Goal: Task Accomplishment & Management: Manage account settings

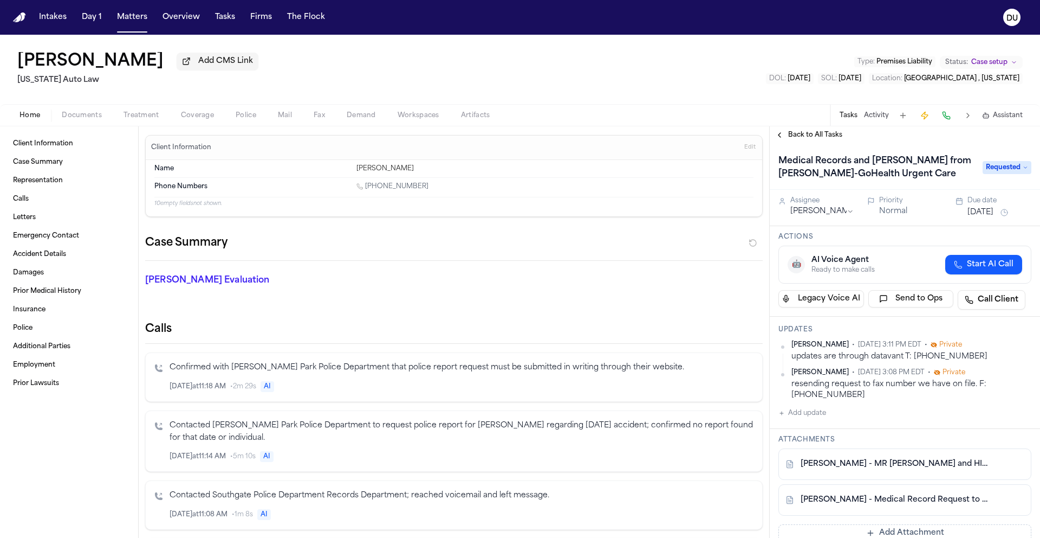
click at [24, 17] on img "Home" at bounding box center [19, 17] width 13 height 10
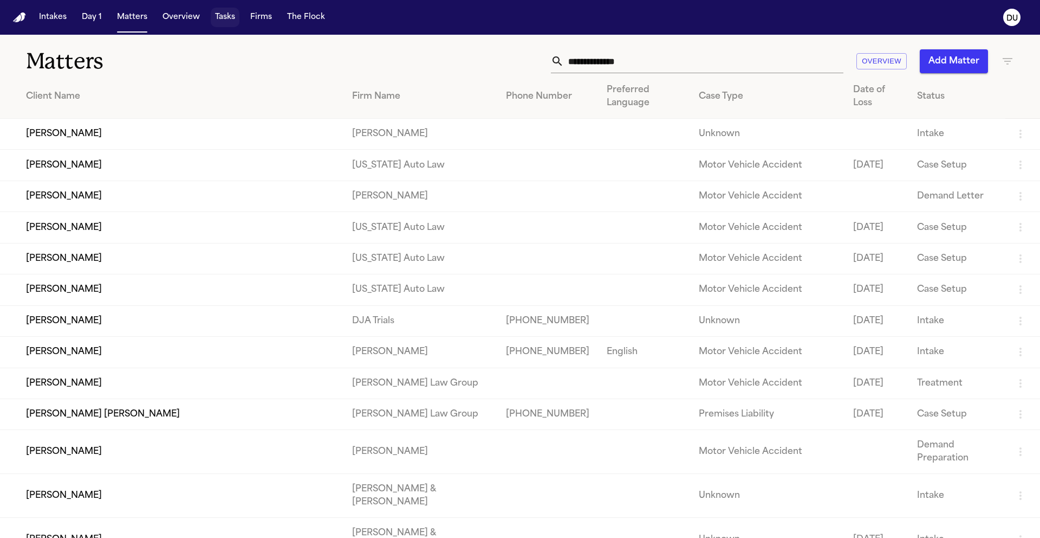
click at [231, 12] on button "Tasks" at bounding box center [225, 18] width 29 height 20
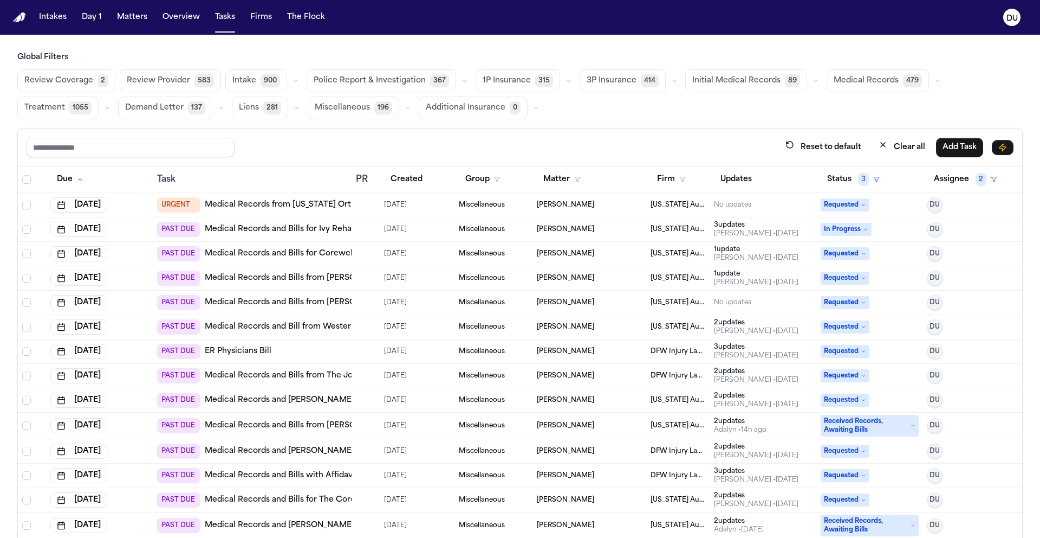
click at [257, 204] on link "Medical Records from Michigan Orthopedic Specialists" at bounding box center [315, 204] width 221 height 11
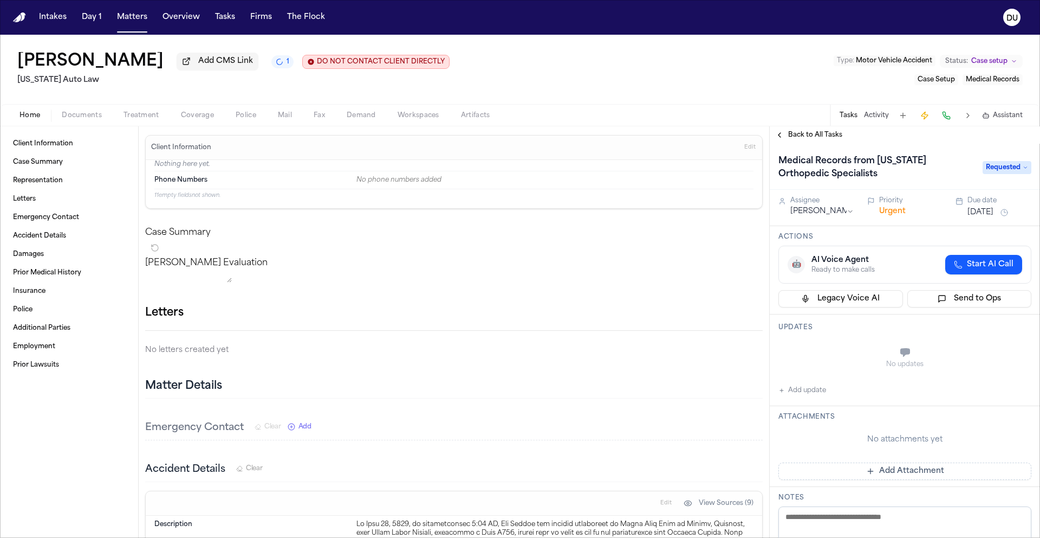
click at [583, 85] on div "[PERSON_NAME] Add CMS Link 1 DO NOT CONTACT CLIENT DIRECTLY DO NOT CONTACT [US_…" at bounding box center [520, 69] width 1040 height 69
click at [155, 115] on span "Treatment" at bounding box center [142, 115] width 36 height 9
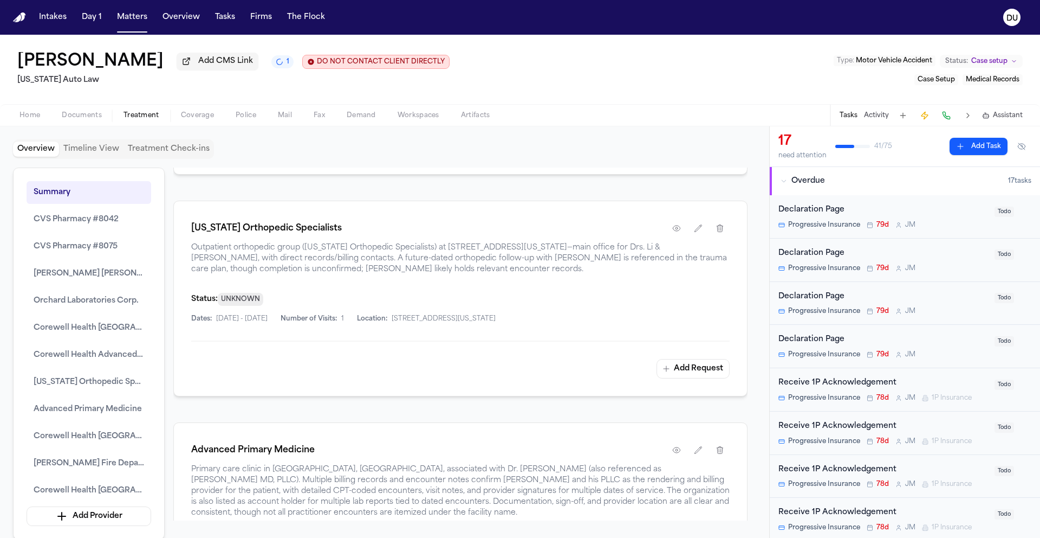
scroll to position [2367, 0]
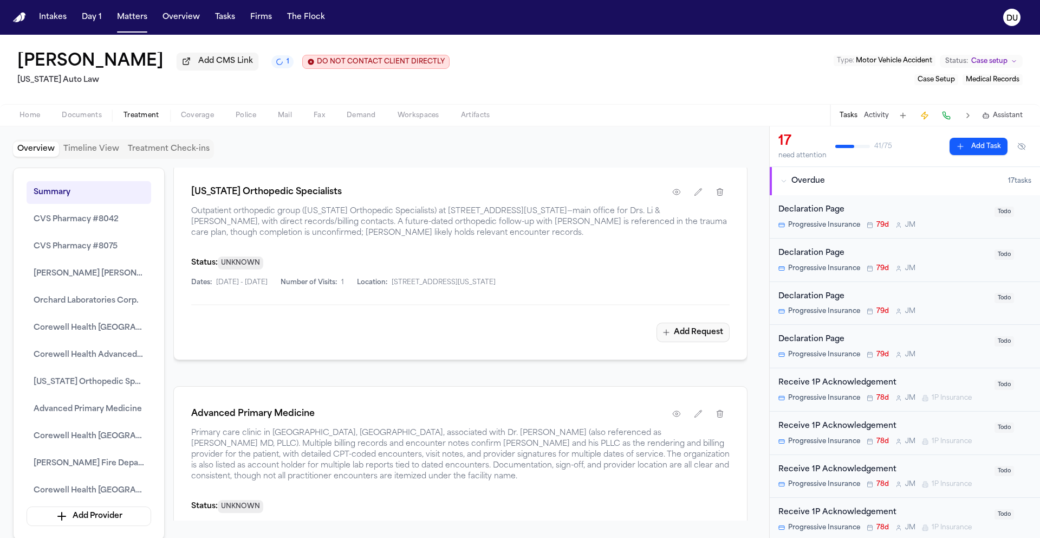
click at [677, 342] on button "Add Request" at bounding box center [693, 332] width 73 height 20
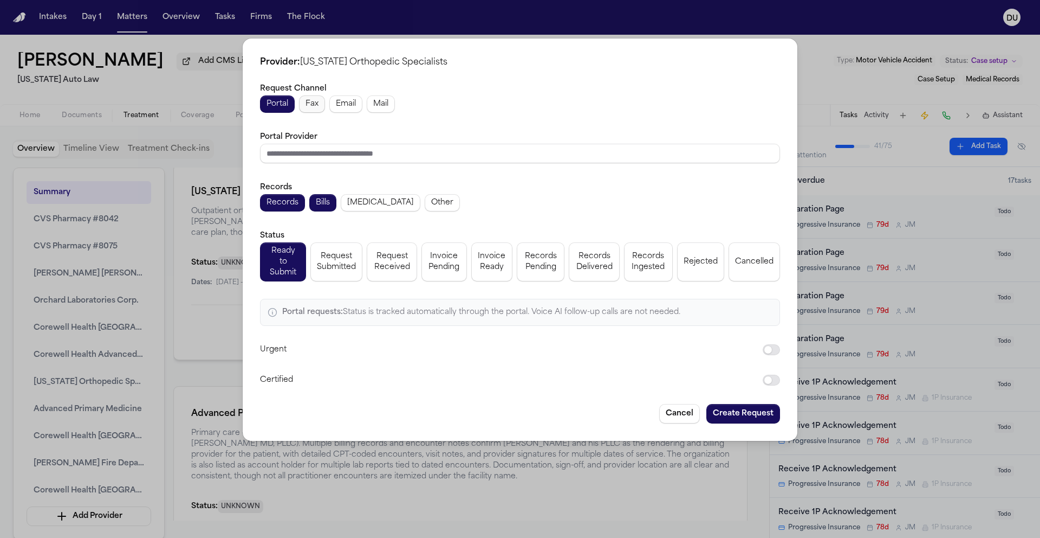
click at [313, 107] on span "Fax" at bounding box center [312, 104] width 13 height 11
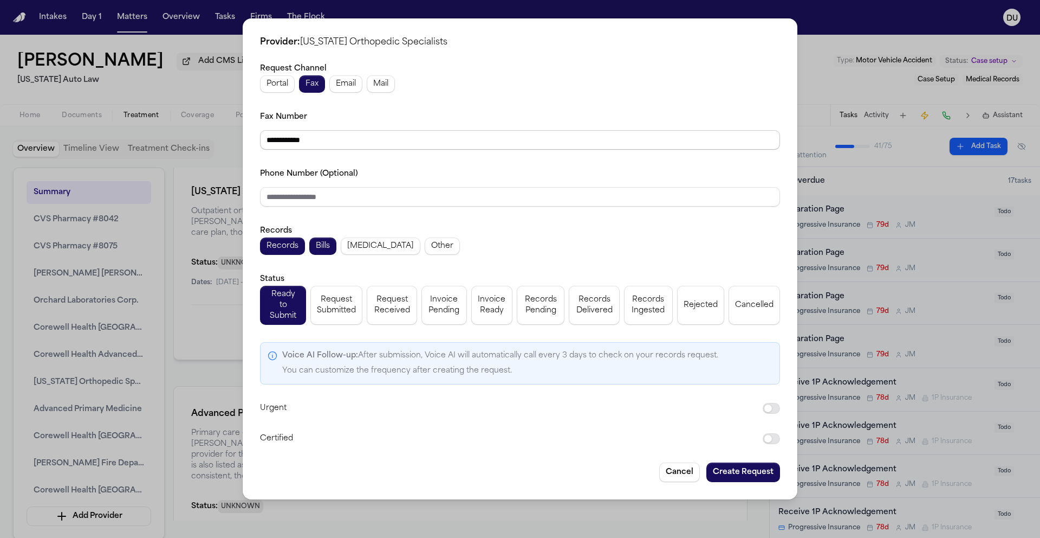
click at [339, 150] on input "**********" at bounding box center [520, 140] width 520 height 20
drag, startPoint x: 339, startPoint y: 149, endPoint x: 285, endPoint y: 149, distance: 53.6
click at [285, 149] on input "**********" at bounding box center [520, 140] width 520 height 20
type input "**********"
click at [373, 205] on input "Phone Number (Optional)" at bounding box center [520, 197] width 520 height 20
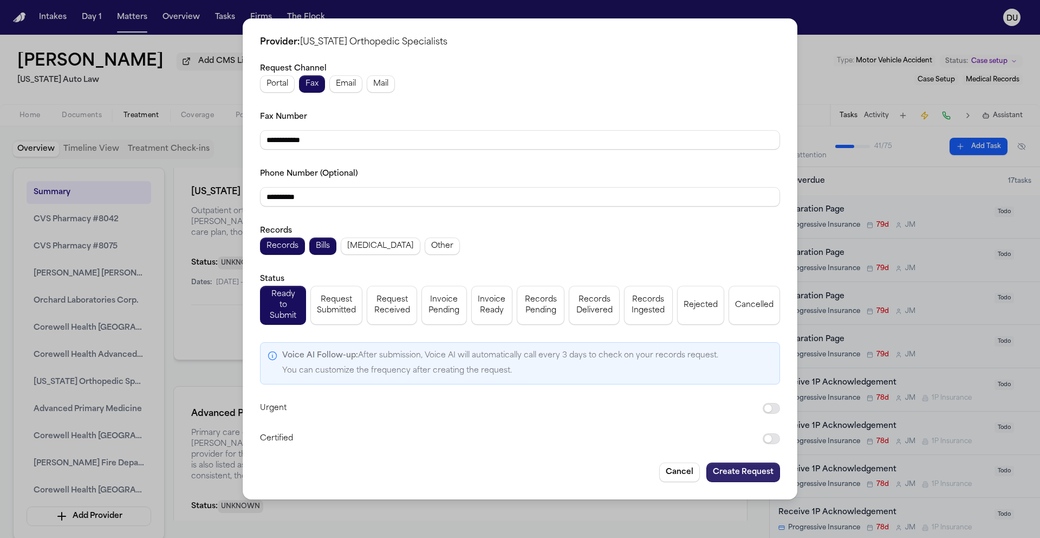
type input "**********"
click at [749, 467] on button "Create Request" at bounding box center [744, 472] width 74 height 20
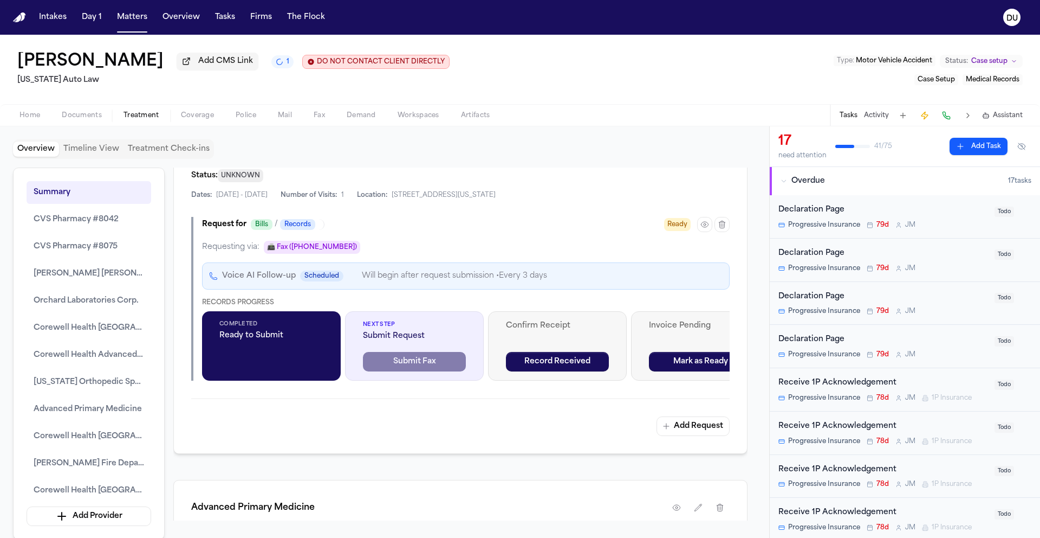
scroll to position [2487, 0]
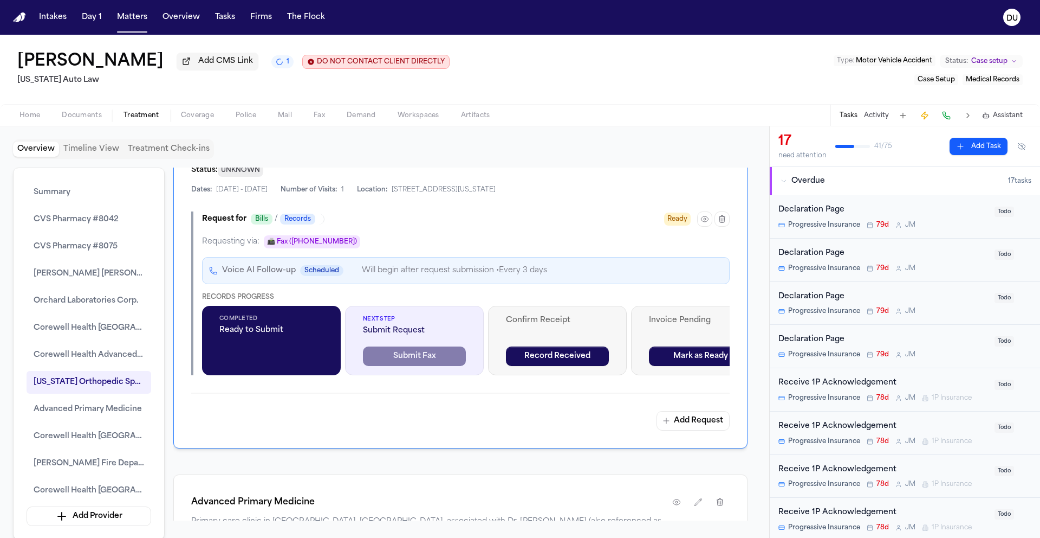
click at [390, 323] on span "Next Step" at bounding box center [414, 319] width 103 height 8
click at [235, 368] on div "Completed Ready to Submit" at bounding box center [271, 340] width 139 height 69
click at [254, 335] on span "Ready to Submit" at bounding box center [271, 330] width 104 height 11
click at [697, 226] on button "button" at bounding box center [704, 218] width 15 height 15
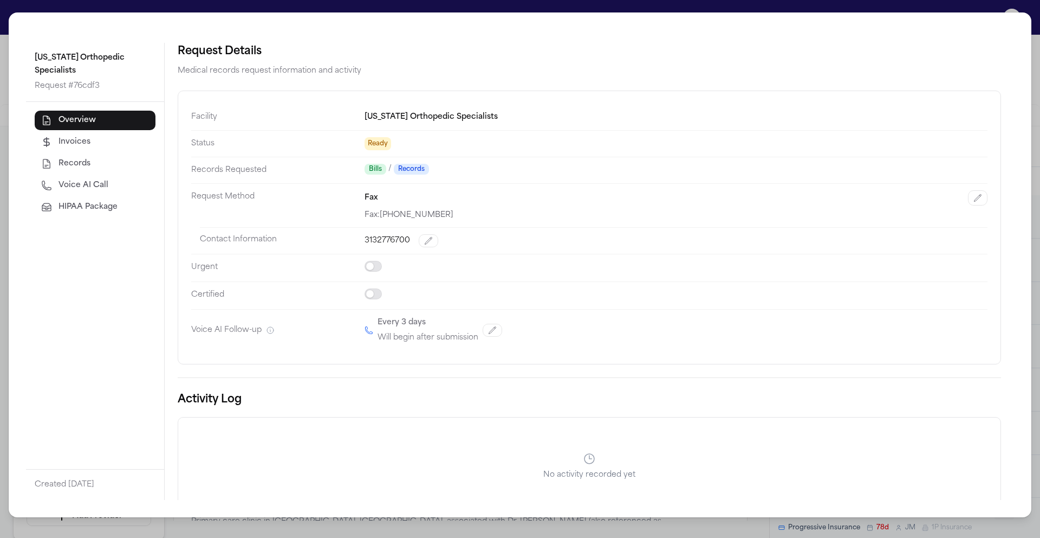
click at [82, 214] on button "HIPAA Package" at bounding box center [95, 207] width 121 height 20
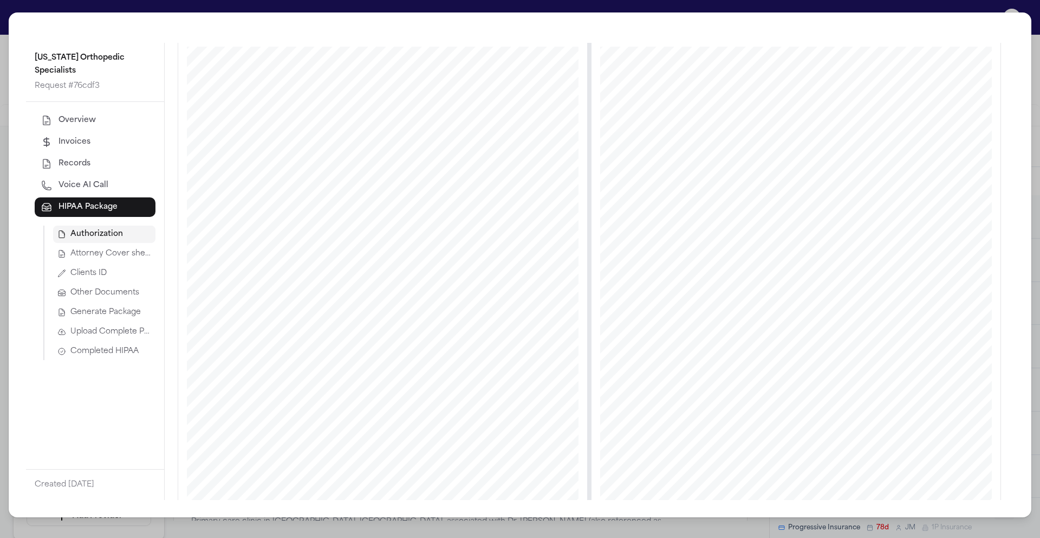
scroll to position [45, 0]
click at [109, 253] on span "Attorney Cover sheet" at bounding box center [110, 253] width 81 height 11
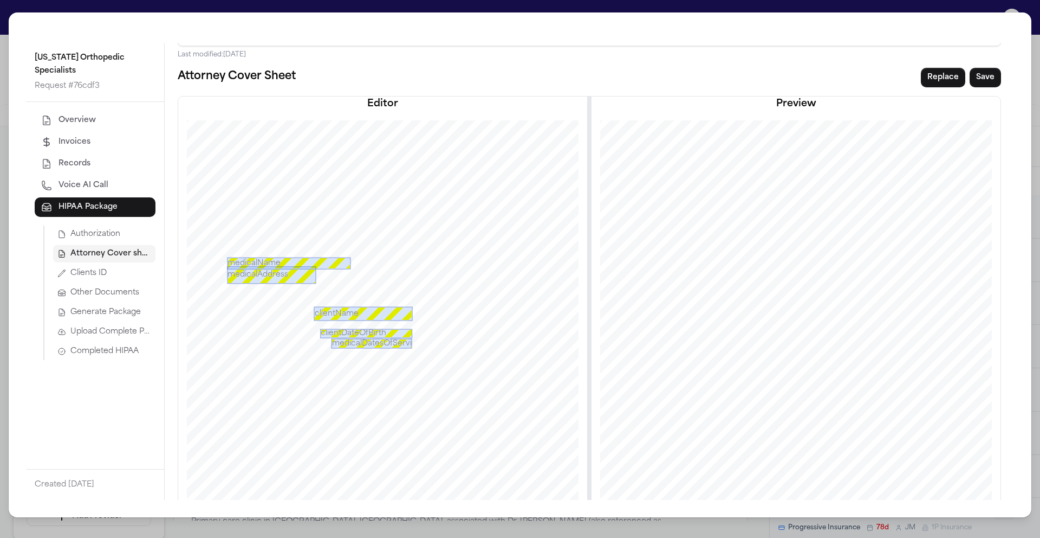
scroll to position [0, 0]
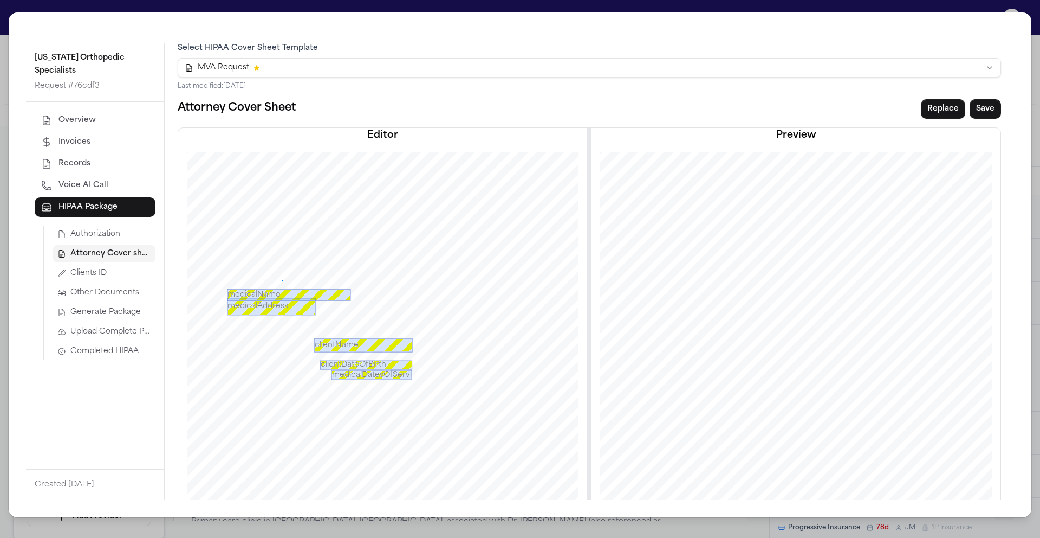
click at [280, 280] on div at bounding box center [382, 415] width 407 height 527
click at [285, 280] on div at bounding box center [382, 415] width 407 height 527
click at [300, 283] on div at bounding box center [382, 415] width 407 height 527
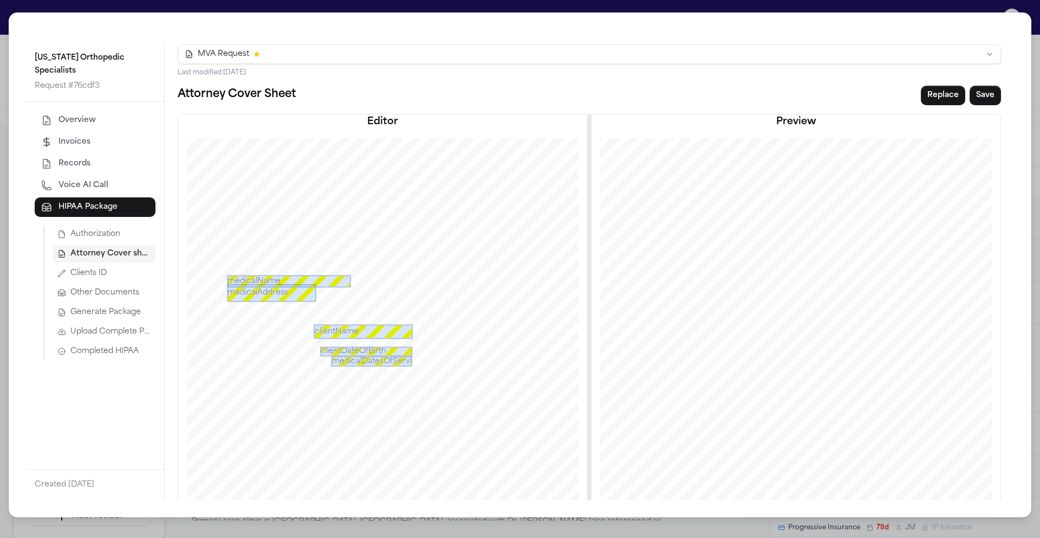
scroll to position [79, 0]
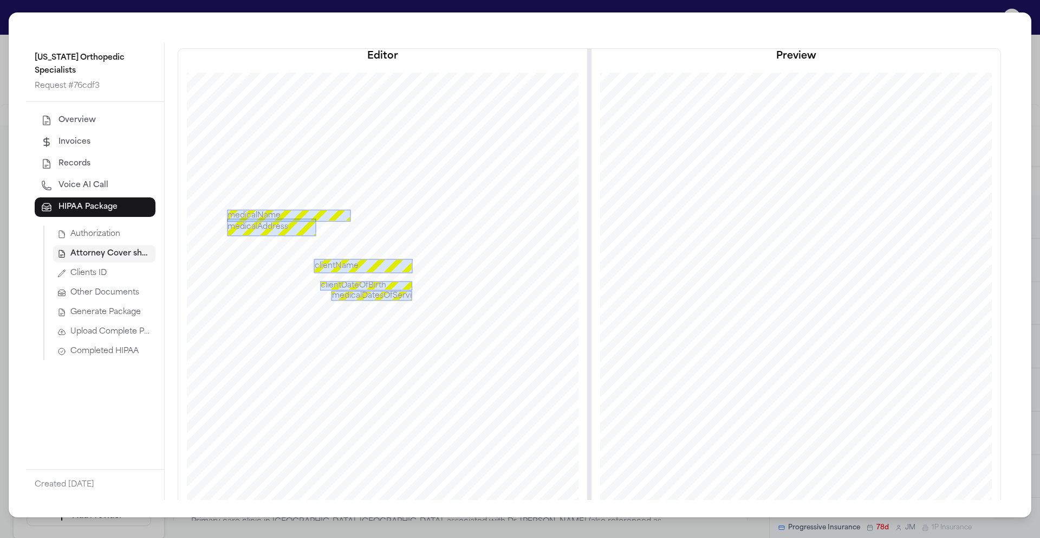
click at [322, 196] on div at bounding box center [382, 336] width 407 height 527
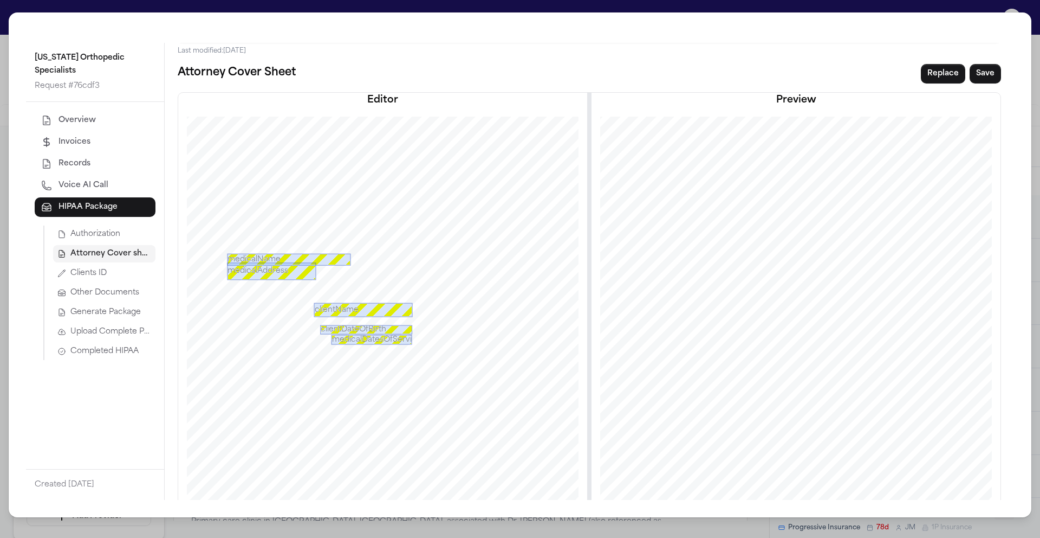
scroll to position [8, 0]
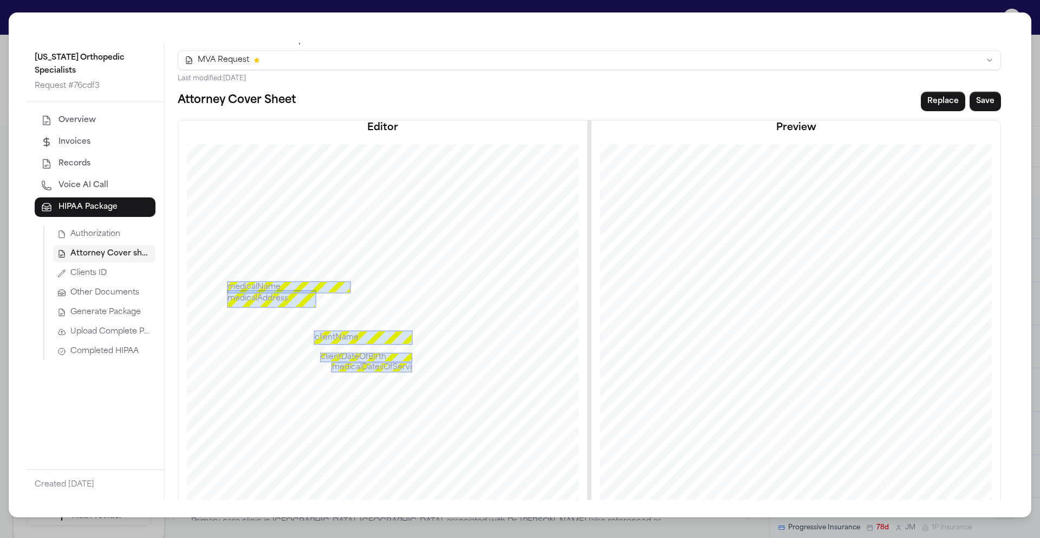
click at [247, 275] on div at bounding box center [382, 407] width 407 height 527
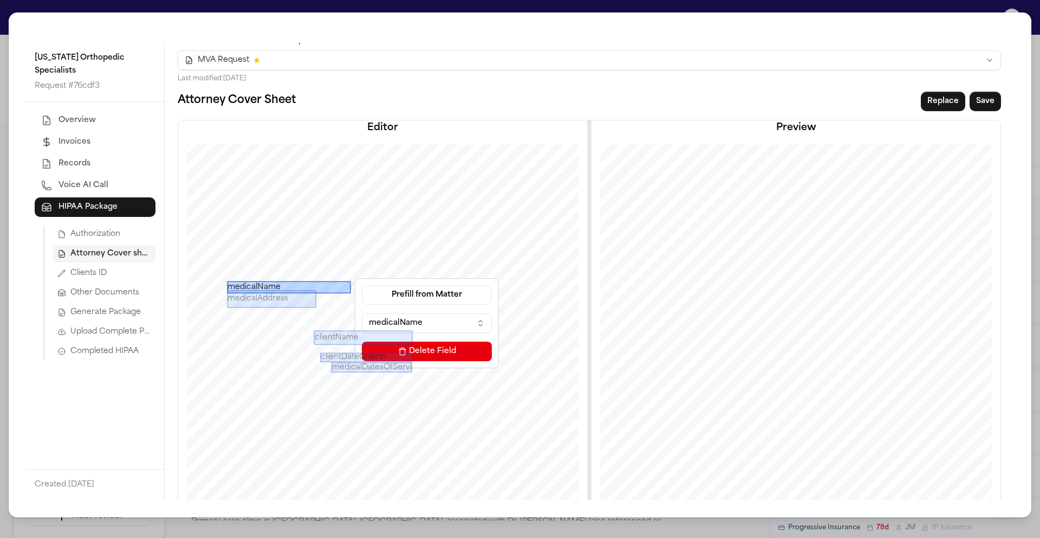
click at [254, 286] on div "medicalName" at bounding box center [289, 287] width 124 height 12
click at [423, 295] on button "Prefill from Matter" at bounding box center [427, 295] width 130 height 20
click at [413, 243] on div "medicalName Prefill from Matter medicalName Delete Field medicalAddress Prefill…" at bounding box center [382, 407] width 407 height 527
click at [288, 261] on div at bounding box center [382, 407] width 407 height 527
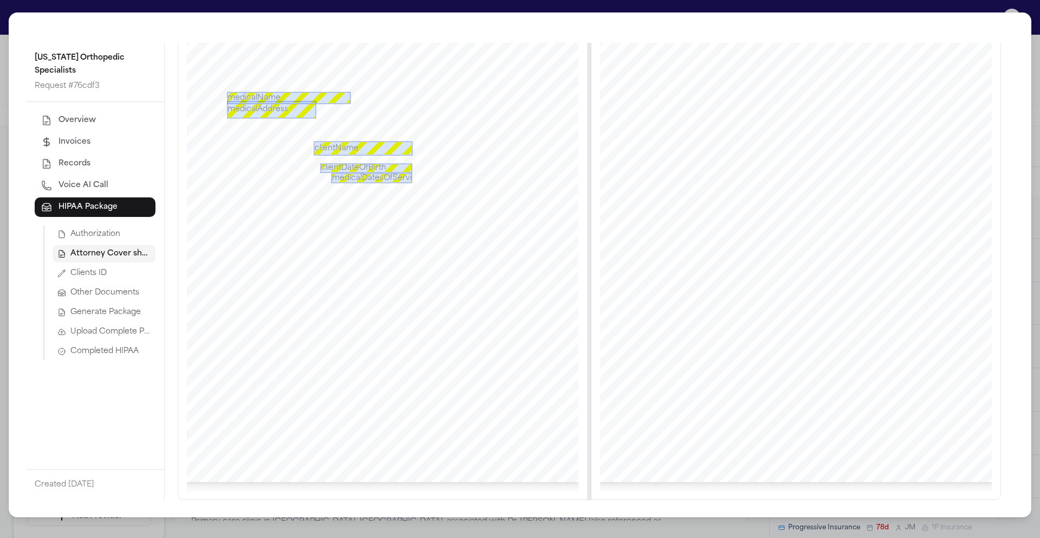
scroll to position [205, 0]
drag, startPoint x: 338, startPoint y: 429, endPoint x: 343, endPoint y: 424, distance: 7.3
click at [339, 429] on div at bounding box center [382, 218] width 407 height 527
click at [347, 421] on div at bounding box center [382, 218] width 407 height 527
click at [268, 99] on div at bounding box center [271, 101] width 89 height 5
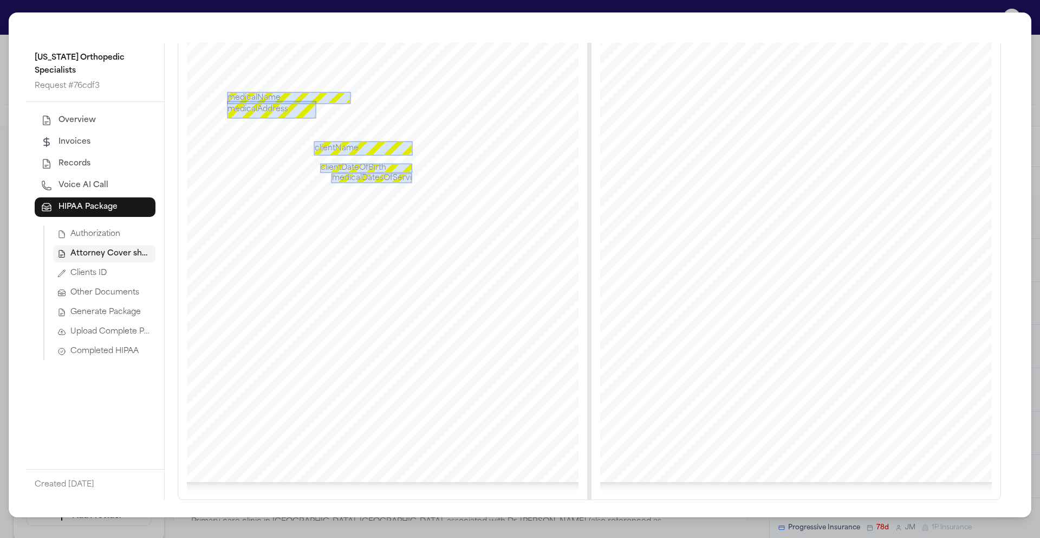
click at [269, 101] on div "medicalAddress" at bounding box center [271, 109] width 89 height 17
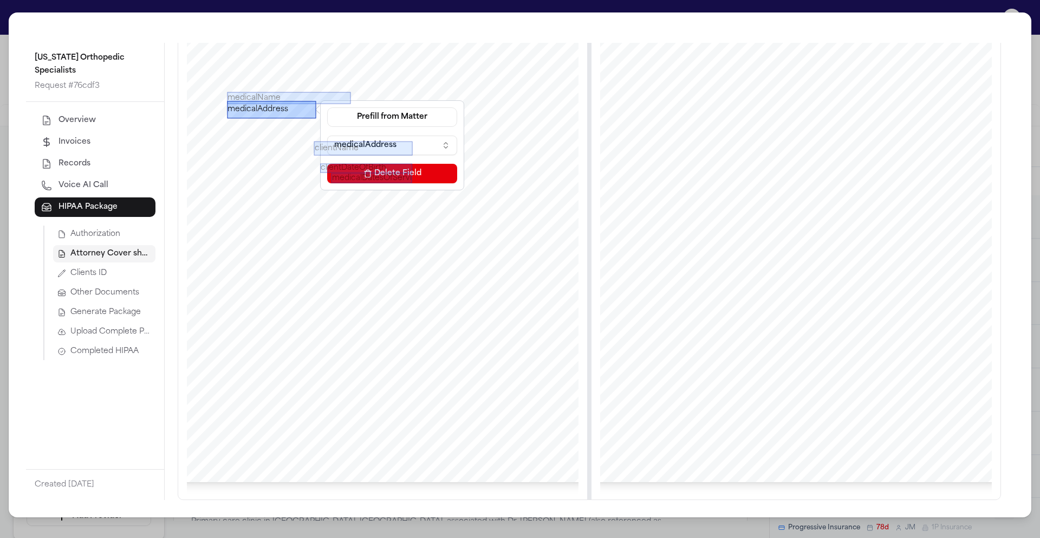
click at [284, 92] on div "medicalName" at bounding box center [289, 98] width 124 height 12
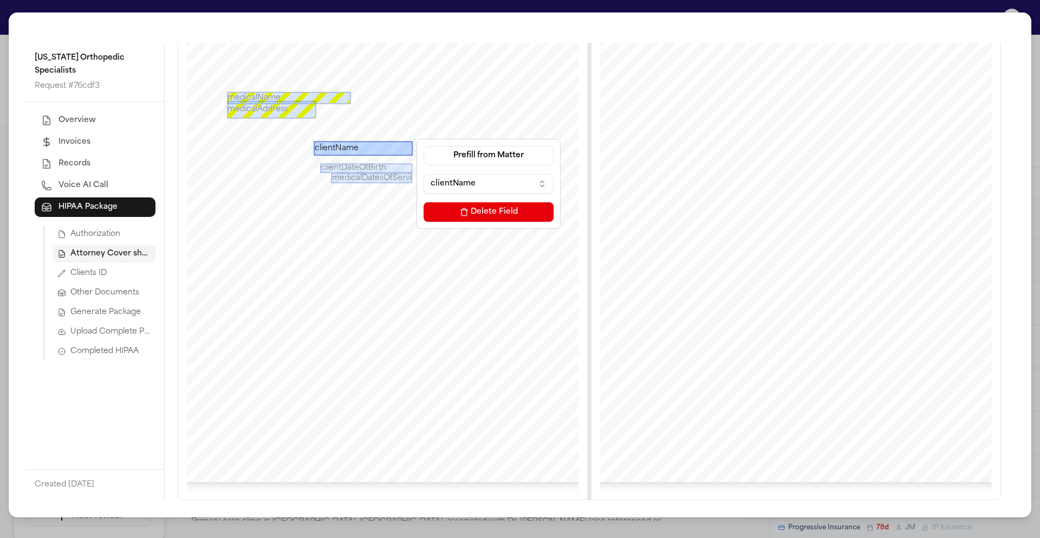
click at [323, 143] on div "clientName" at bounding box center [363, 148] width 99 height 14
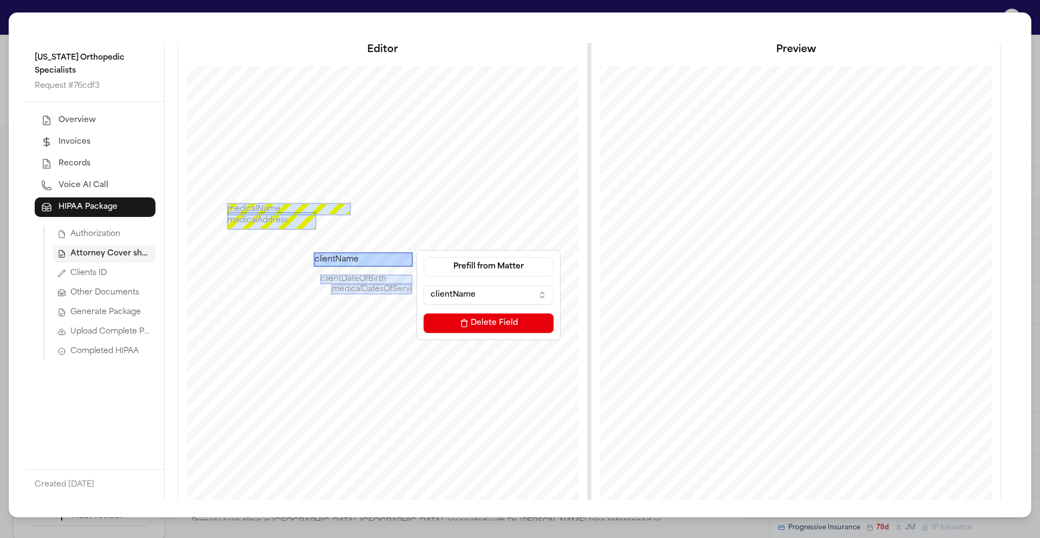
scroll to position [90, 0]
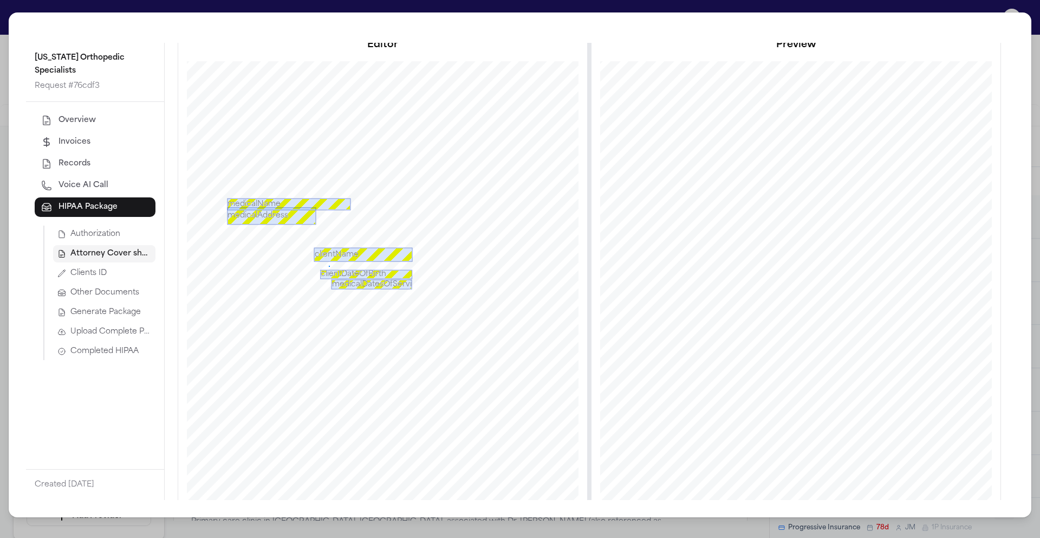
click at [327, 266] on div at bounding box center [382, 324] width 407 height 527
click at [338, 340] on div at bounding box center [382, 324] width 407 height 527
drag, startPoint x: 461, startPoint y: 342, endPoint x: 442, endPoint y: 326, distance: 25.0
click at [457, 342] on div at bounding box center [382, 324] width 407 height 527
click at [465, 317] on div at bounding box center [382, 324] width 407 height 527
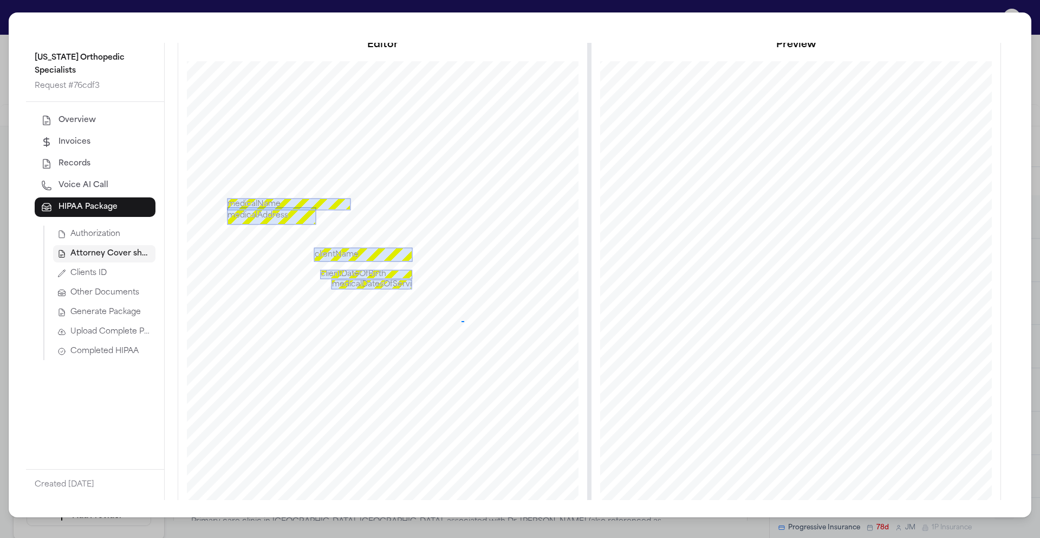
drag, startPoint x: 459, startPoint y: 321, endPoint x: 471, endPoint y: 322, distance: 12.0
click at [467, 321] on div at bounding box center [382, 324] width 407 height 527
drag, startPoint x: 458, startPoint y: 323, endPoint x: 490, endPoint y: 327, distance: 32.2
click at [490, 327] on div at bounding box center [382, 324] width 407 height 527
click at [491, 281] on div at bounding box center [382, 324] width 407 height 527
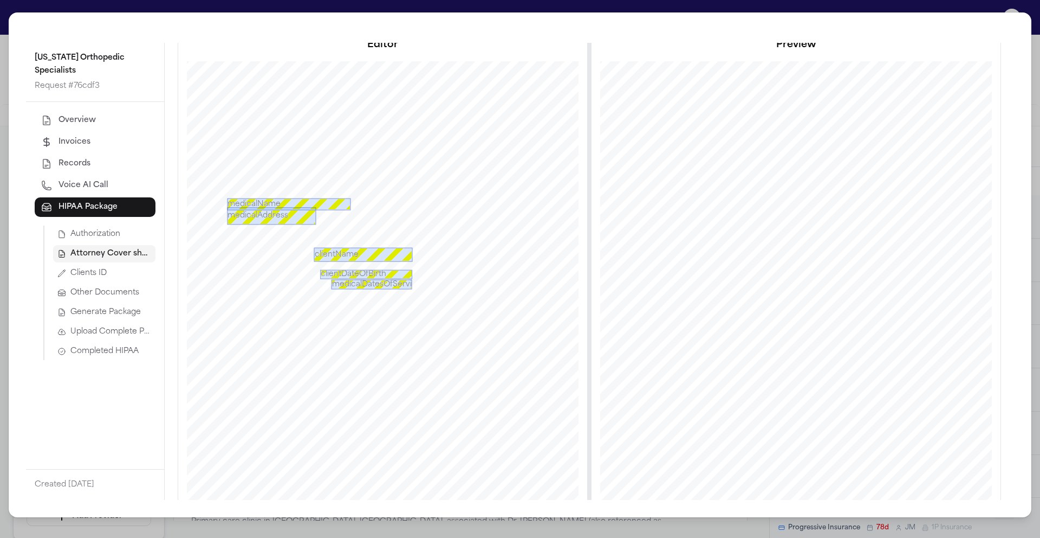
click at [997, 7] on div "Michigan Orthopedic Specialists Request # 76cdf3 Overview Invoices Records Voic…" at bounding box center [520, 269] width 1040 height 538
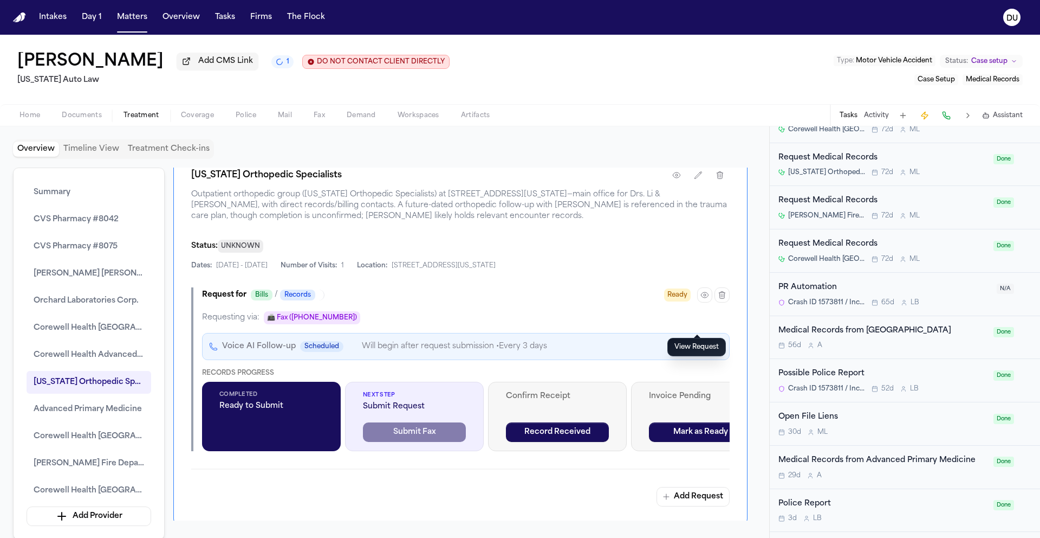
scroll to position [2839, 0]
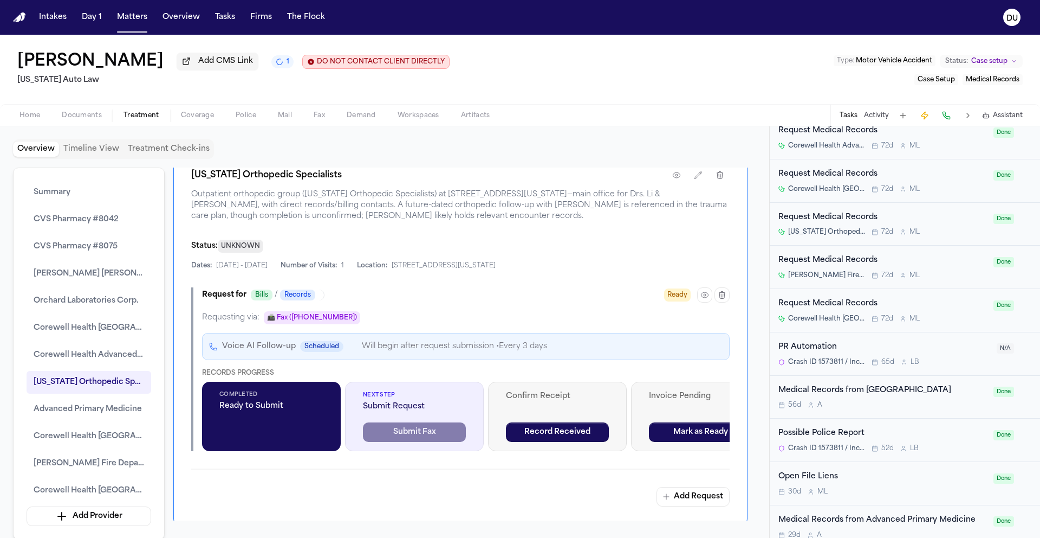
click at [853, 303] on div "Request Medical Records" at bounding box center [883, 303] width 209 height 12
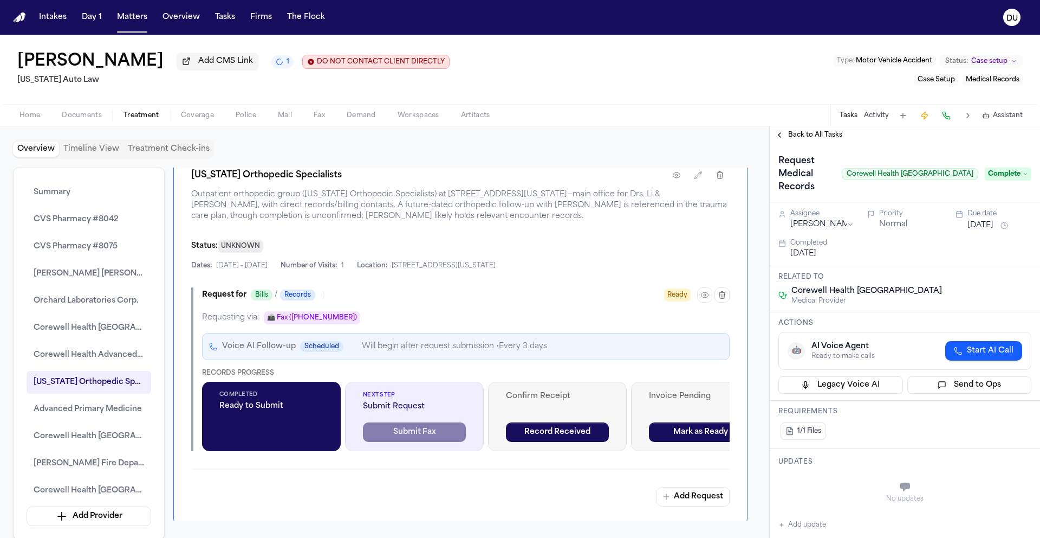
scroll to position [218, 0]
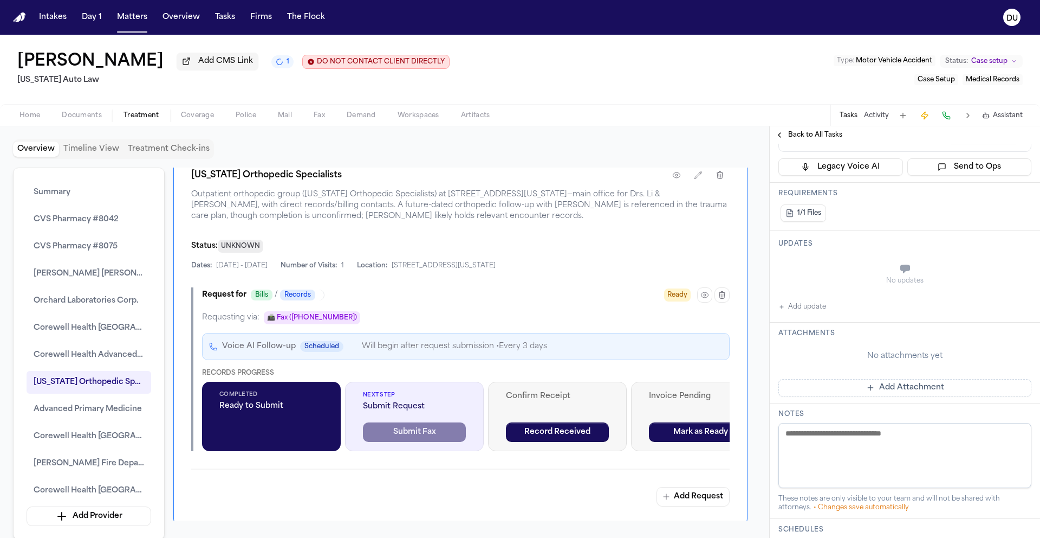
click at [814, 139] on span "Back to All Tasks" at bounding box center [815, 135] width 54 height 9
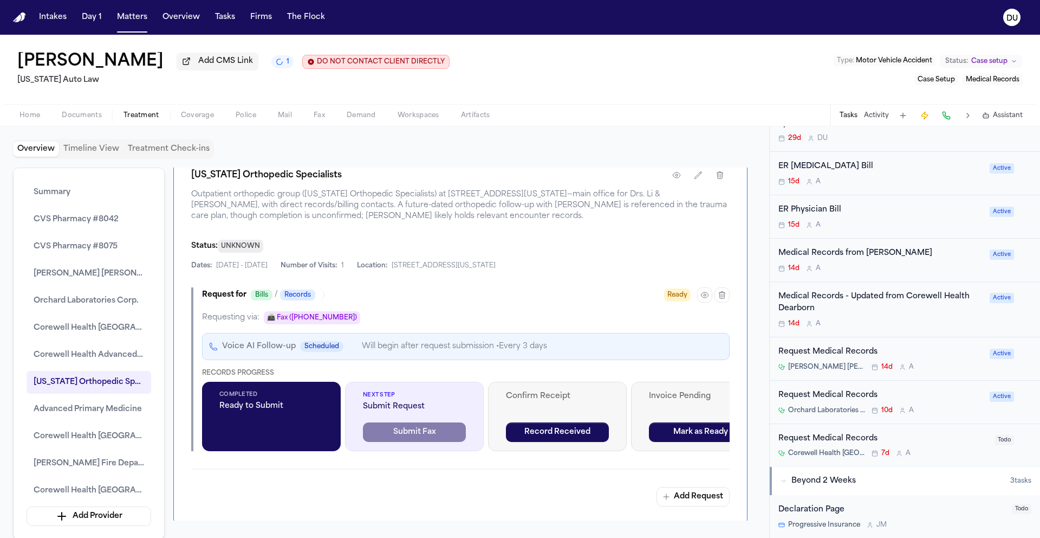
scroll to position [468, 0]
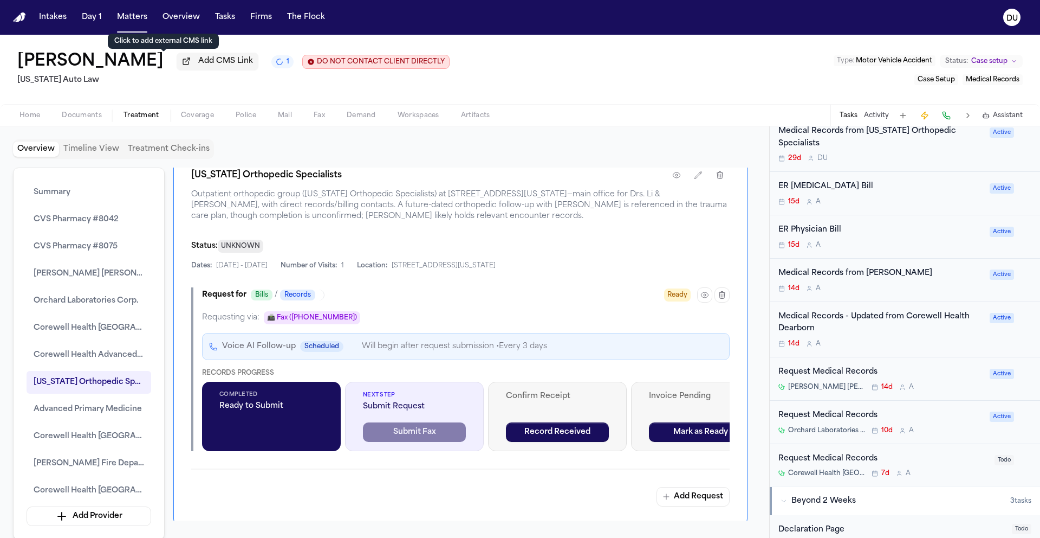
click at [198, 64] on span "Add CMS Link" at bounding box center [225, 61] width 55 height 11
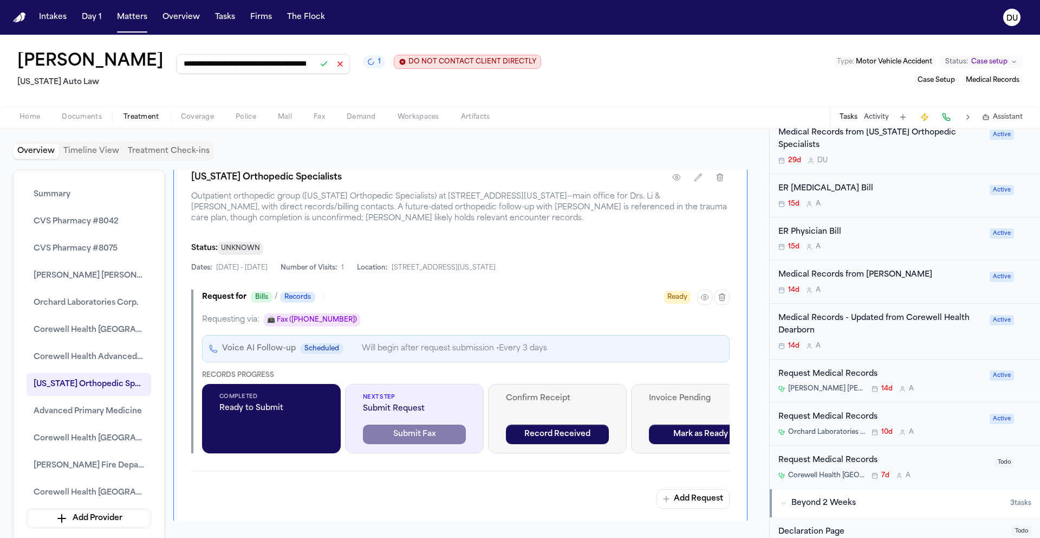
scroll to position [0, 58]
type input "**********"
click at [322, 88] on h2 "[US_STATE] Auto Law" at bounding box center [279, 82] width 524 height 13
click at [316, 64] on button at bounding box center [323, 63] width 15 height 15
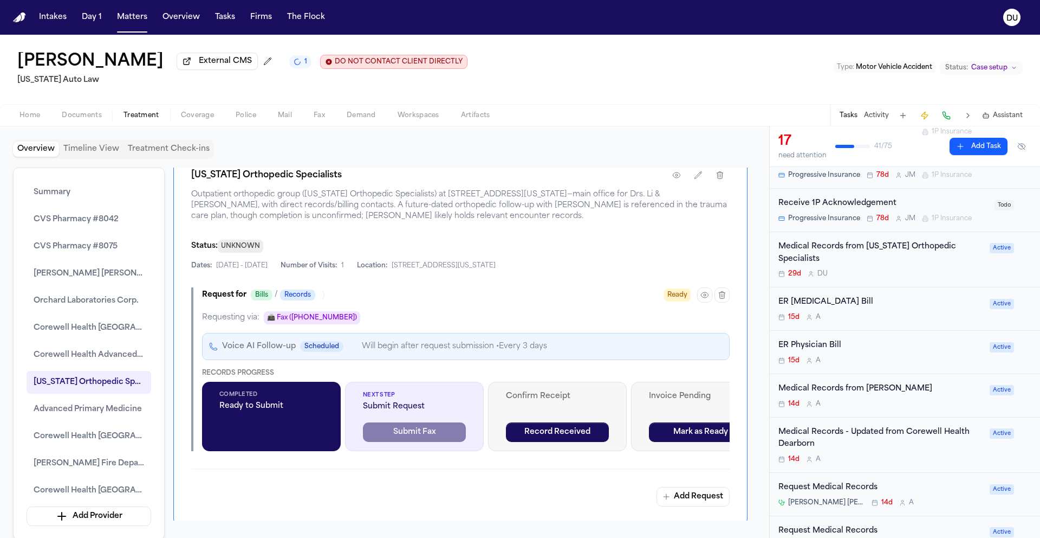
scroll to position [303, 0]
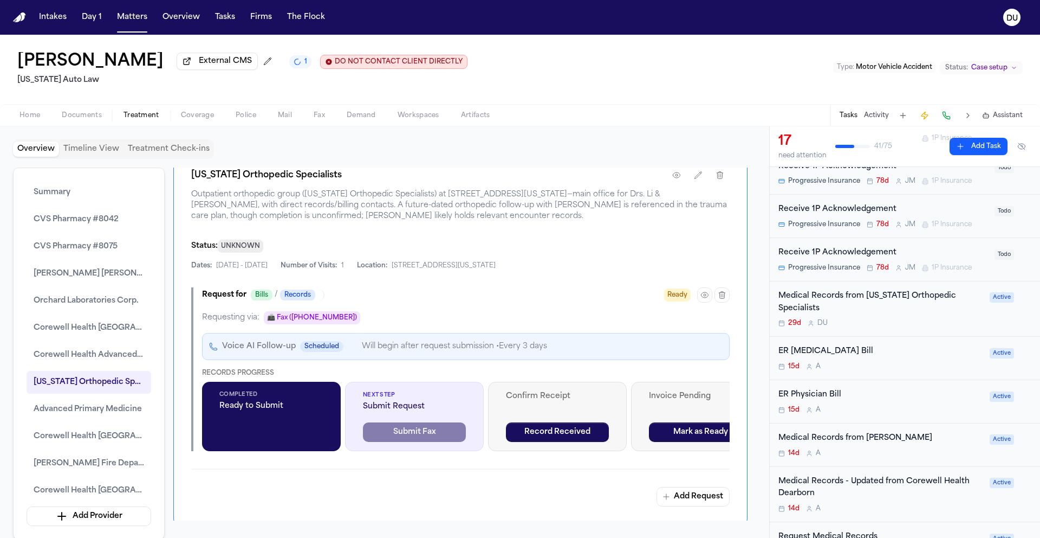
click at [899, 296] on div "Medical Records from [US_STATE] Orthopedic Specialists" at bounding box center [881, 302] width 205 height 25
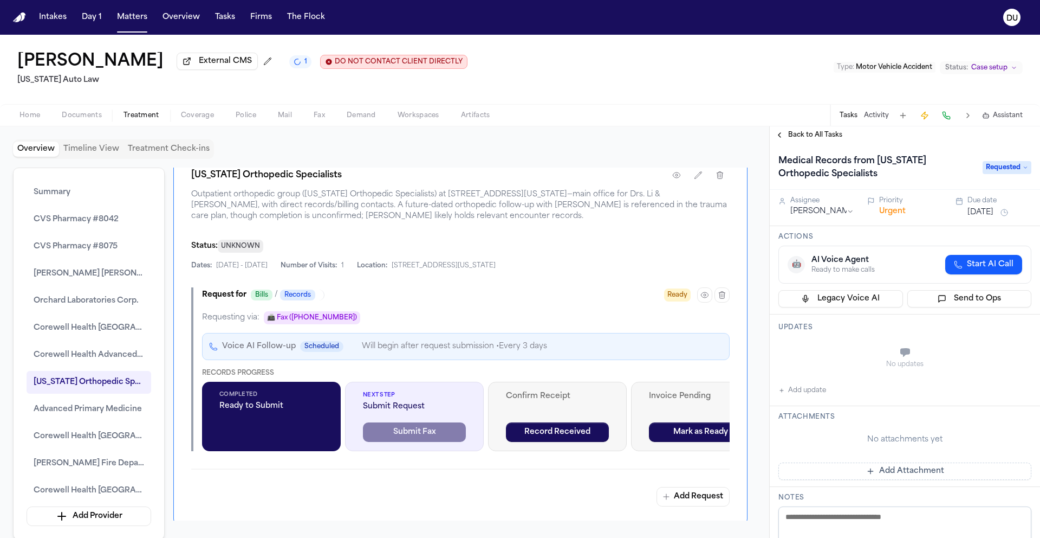
click at [994, 216] on button "Aug 7, 2025" at bounding box center [981, 212] width 26 height 11
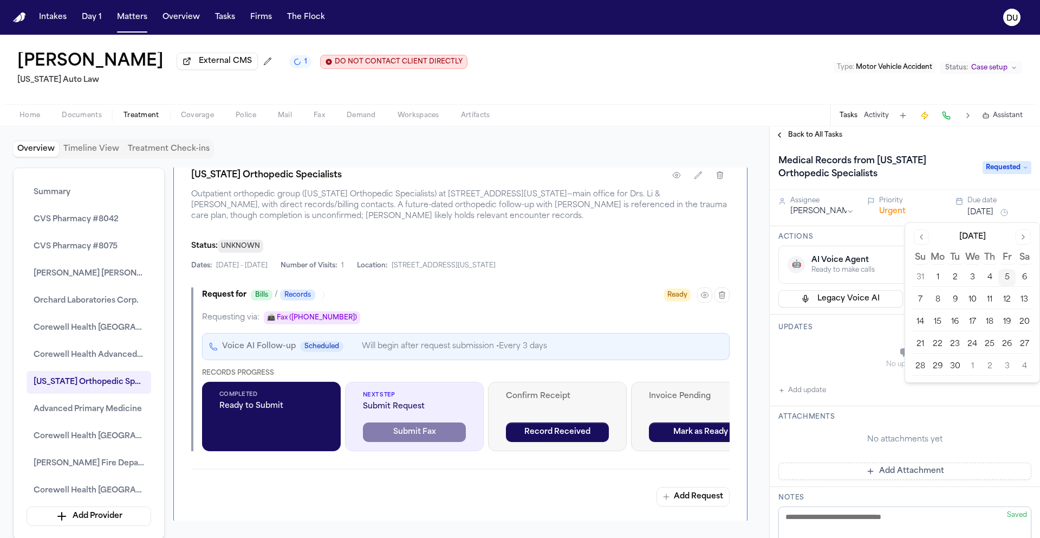
click at [952, 302] on button "9" at bounding box center [955, 299] width 17 height 17
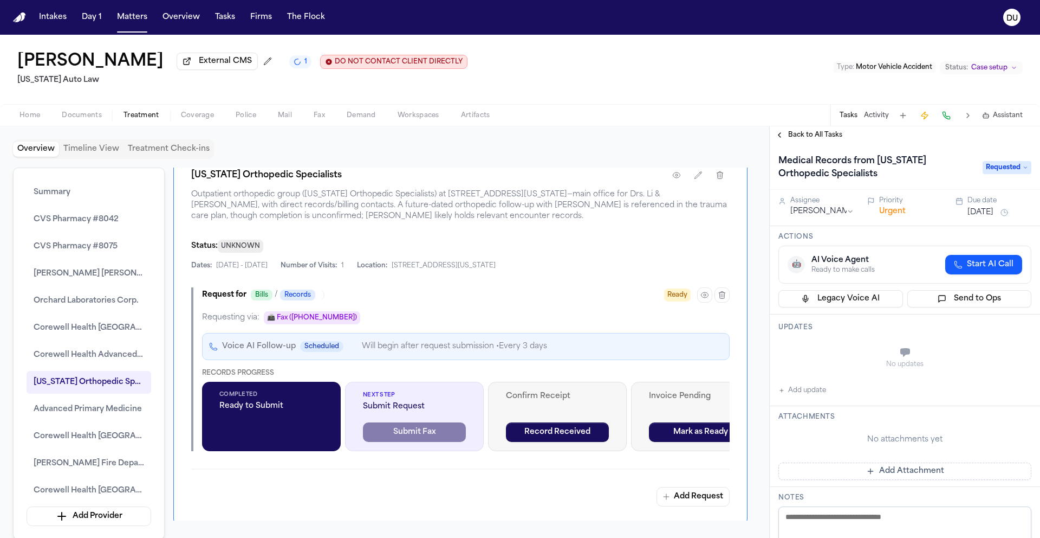
click at [869, 357] on div "No updates" at bounding box center [905, 357] width 253 height 39
click at [844, 477] on button "Add Attachment" at bounding box center [905, 470] width 253 height 17
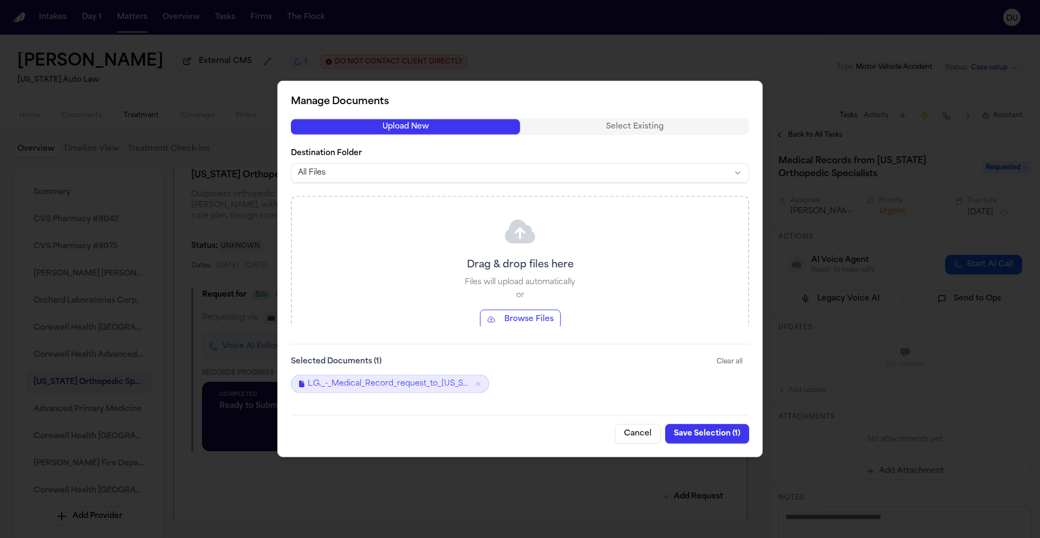
click at [715, 435] on button "Save Selection ( 1 )" at bounding box center [707, 434] width 84 height 20
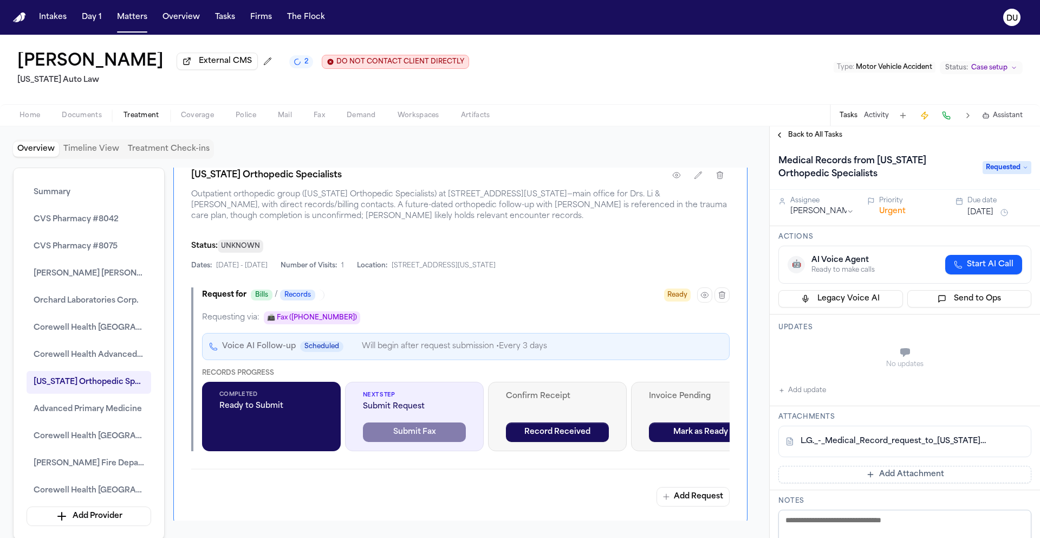
click at [812, 135] on span "Back to All Tasks" at bounding box center [815, 135] width 54 height 9
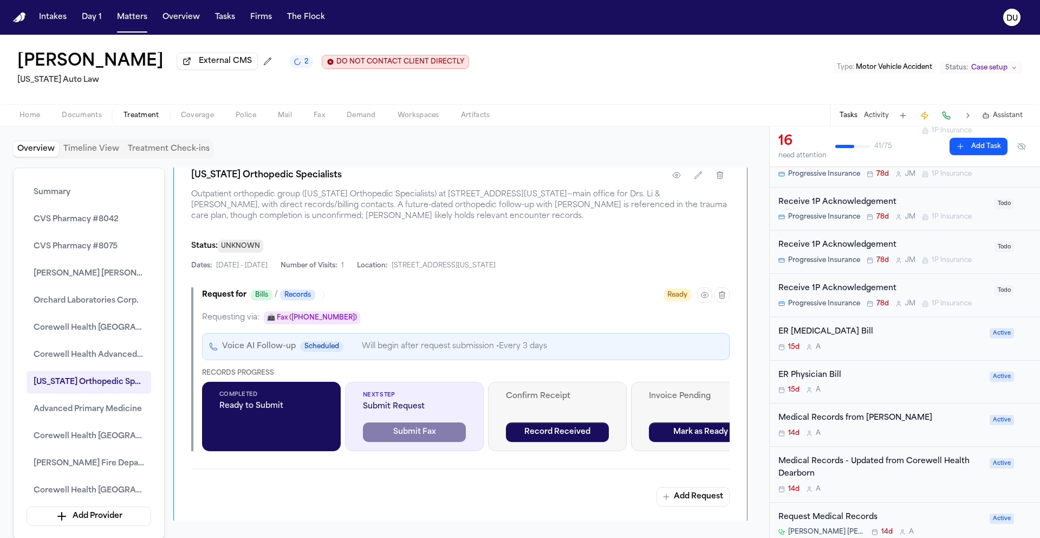
scroll to position [279, 0]
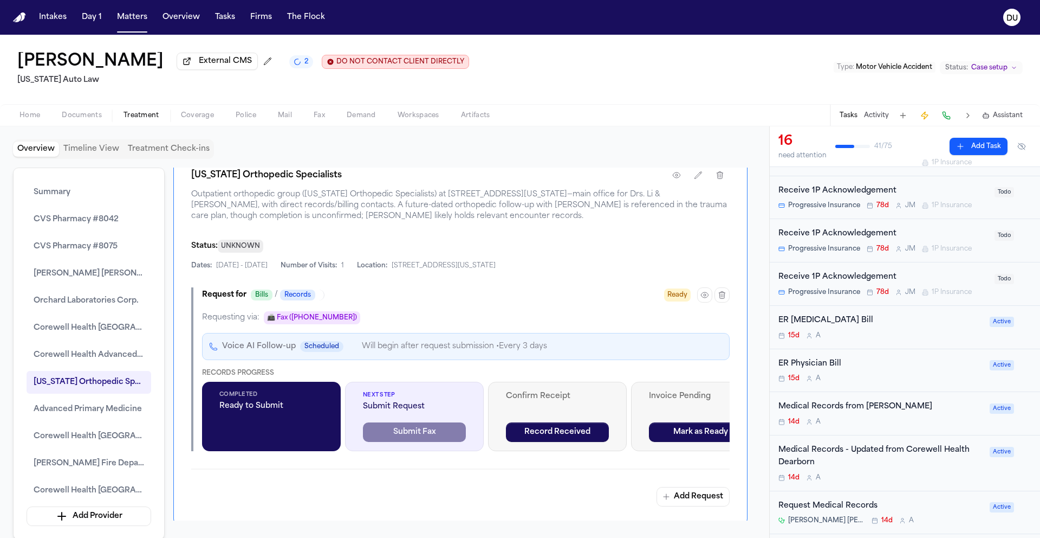
click at [833, 331] on div "ER Radiology Bill 15d A" at bounding box center [881, 326] width 205 height 25
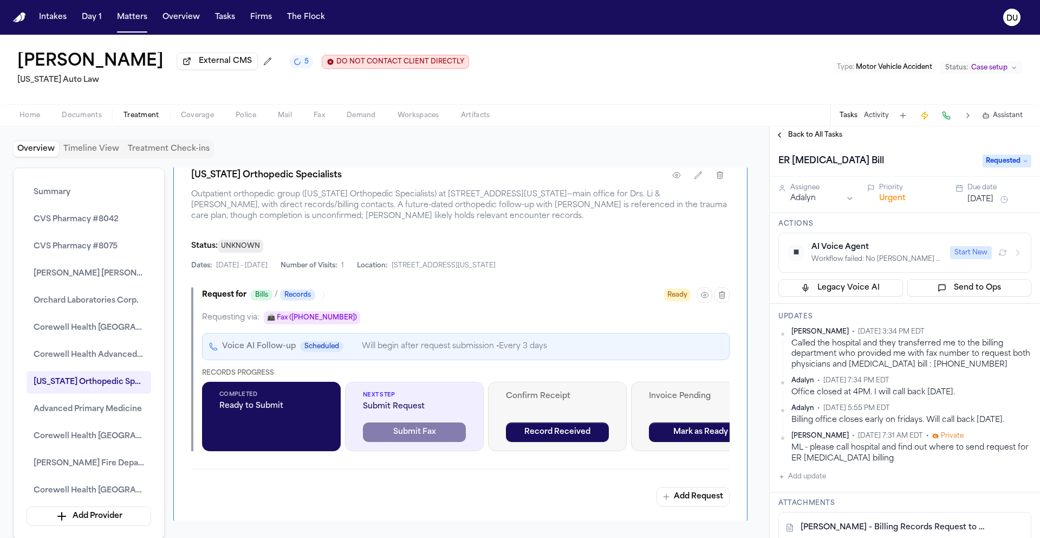
click at [821, 139] on span "Back to All Tasks" at bounding box center [815, 135] width 54 height 9
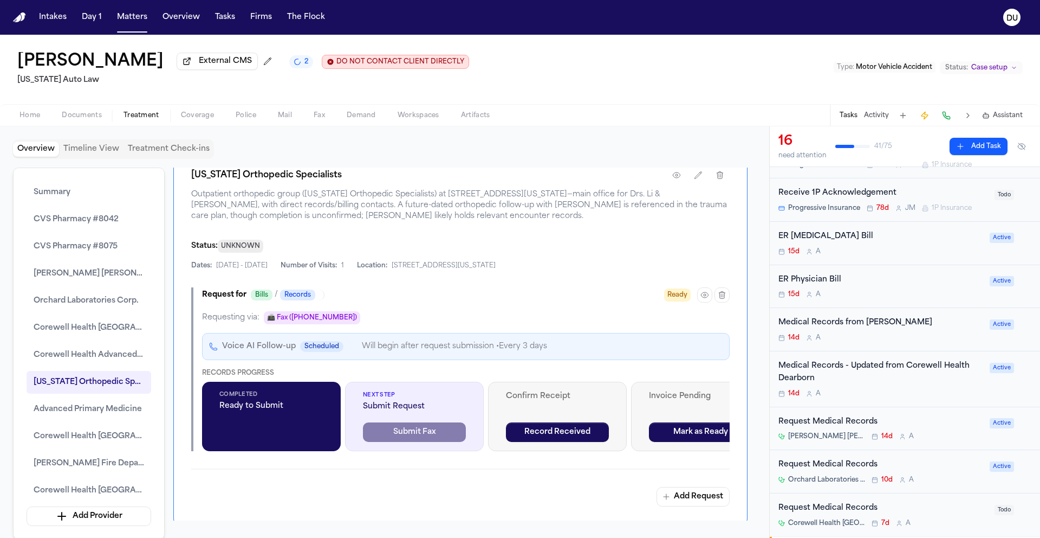
scroll to position [365, 0]
click at [598, 67] on div "Lea Gatson External CMS 1 DO NOT CONTACT CLIENT DIRECTLY DO NOT CONTACT Michiga…" at bounding box center [520, 69] width 1040 height 69
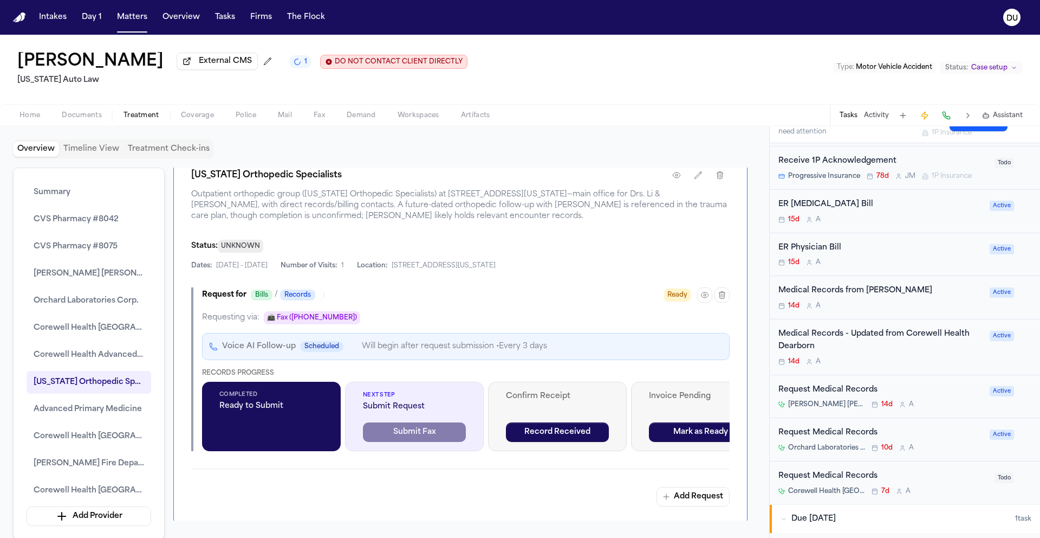
scroll to position [395, 0]
click at [825, 253] on div "ER Physician Bill" at bounding box center [881, 247] width 205 height 12
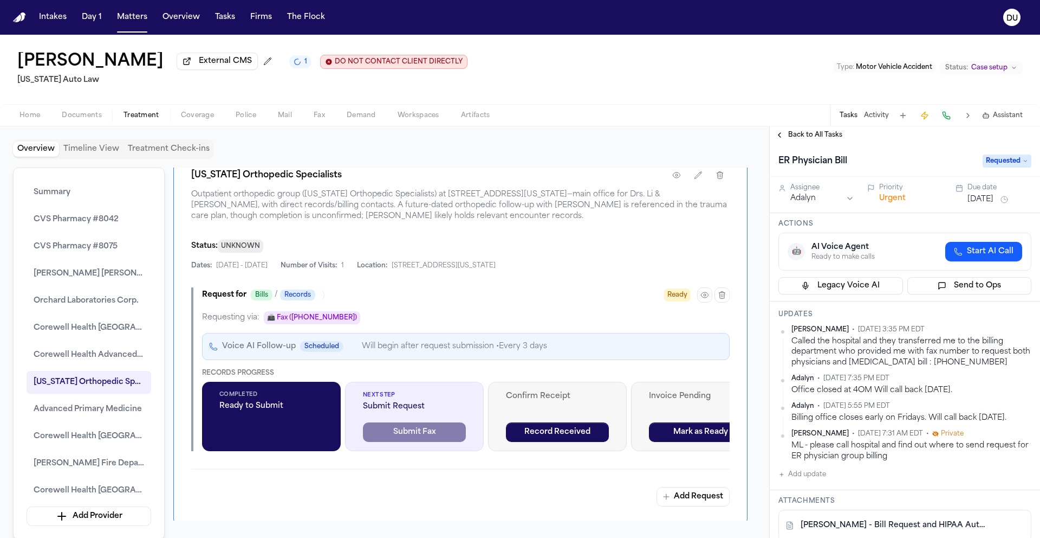
click at [821, 135] on span "Back to All Tasks" at bounding box center [815, 135] width 54 height 9
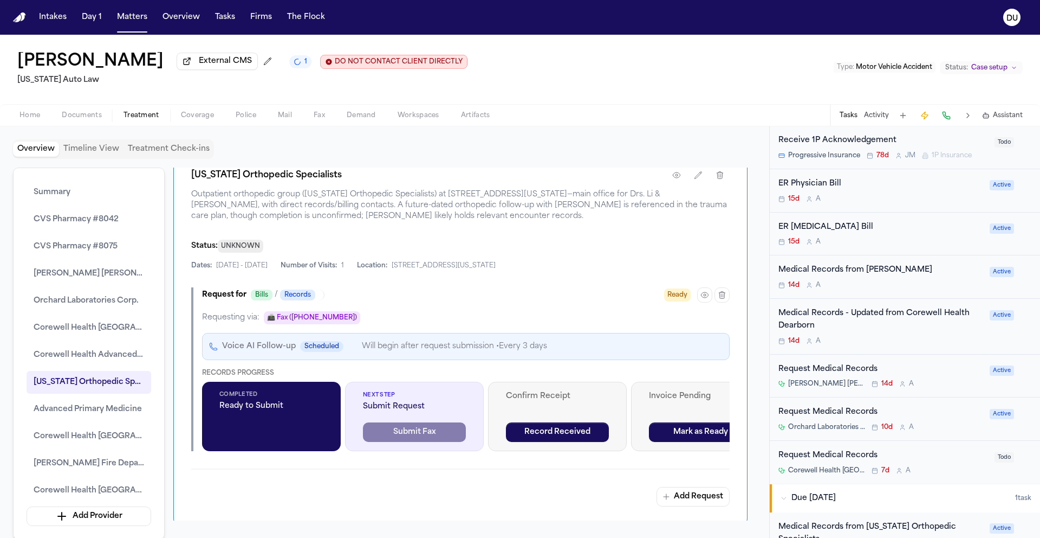
scroll to position [423, 0]
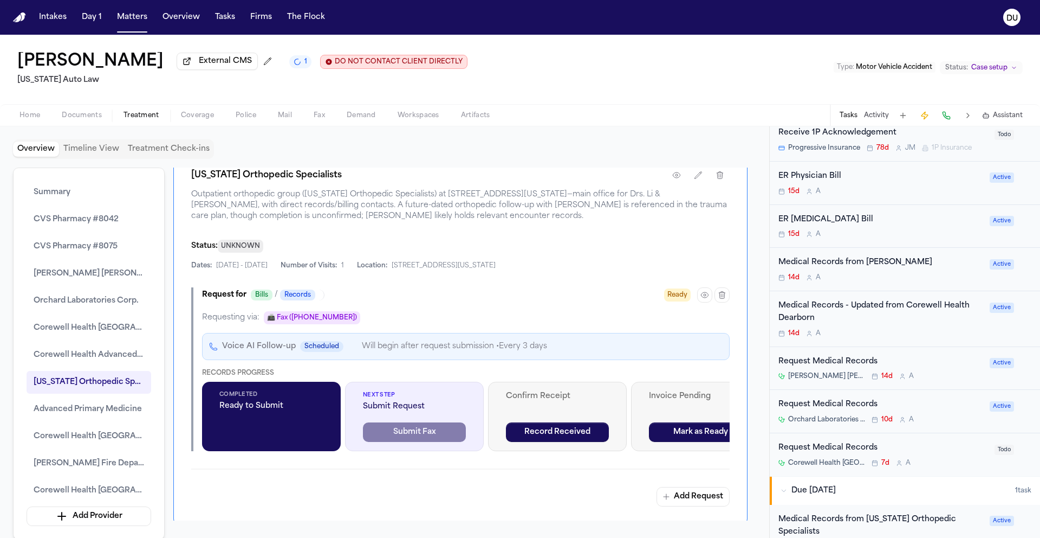
click at [830, 363] on div "Request Medical Records" at bounding box center [881, 361] width 205 height 12
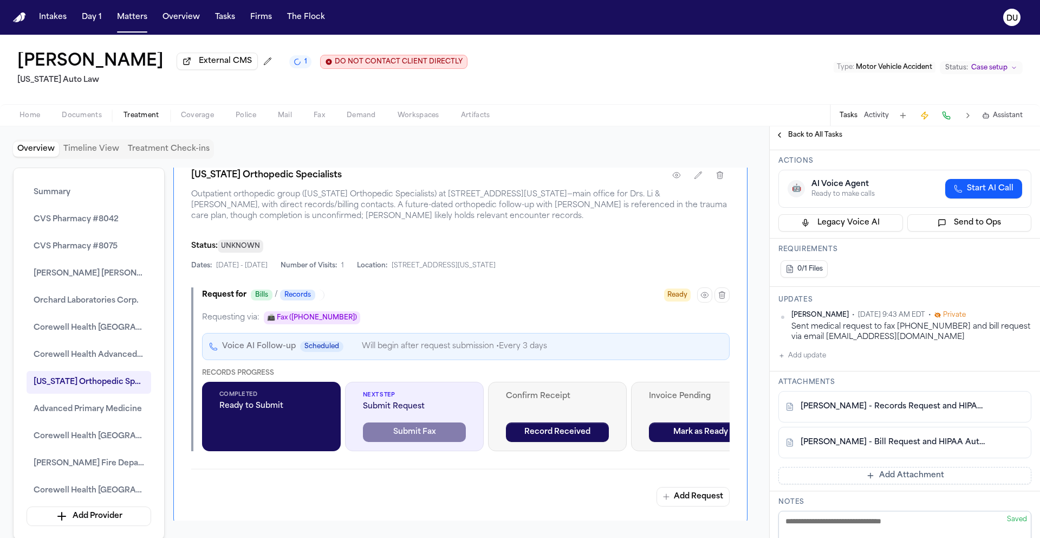
scroll to position [138, 0]
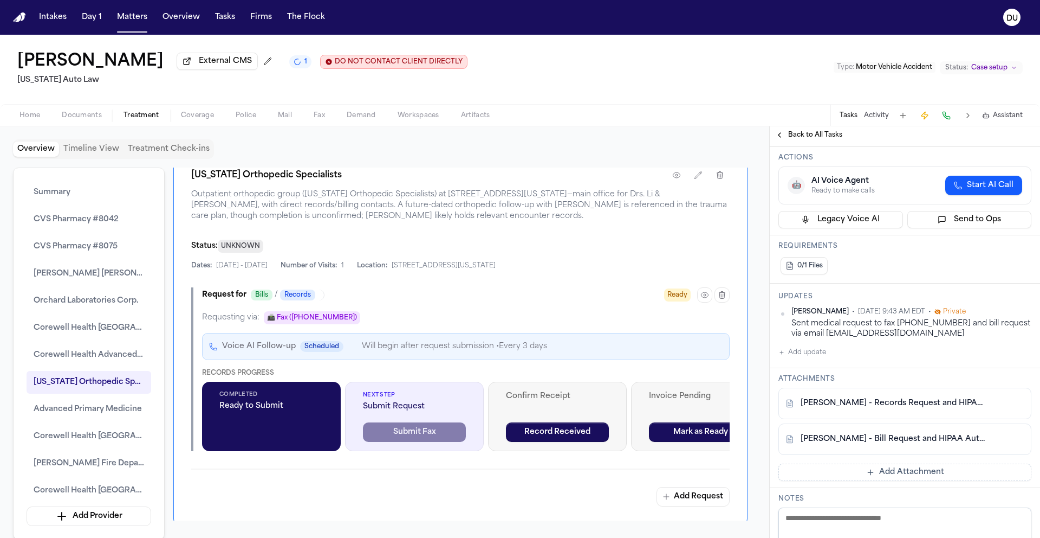
click at [804, 355] on button "Add update" at bounding box center [803, 352] width 48 height 13
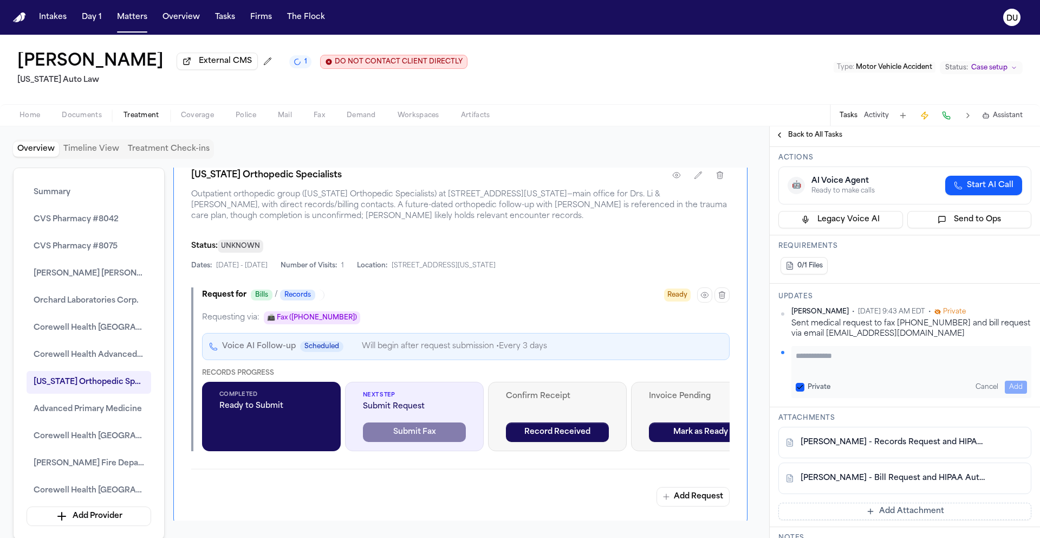
click at [852, 368] on textarea "Add your update" at bounding box center [911, 361] width 231 height 22
type textarea "*"
type textarea "**********"
click at [1009, 388] on button "Add" at bounding box center [1016, 386] width 22 height 13
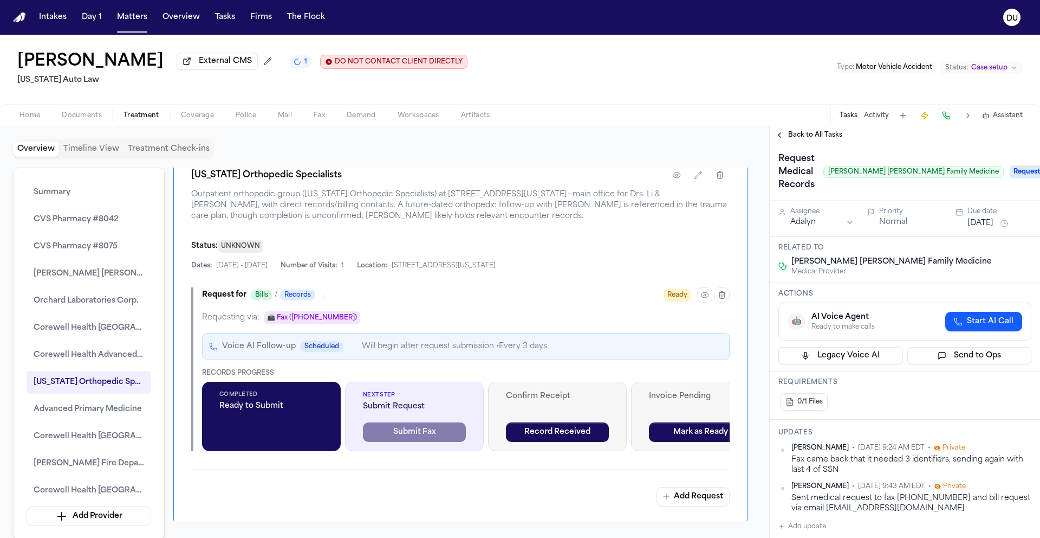
scroll to position [0, 0]
click at [988, 228] on button "[DATE]" at bounding box center [981, 225] width 26 height 11
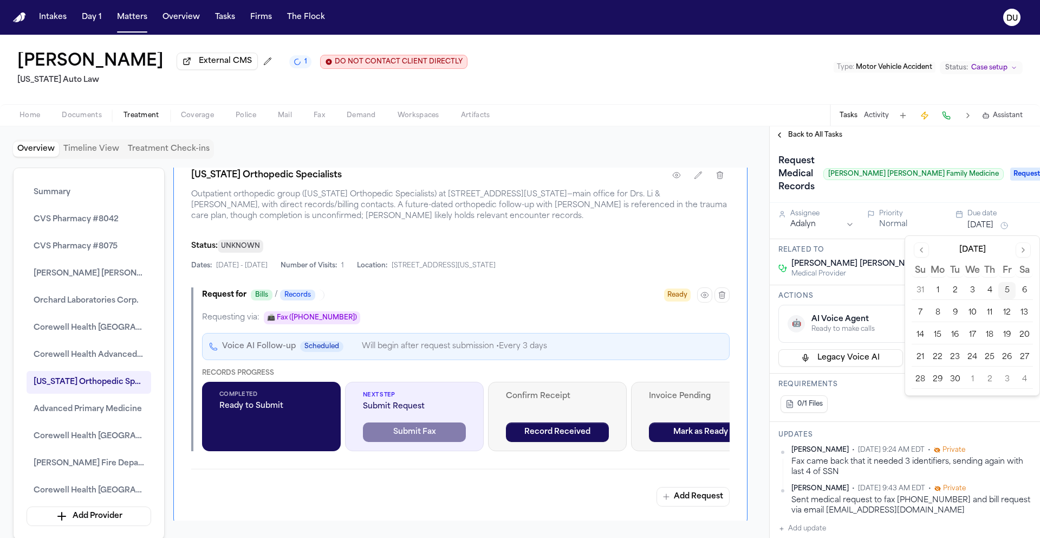
click at [1009, 314] on button "12" at bounding box center [1007, 312] width 17 height 17
click at [921, 413] on div "0/1 Files" at bounding box center [905, 404] width 253 height 22
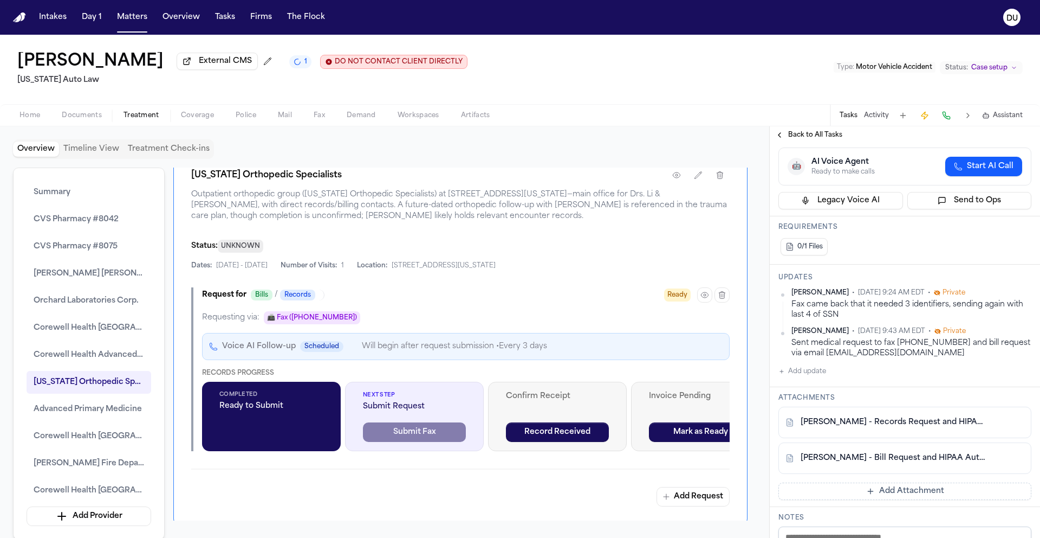
scroll to position [157, 0]
click at [15, 18] on img "Home" at bounding box center [19, 17] width 13 height 10
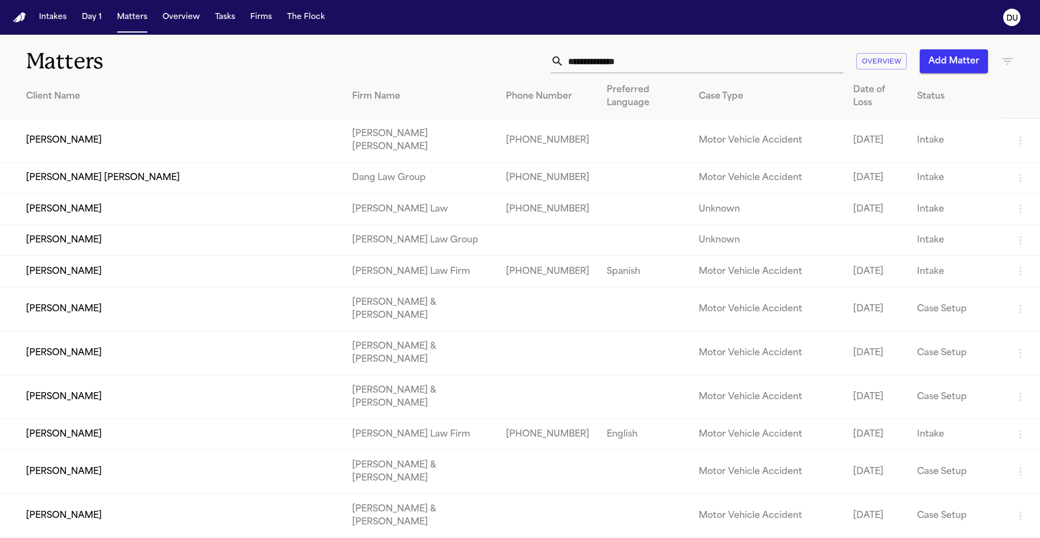
click at [638, 71] on input "text" at bounding box center [704, 61] width 280 height 24
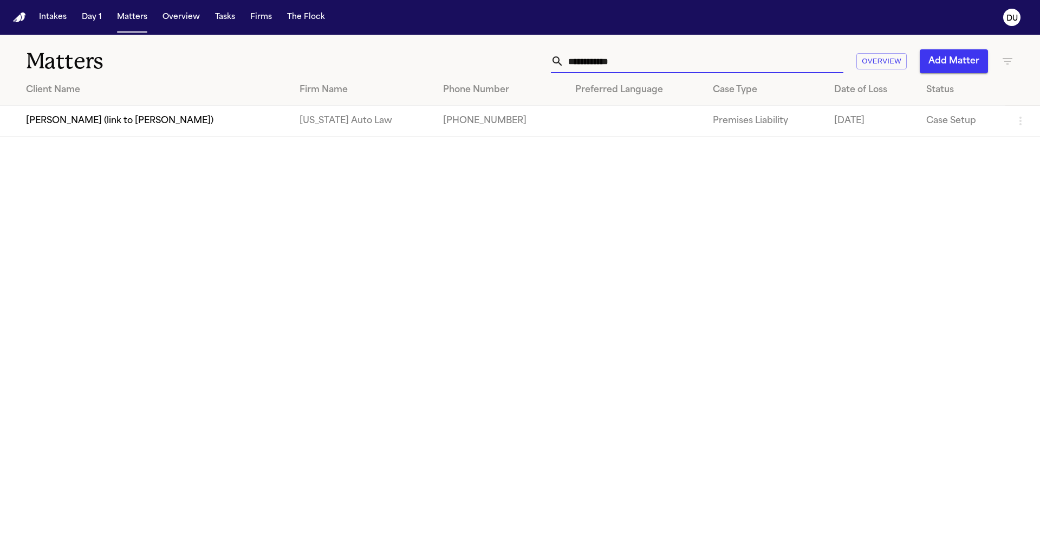
type input "**********"
click at [361, 120] on td "[US_STATE] Auto Law" at bounding box center [363, 121] width 144 height 31
click at [320, 119] on td "[US_STATE] Auto Law" at bounding box center [363, 121] width 144 height 31
click at [208, 122] on td "Jerome Stevenson (link to Brandy Boyce)" at bounding box center [145, 121] width 291 height 31
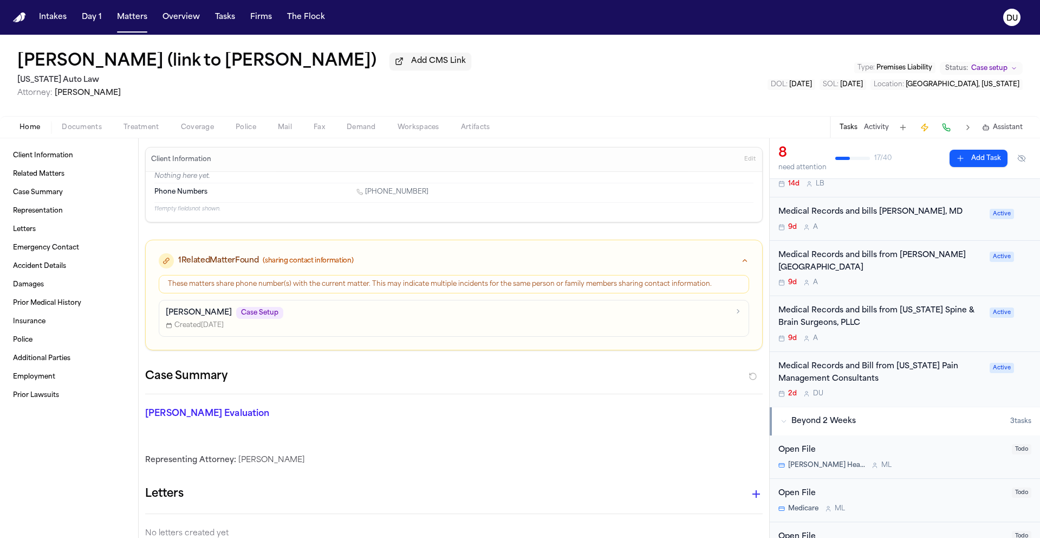
scroll to position [199, 0]
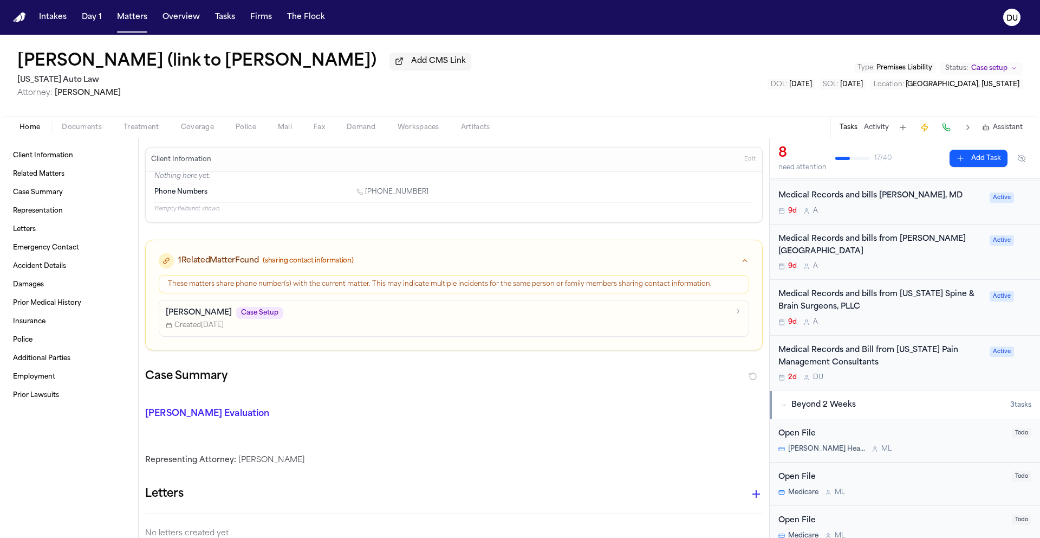
click at [883, 236] on div "Medical Records and bills from Henry Ford Provi Hospital" at bounding box center [881, 245] width 205 height 25
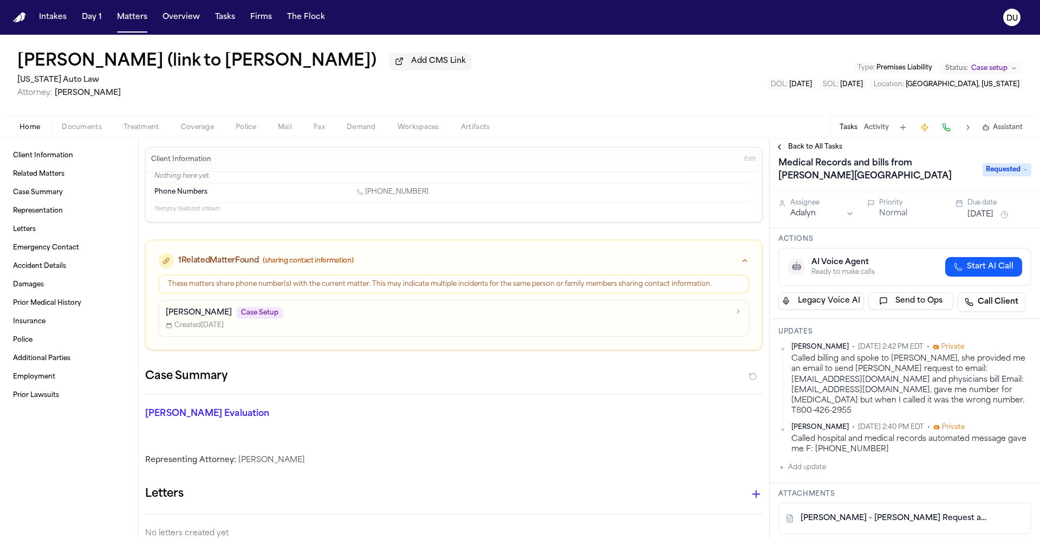
scroll to position [21, 0]
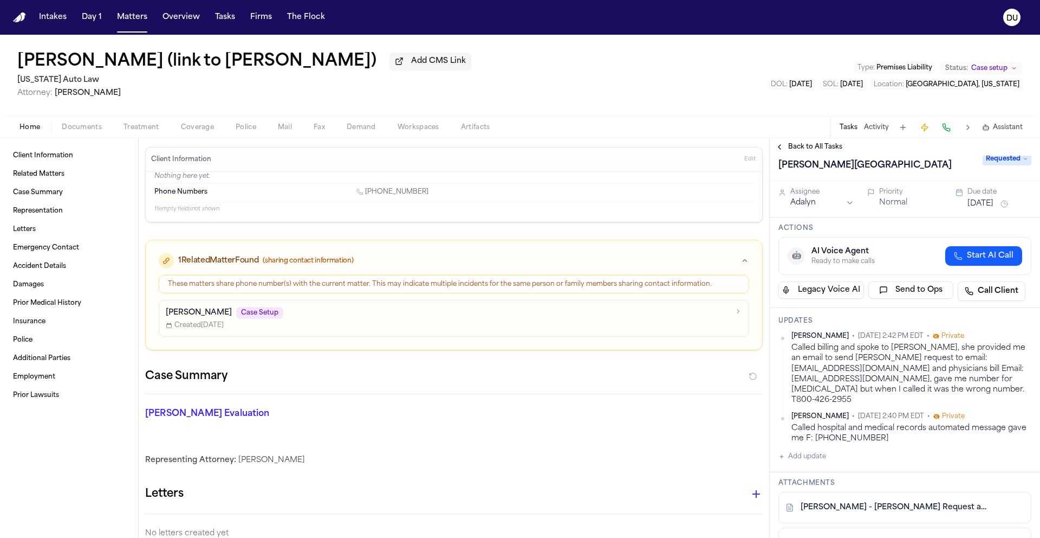
click at [993, 163] on span "Requested" at bounding box center [1007, 158] width 49 height 13
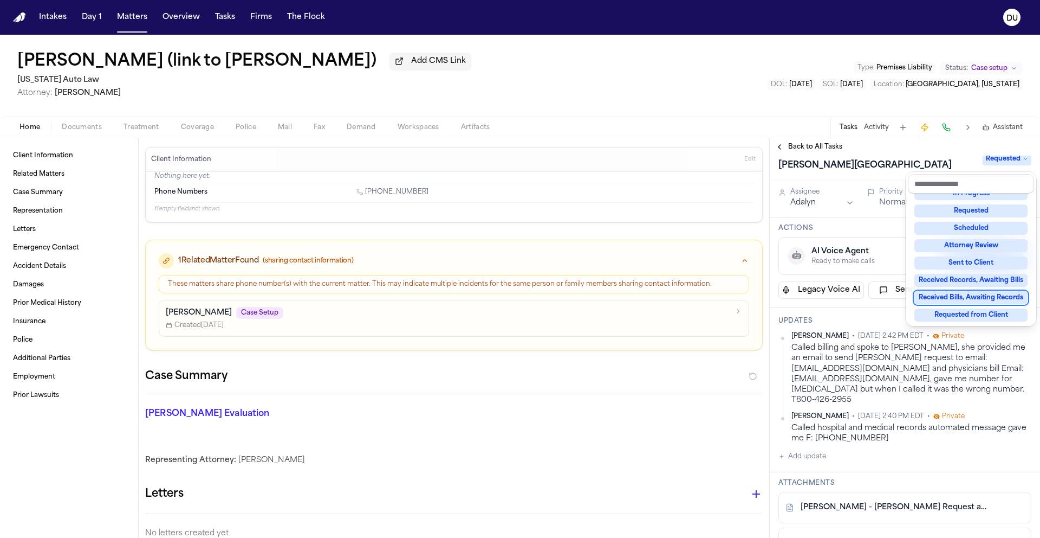
click at [963, 297] on div "Received Bills, Awaiting Records" at bounding box center [971, 297] width 113 height 13
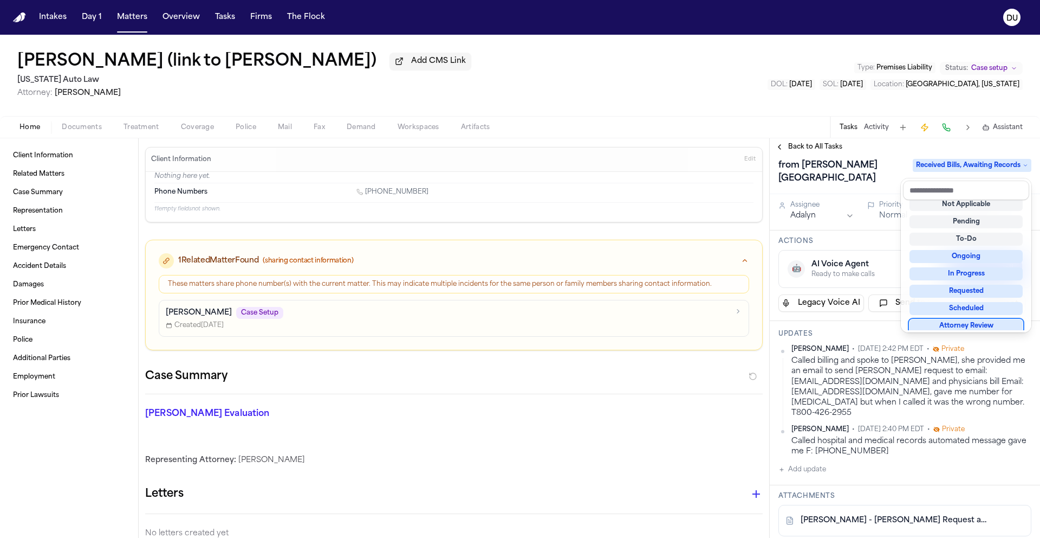
scroll to position [9, 0]
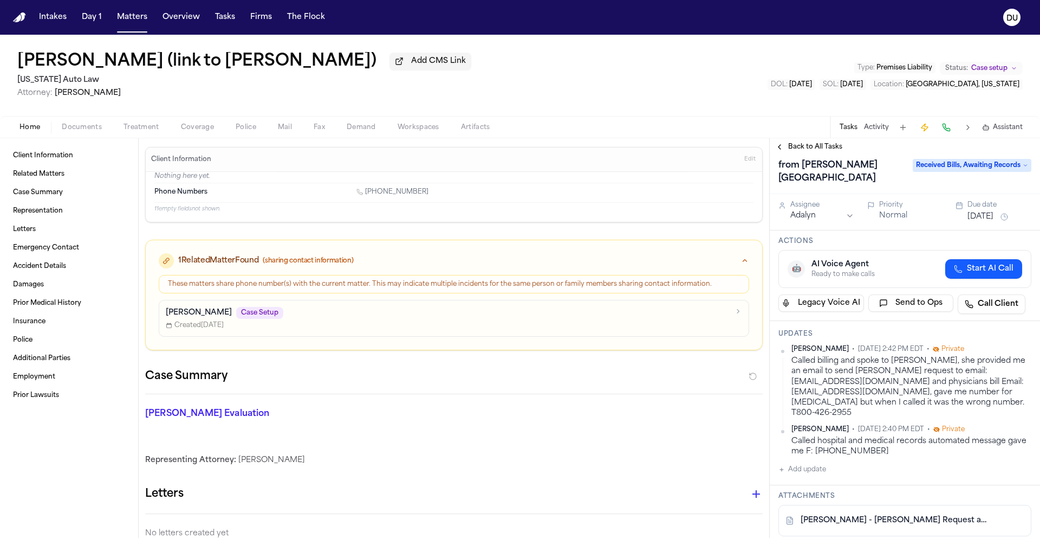
click at [823, 220] on html "Intakes Day 1 Matters Overview Tasks Firms The Flock DU Jerome Stevenson (link …" at bounding box center [520, 269] width 1040 height 538
click at [973, 220] on button "Aug 27, 2025" at bounding box center [981, 216] width 26 height 11
click at [921, 185] on div "Medical Records and bills from Henry Ford Provi Hospital Received Bills, Awaiti…" at bounding box center [905, 165] width 253 height 43
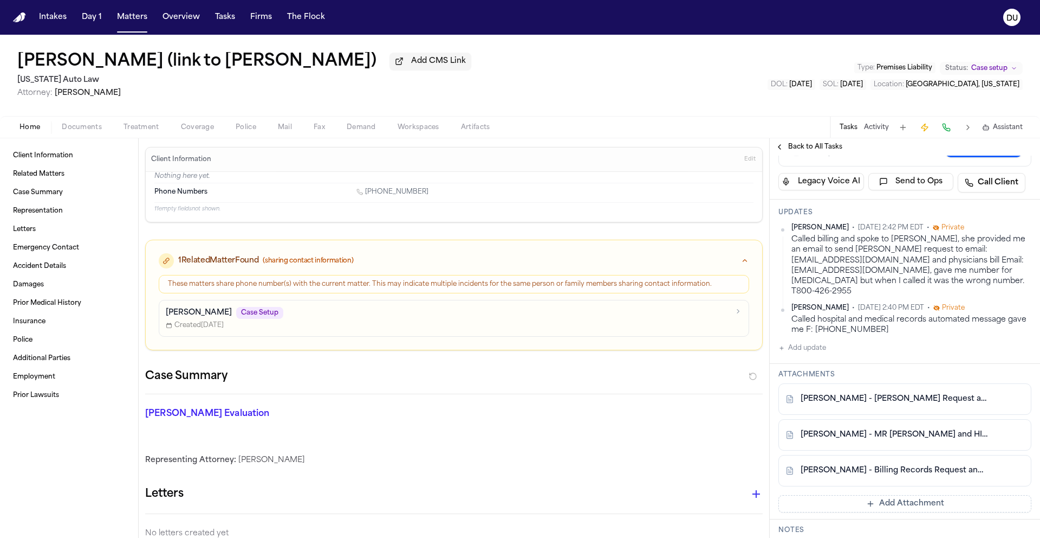
scroll to position [172, 0]
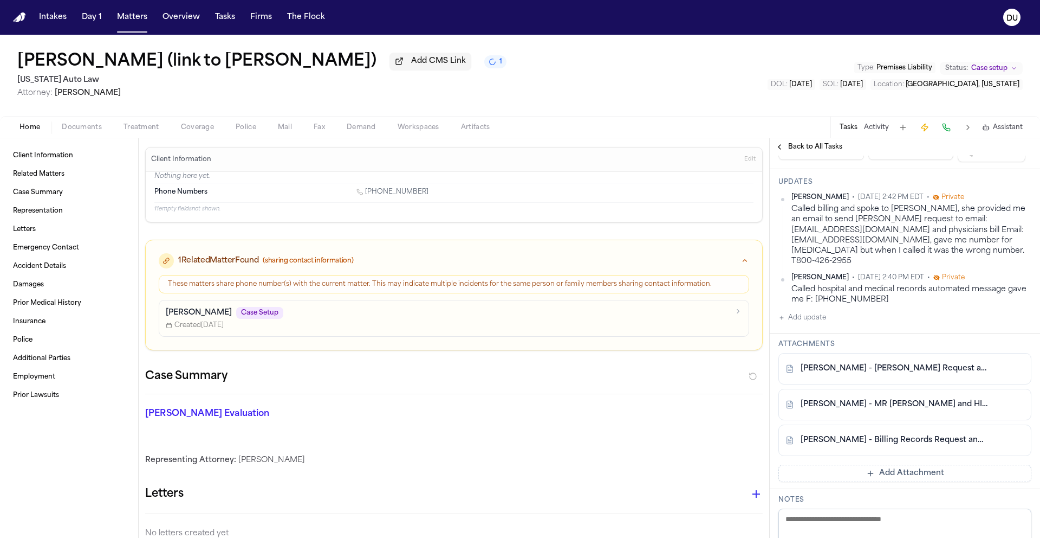
click at [892, 465] on button "Add Attachment" at bounding box center [905, 472] width 253 height 17
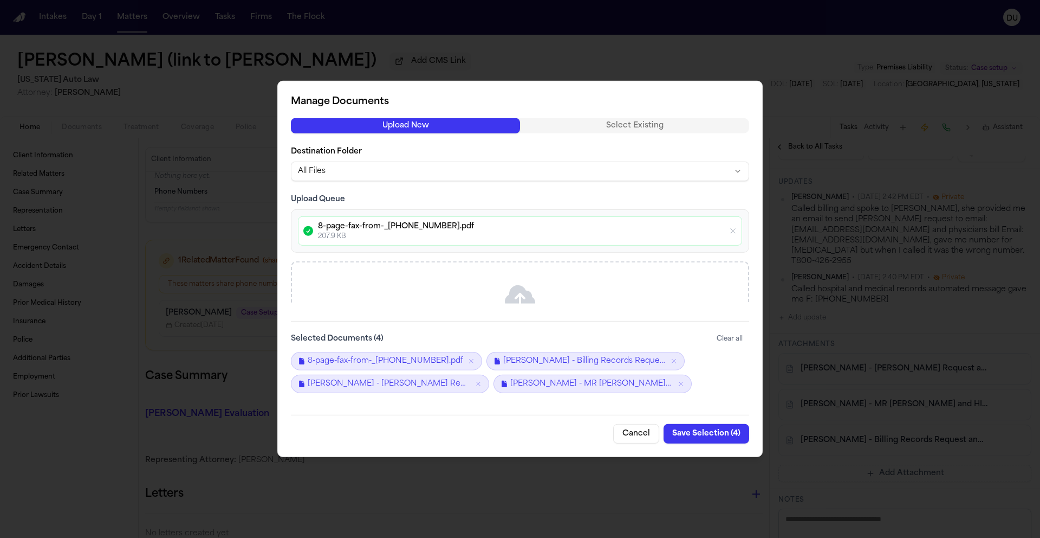
click at [711, 436] on button "Save Selection ( 4 )" at bounding box center [707, 434] width 86 height 20
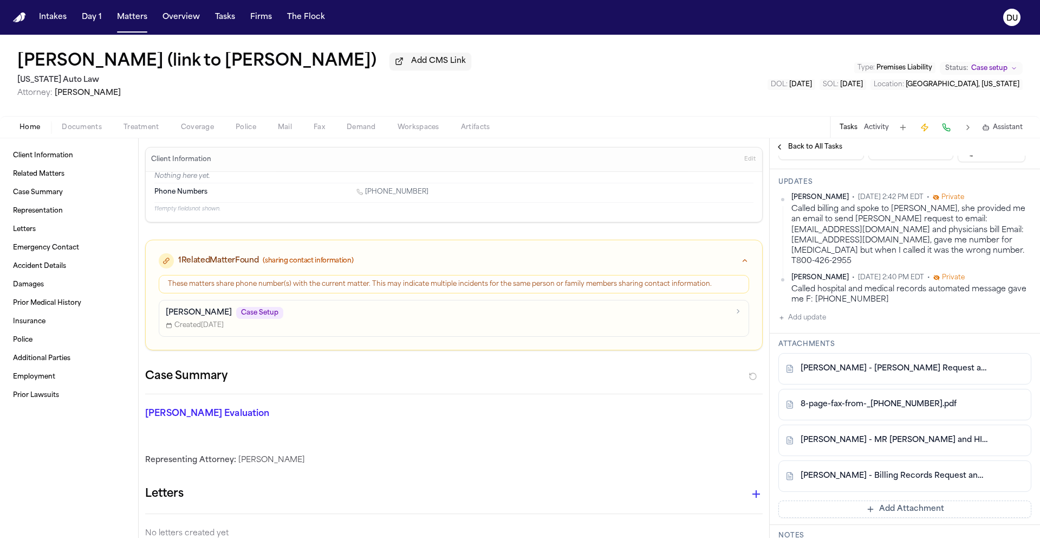
click at [23, 21] on img "Home" at bounding box center [19, 17] width 13 height 10
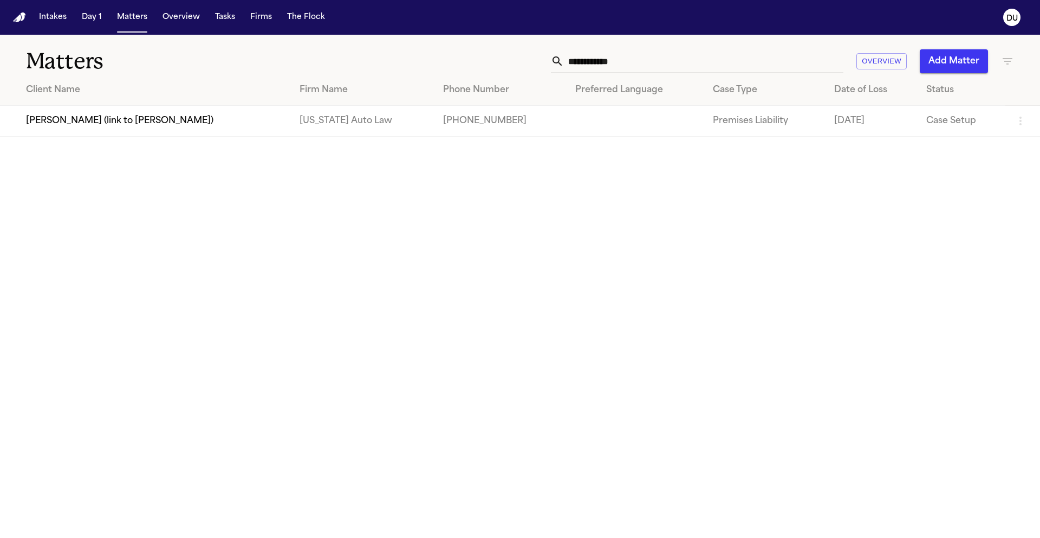
click at [660, 69] on input "**********" at bounding box center [704, 61] width 280 height 24
drag, startPoint x: 656, startPoint y: 66, endPoint x: 535, endPoint y: 60, distance: 121.0
click at [538, 59] on div "**********" at bounding box center [664, 61] width 701 height 24
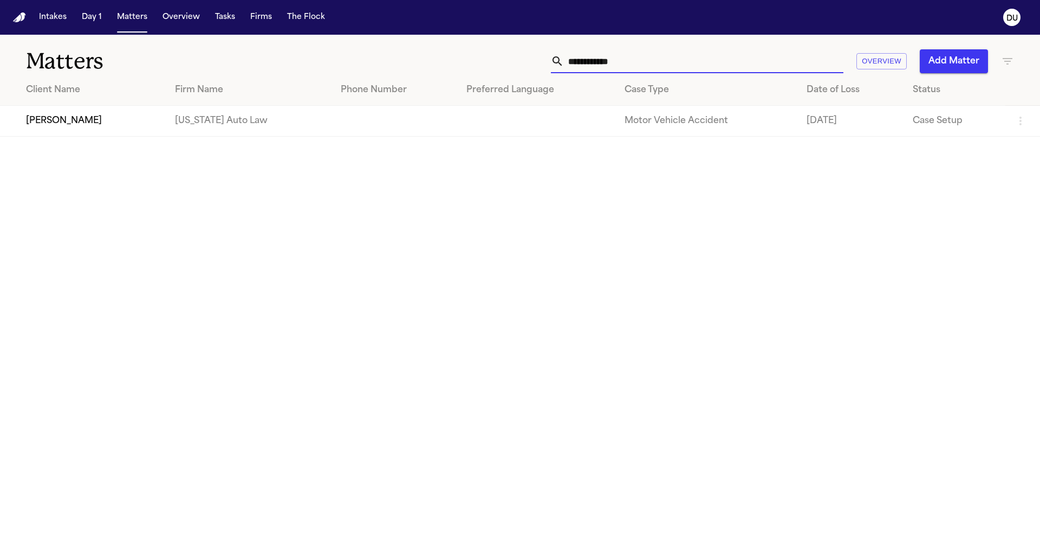
type input "**********"
click at [73, 125] on td "[PERSON_NAME]" at bounding box center [83, 121] width 166 height 31
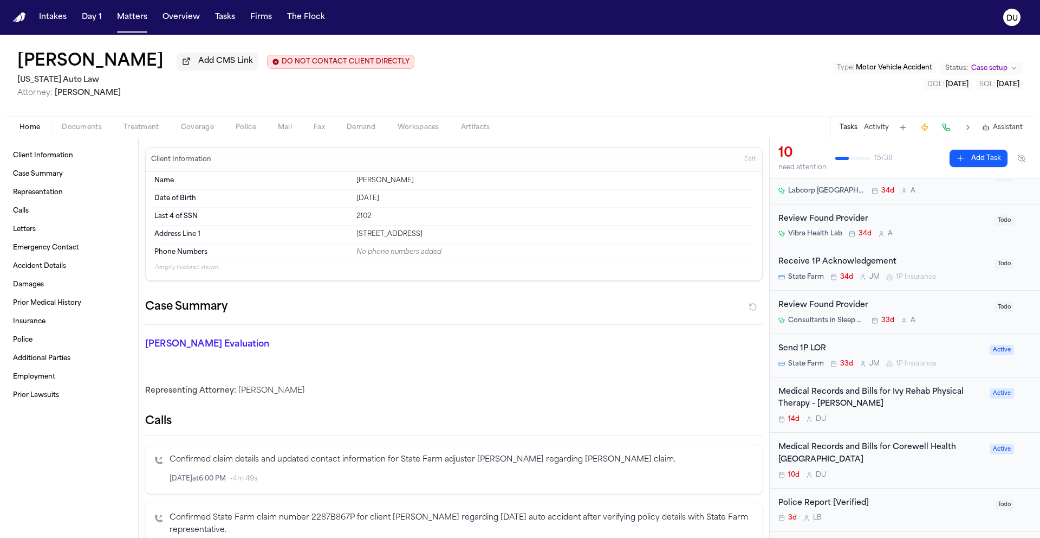
scroll to position [90, 0]
click at [841, 450] on div "Medical Records and Bills for Corewell Health Trenton Hospital" at bounding box center [881, 452] width 205 height 25
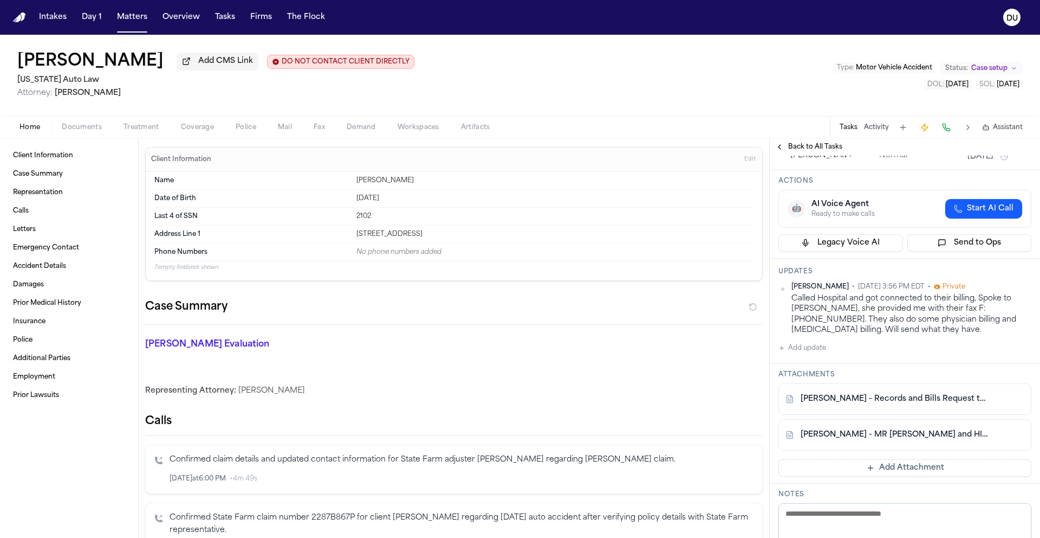
scroll to position [80, 0]
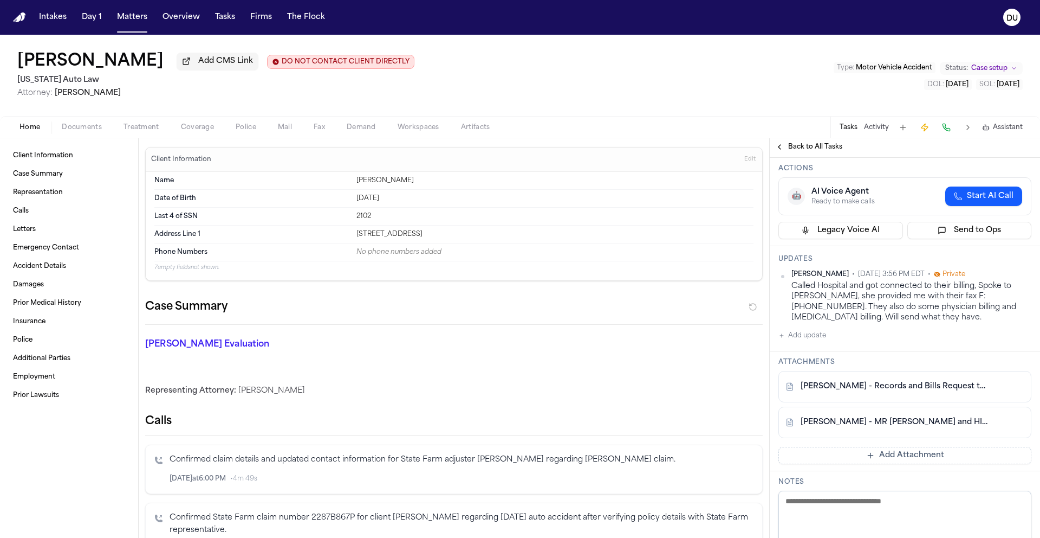
click at [793, 336] on button "Add update" at bounding box center [803, 335] width 48 height 13
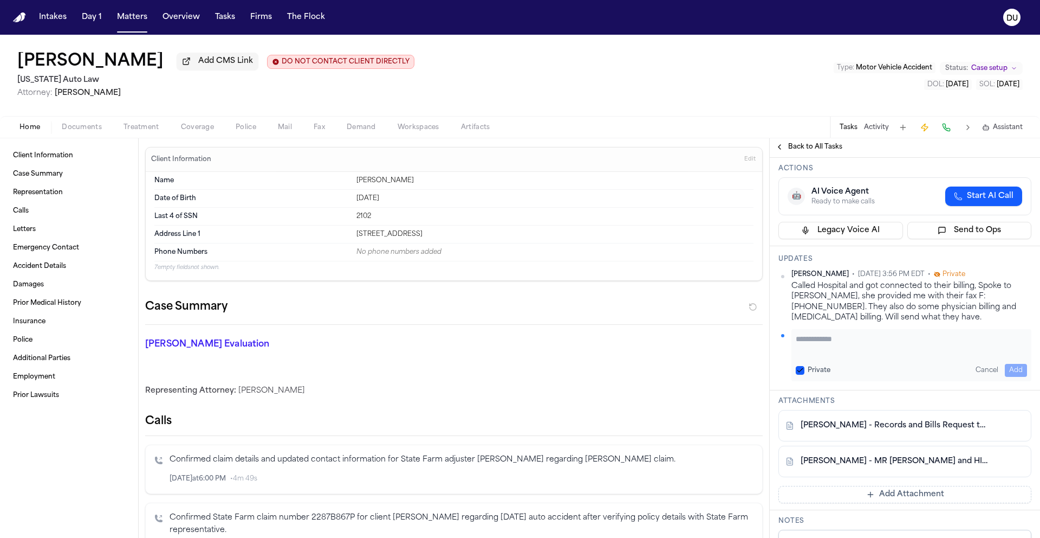
click at [839, 345] on textarea "Add your update" at bounding box center [911, 344] width 231 height 22
type textarea "**********"
click at [1005, 370] on button "Add" at bounding box center [1016, 370] width 22 height 13
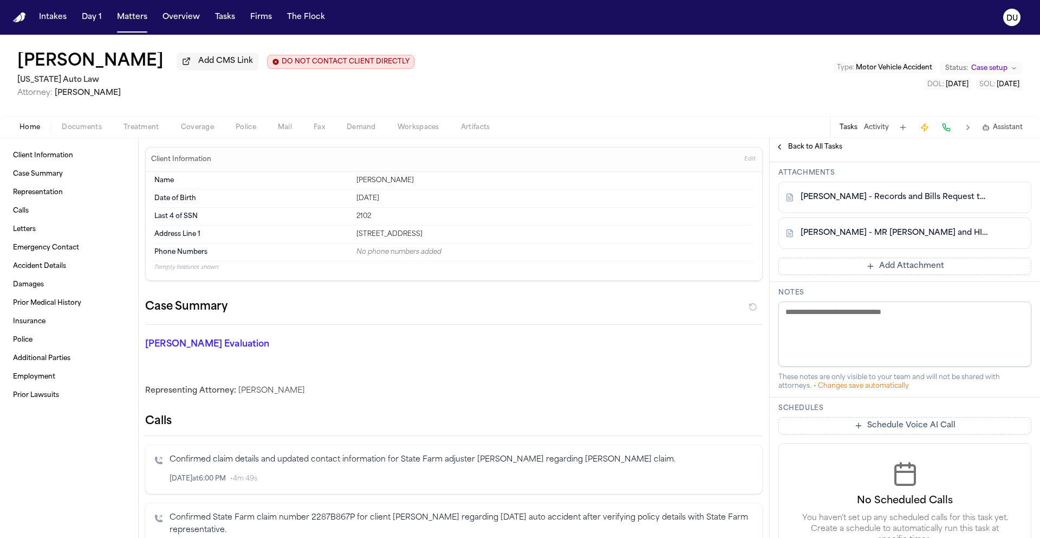
scroll to position [329, 0]
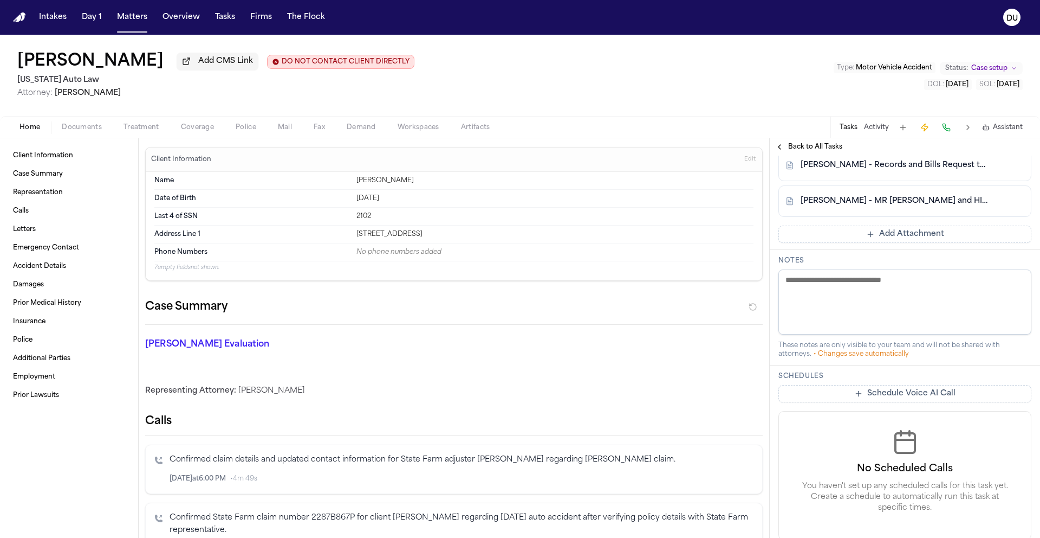
click at [883, 231] on button "Add Attachment" at bounding box center [905, 233] width 253 height 17
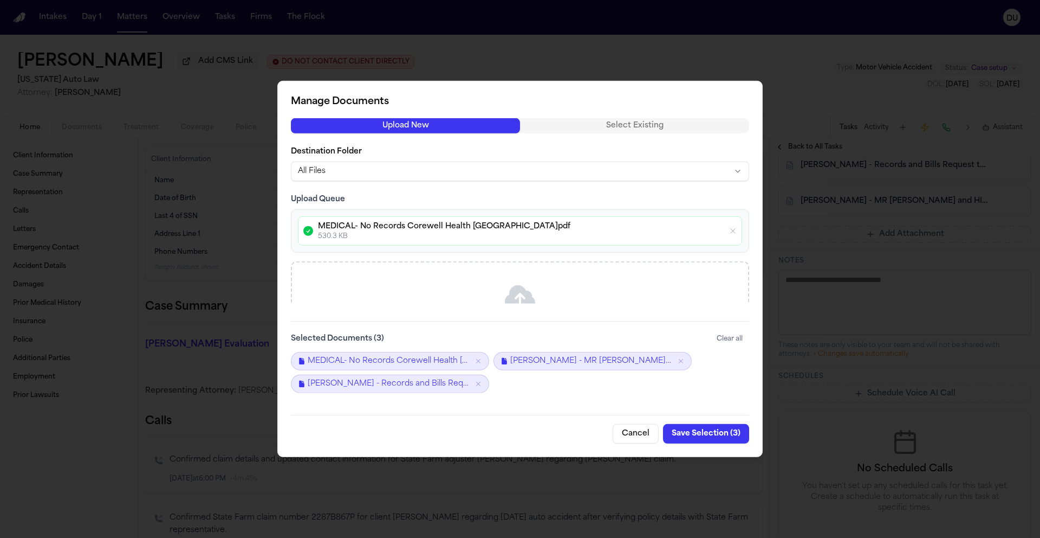
click at [722, 432] on button "Save Selection ( 3 )" at bounding box center [706, 434] width 86 height 20
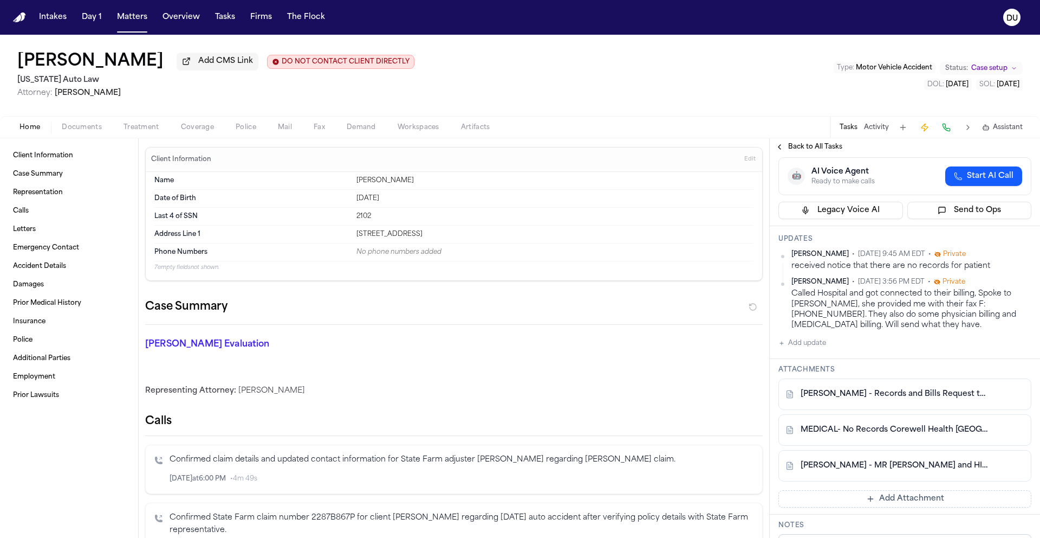
scroll to position [0, 0]
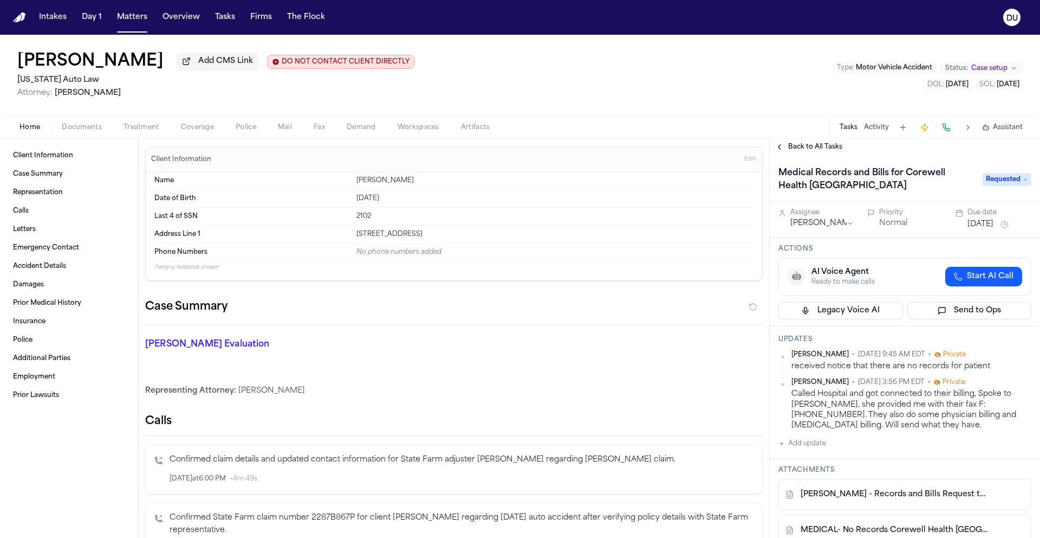
click at [1001, 182] on span "Requested" at bounding box center [1007, 179] width 49 height 13
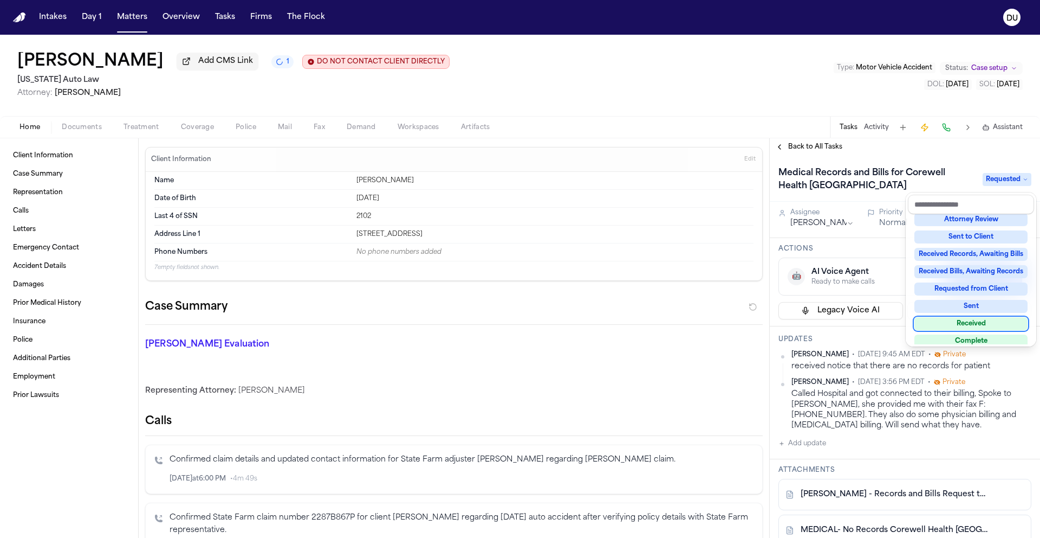
click at [973, 320] on div "Received" at bounding box center [971, 323] width 113 height 13
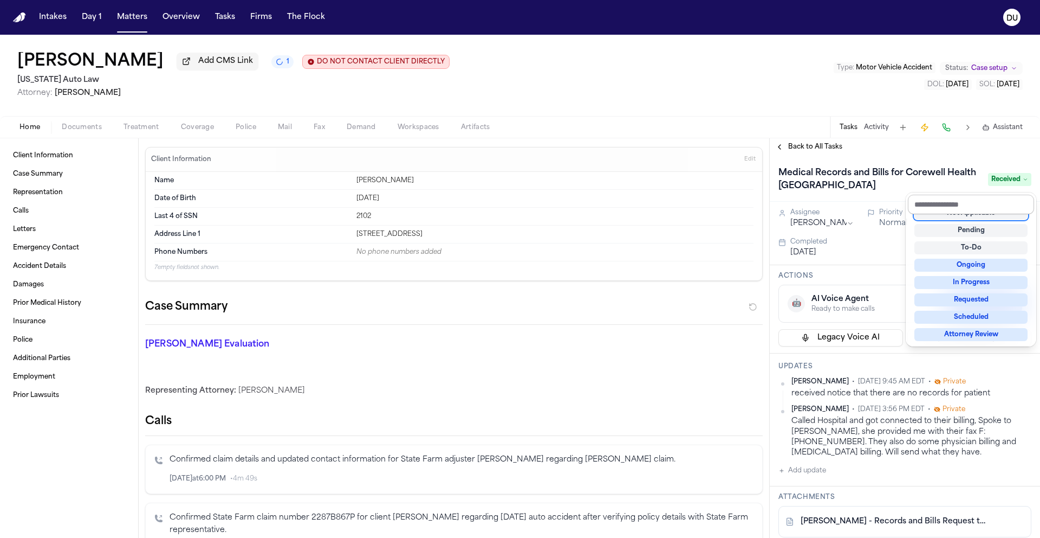
scroll to position [4, 0]
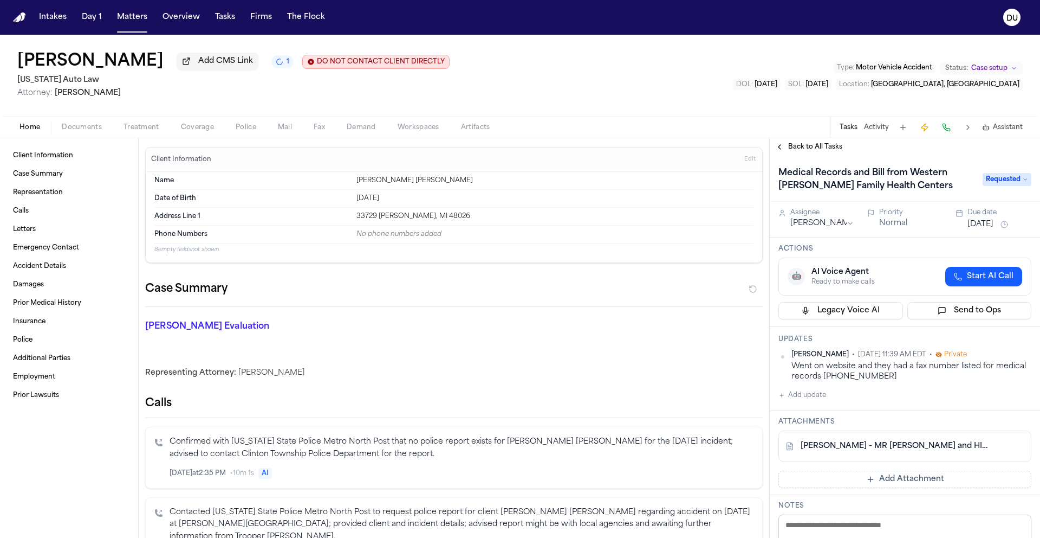
click at [15, 20] on img "Home" at bounding box center [19, 17] width 13 height 10
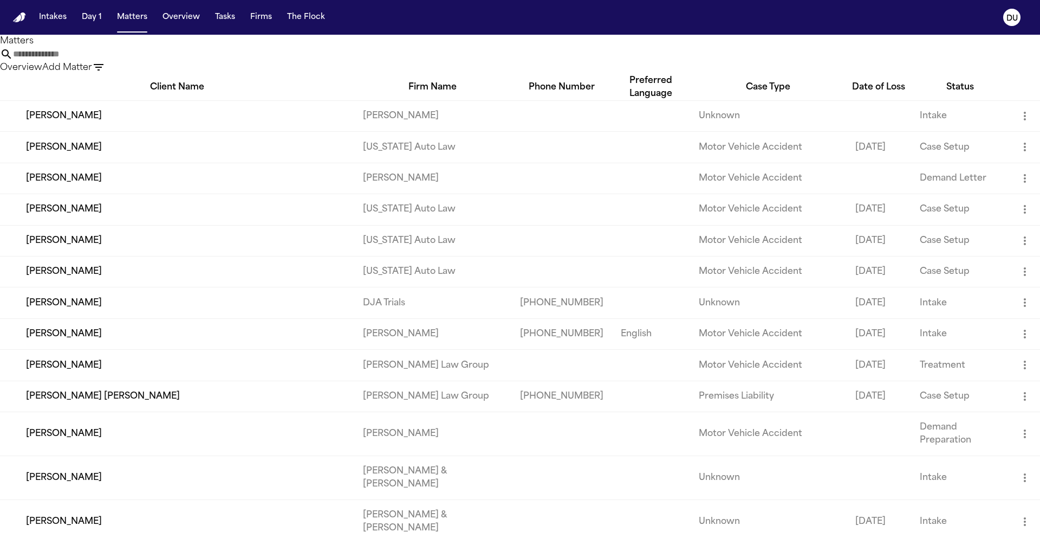
click at [100, 60] on input "text" at bounding box center [56, 54] width 87 height 13
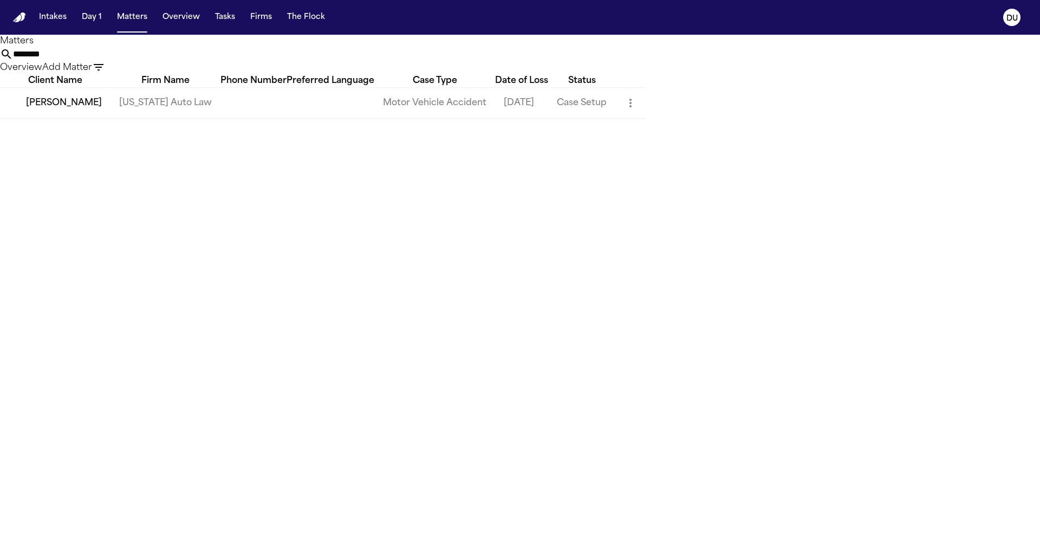
type input "********"
click at [287, 118] on td at bounding box center [254, 102] width 66 height 31
click at [111, 118] on td "[PERSON_NAME]" at bounding box center [55, 102] width 111 height 31
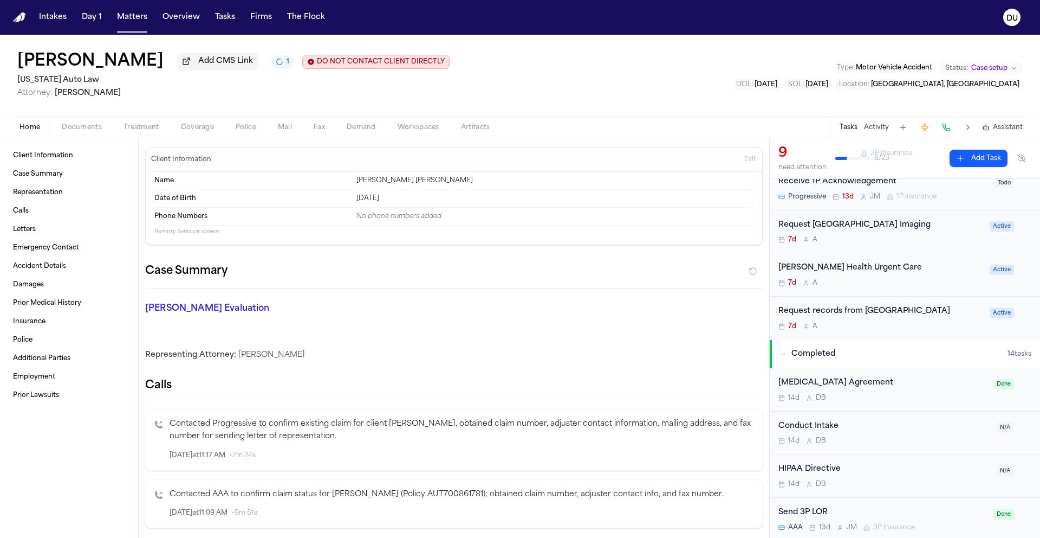
scroll to position [106, 0]
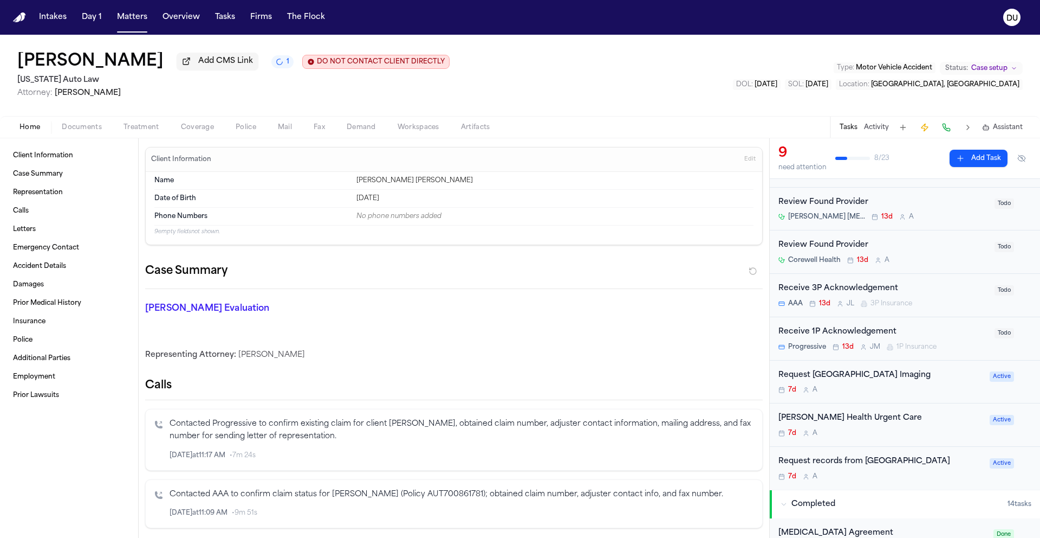
click at [927, 466] on div "Request records from Corewell Health Care Center" at bounding box center [881, 461] width 205 height 12
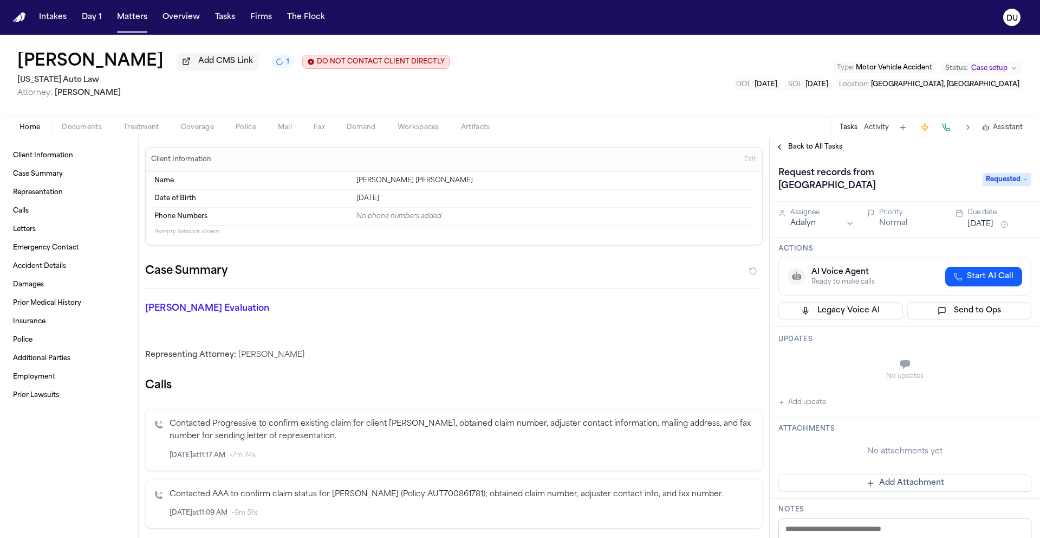
click at [1000, 181] on span "Requested" at bounding box center [1007, 179] width 49 height 13
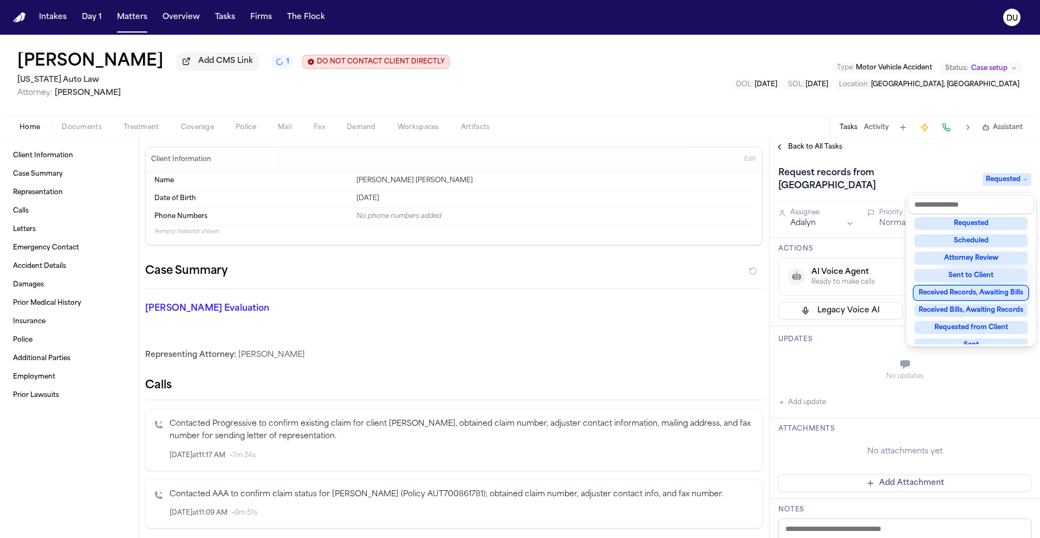
scroll to position [83, 0]
click at [986, 297] on div "Received Records, Awaiting Bills" at bounding box center [971, 298] width 113 height 13
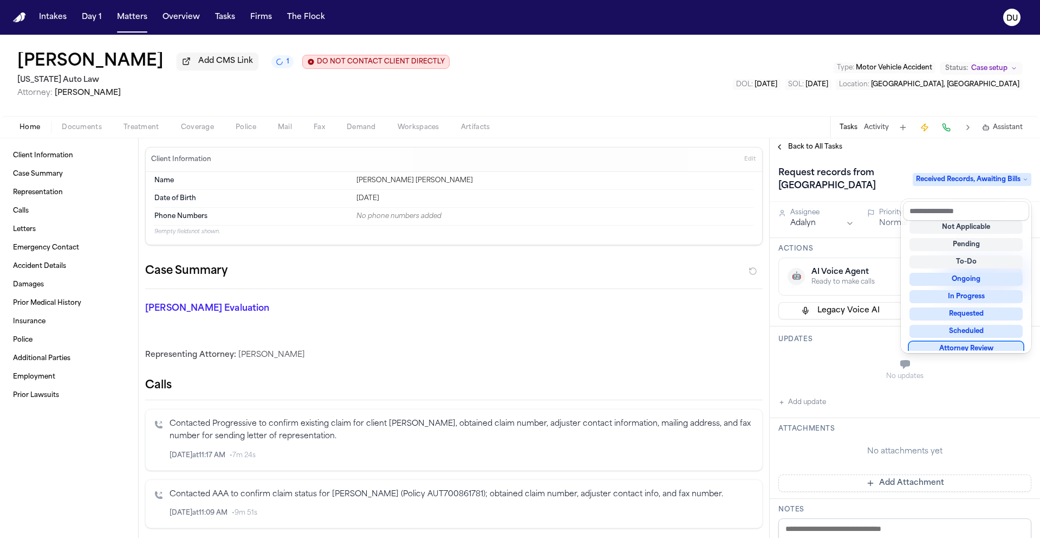
scroll to position [9, 0]
click at [865, 372] on div "Request records from Corewell Health Care Center Received Records, Awaiting Bil…" at bounding box center [905, 492] width 270 height 672
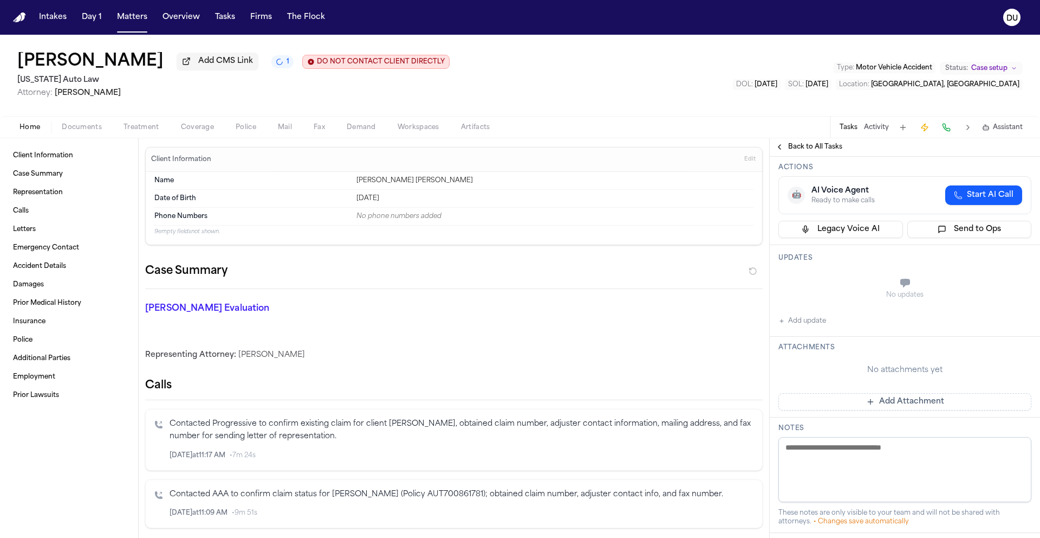
scroll to position [88, 0]
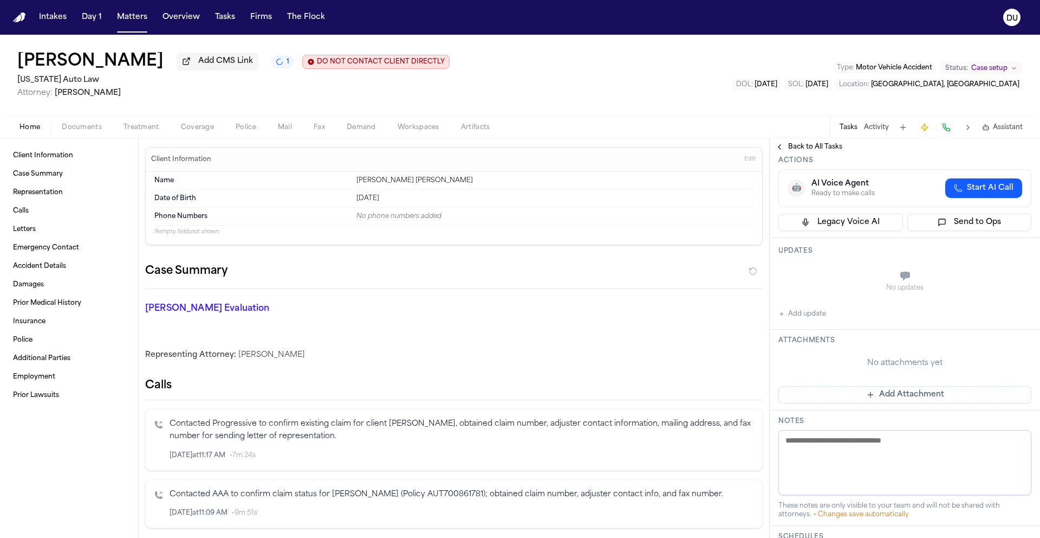
click at [855, 403] on button "Add Attachment" at bounding box center [905, 394] width 253 height 17
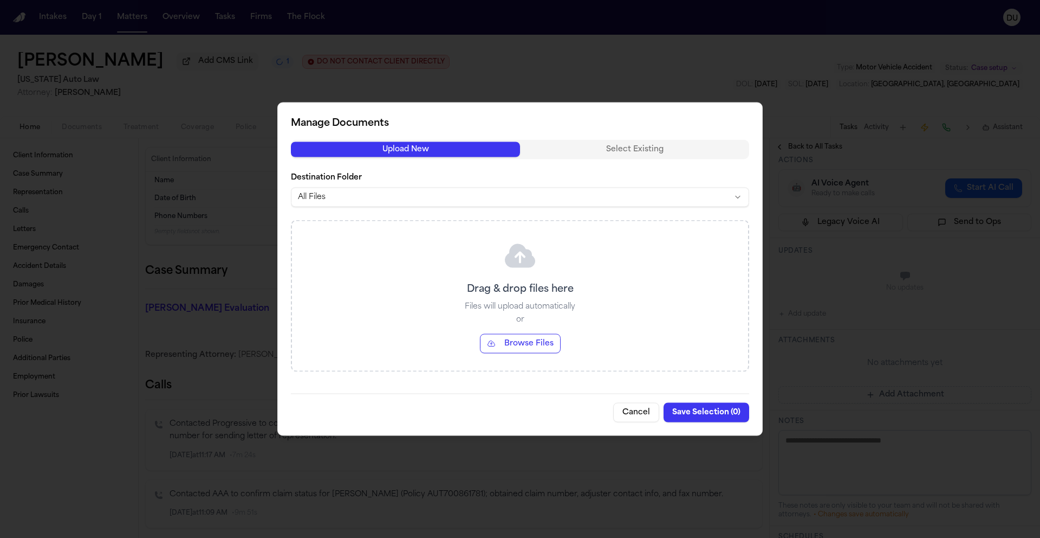
click at [546, 345] on button "Browse Files" at bounding box center [520, 344] width 81 height 20
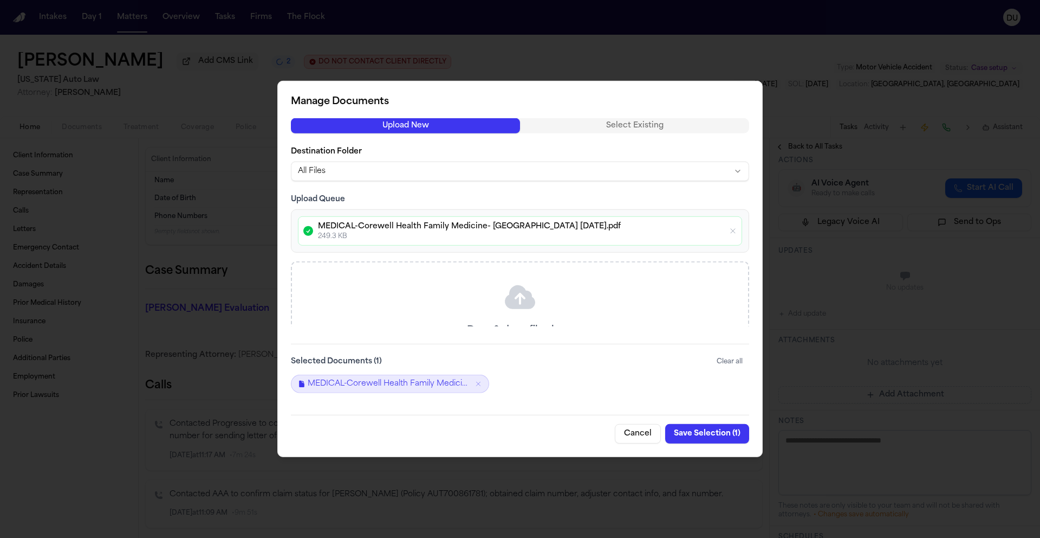
click at [713, 435] on button "Save Selection ( 1 )" at bounding box center [707, 434] width 84 height 20
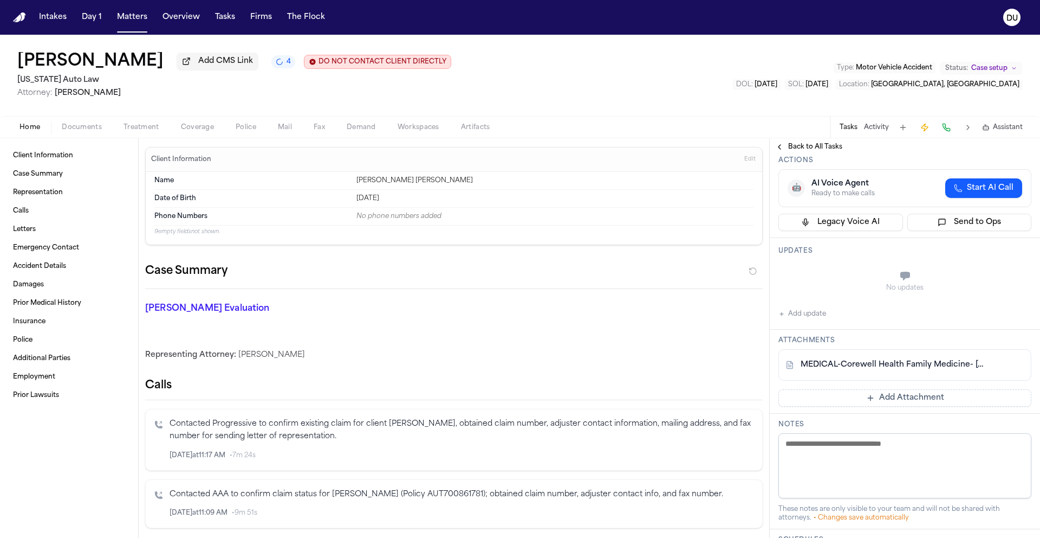
click at [25, 17] on img "Home" at bounding box center [19, 17] width 13 height 10
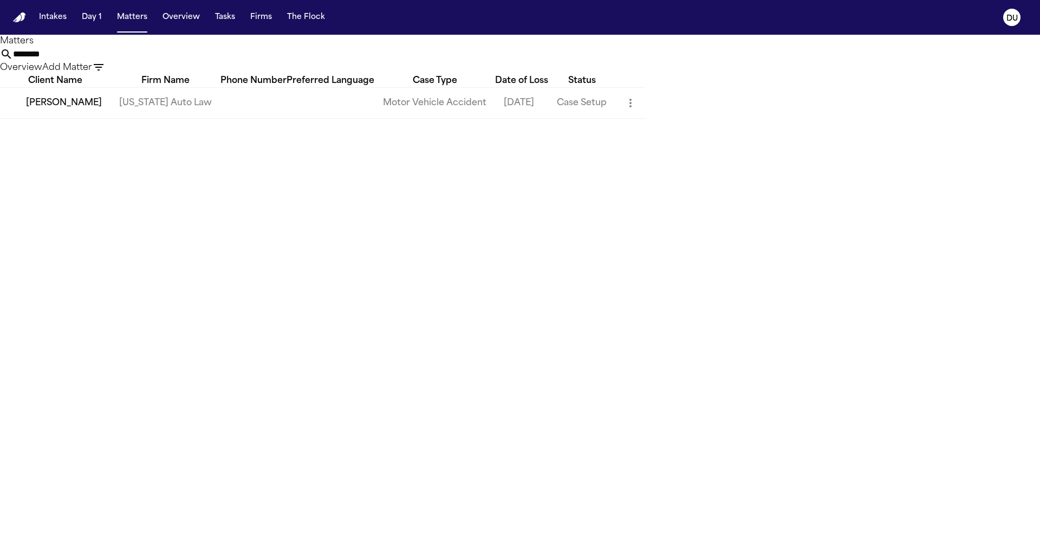
click at [100, 59] on input "********" at bounding box center [56, 54] width 87 height 13
drag, startPoint x: 644, startPoint y: 59, endPoint x: 550, endPoint y: 57, distance: 94.3
click at [551, 57] on div "******** Overview Add Matter" at bounding box center [520, 61] width 1040 height 27
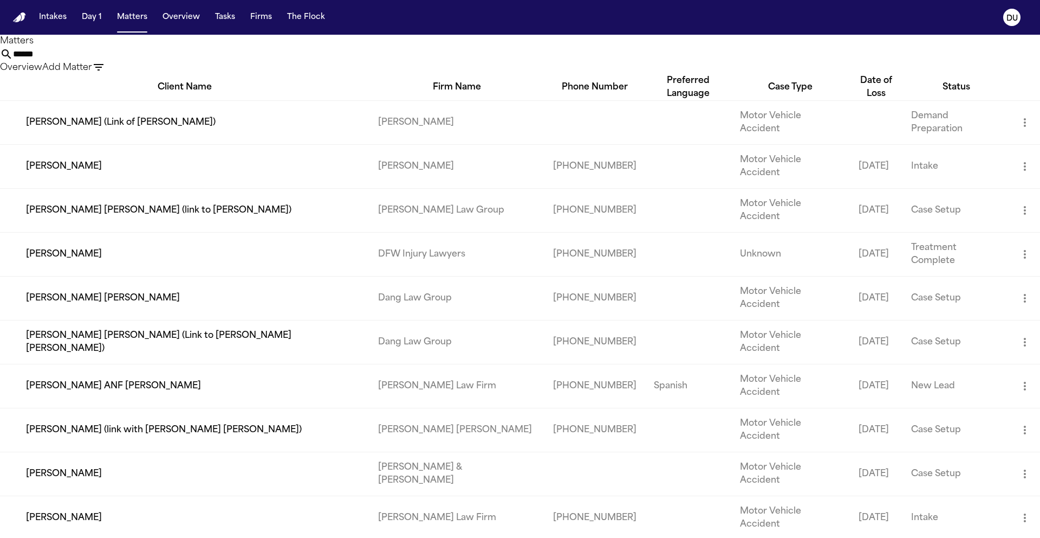
type input "******"
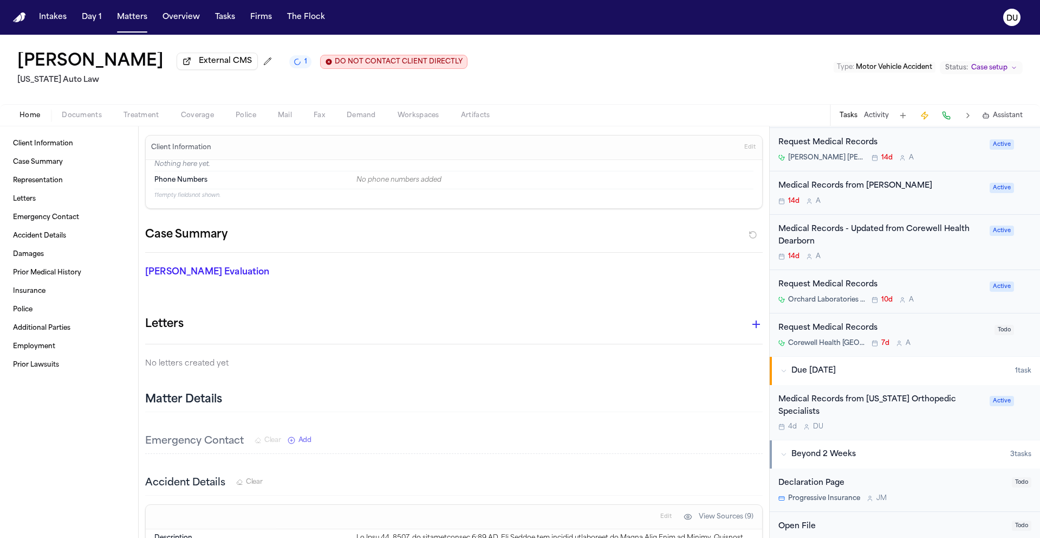
scroll to position [541, 0]
click at [849, 233] on div "Medical Records - Updated from Corewell Health Dearborn" at bounding box center [881, 237] width 205 height 25
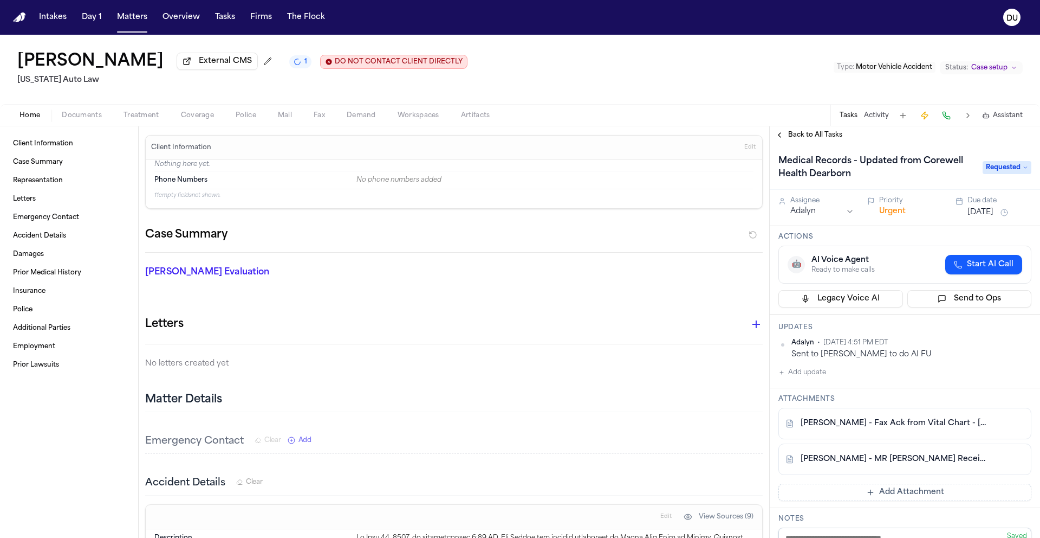
click at [806, 377] on button "Add update" at bounding box center [803, 372] width 48 height 13
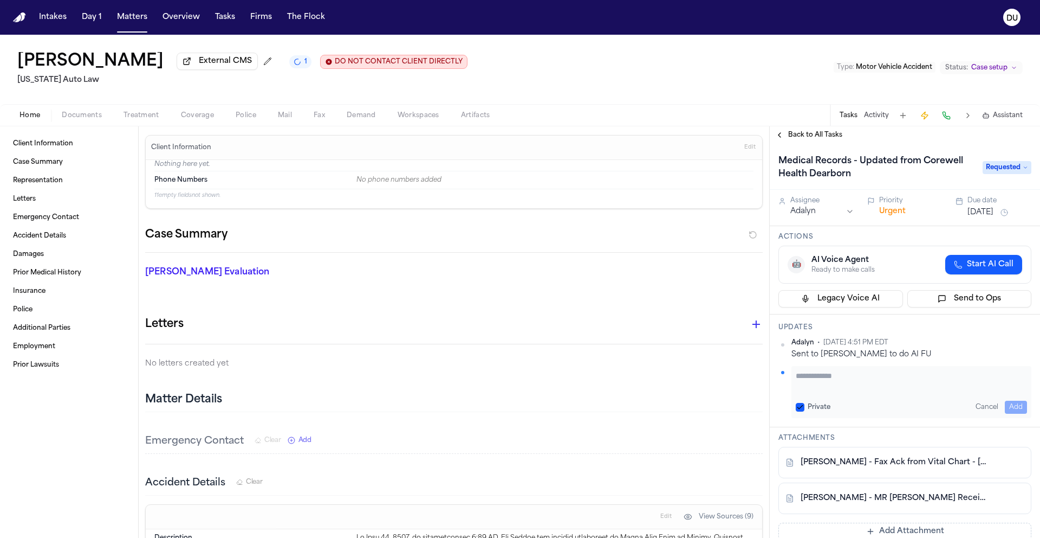
click at [847, 379] on textarea "Add your update" at bounding box center [911, 381] width 231 height 22
type textarea "**********"
click at [1010, 411] on button "Add" at bounding box center [1016, 406] width 22 height 13
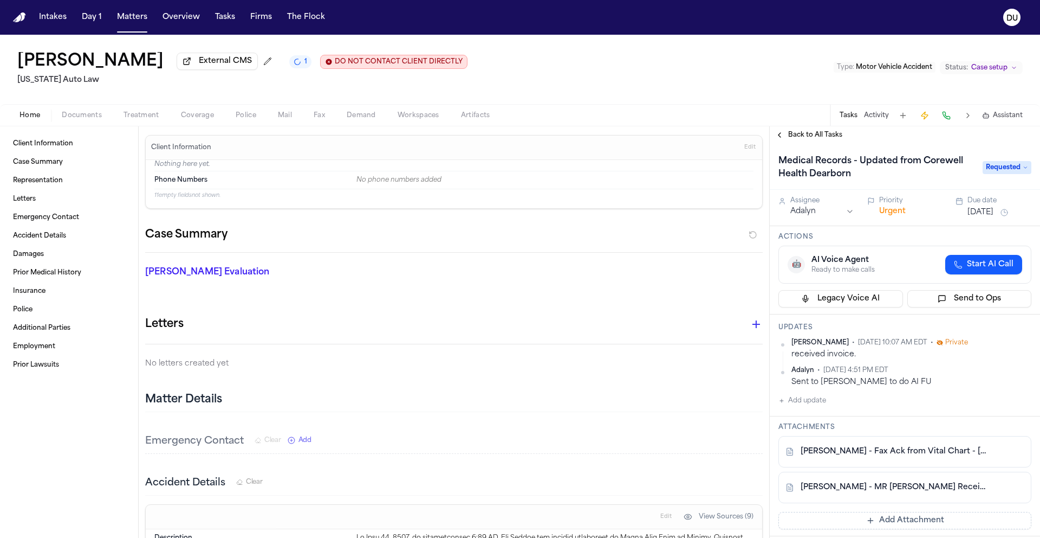
click at [988, 215] on button "[DATE]" at bounding box center [981, 212] width 26 height 11
click at [1006, 302] on button "12" at bounding box center [1007, 299] width 17 height 17
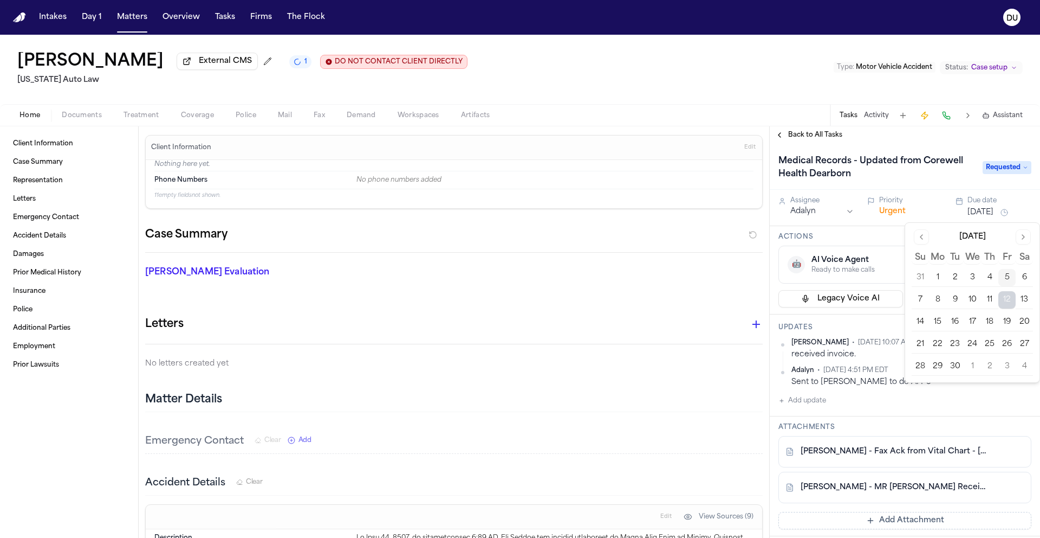
click at [927, 150] on div "Medical Records - Updated from Corewell Health Dearborn Requested" at bounding box center [905, 167] width 270 height 46
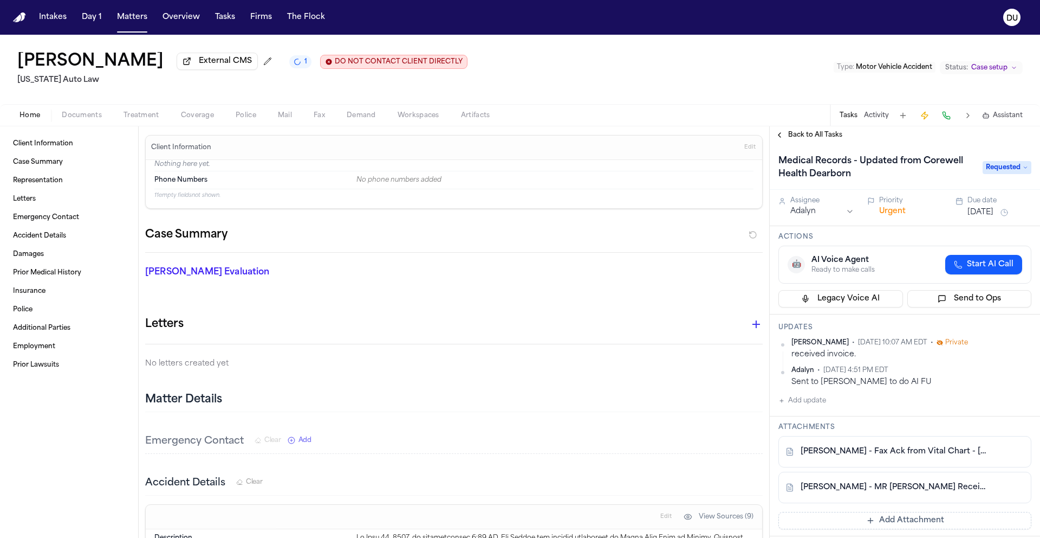
click at [22, 17] on img "Home" at bounding box center [19, 17] width 13 height 10
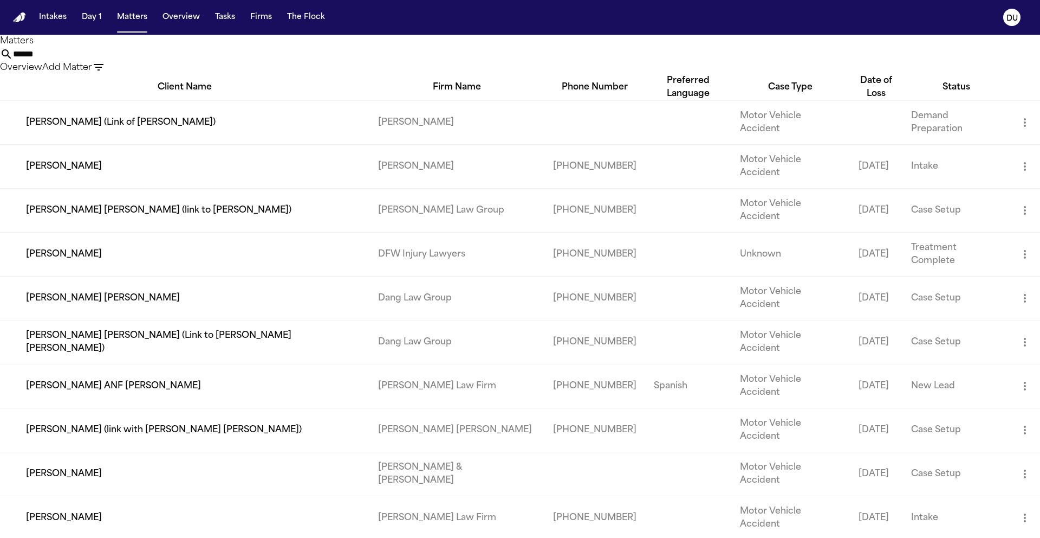
drag, startPoint x: 605, startPoint y: 62, endPoint x: 538, endPoint y: 58, distance: 67.3
click at [538, 58] on div "****** Overview Add Matter" at bounding box center [520, 61] width 1040 height 27
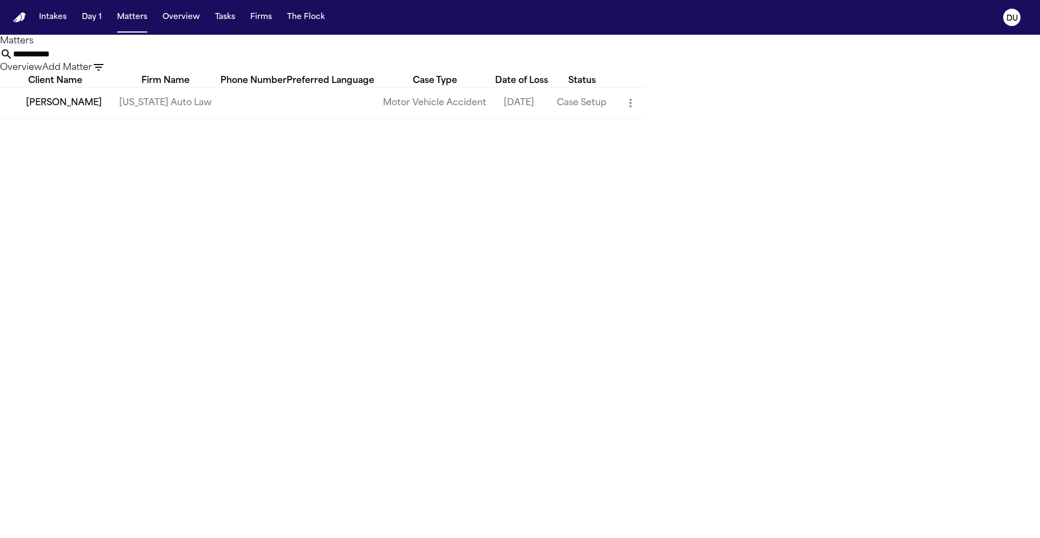
type input "**********"
click at [192, 118] on td "[US_STATE] Auto Law" at bounding box center [166, 102] width 110 height 31
click at [102, 118] on td "Bianca Jones" at bounding box center [55, 102] width 111 height 31
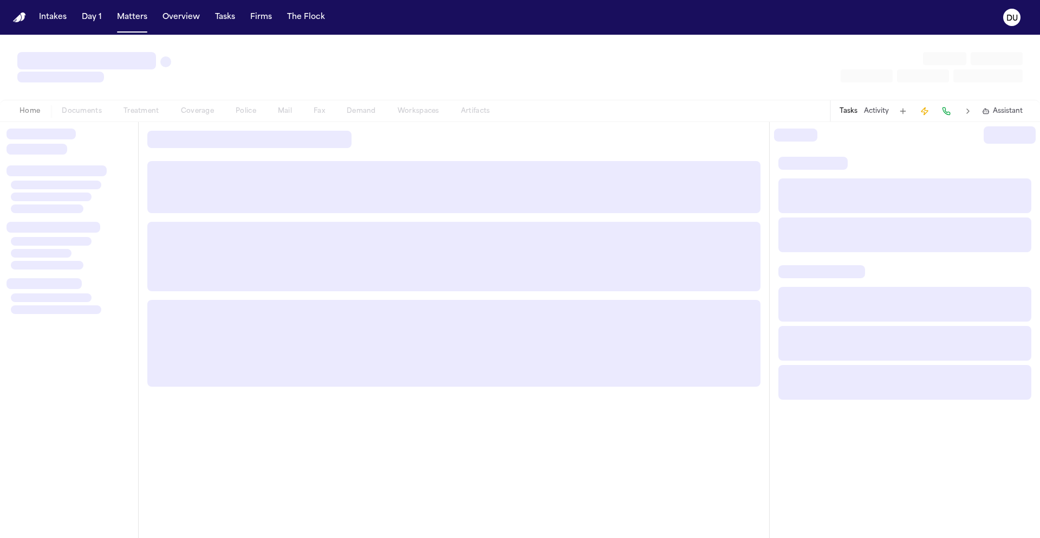
click at [102, 125] on div at bounding box center [69, 330] width 138 height 416
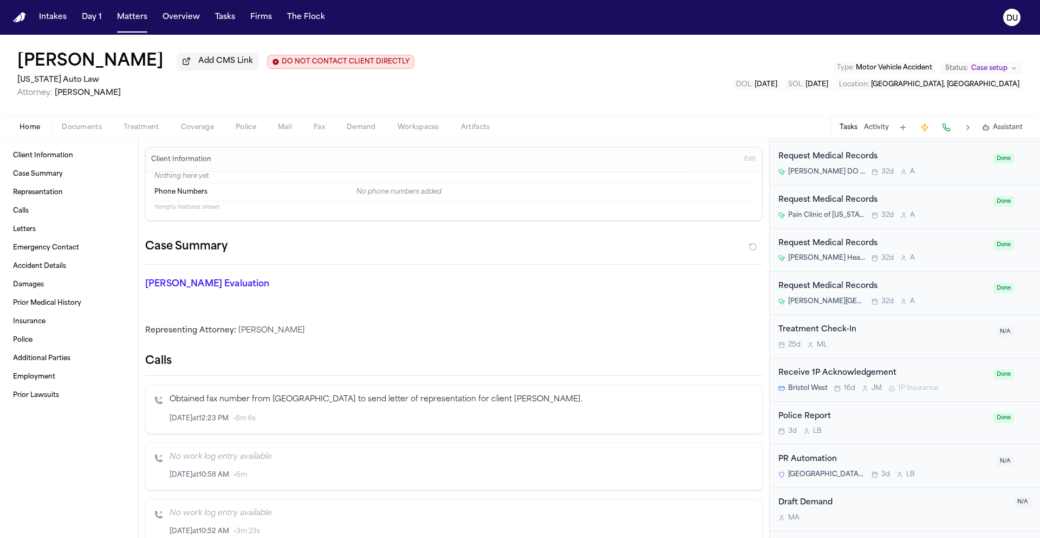
scroll to position [1823, 0]
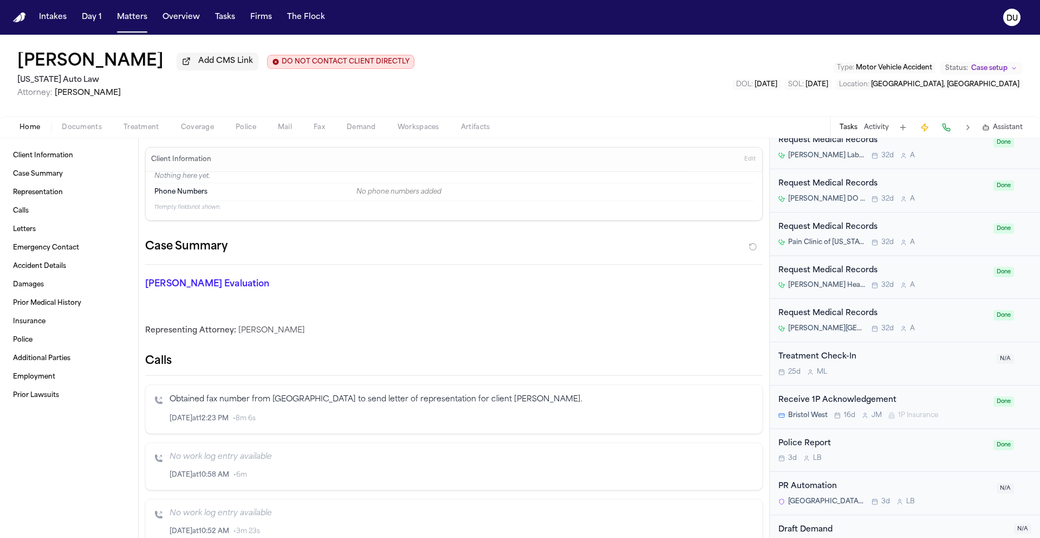
click at [842, 320] on div "Request Medical Records" at bounding box center [883, 313] width 209 height 12
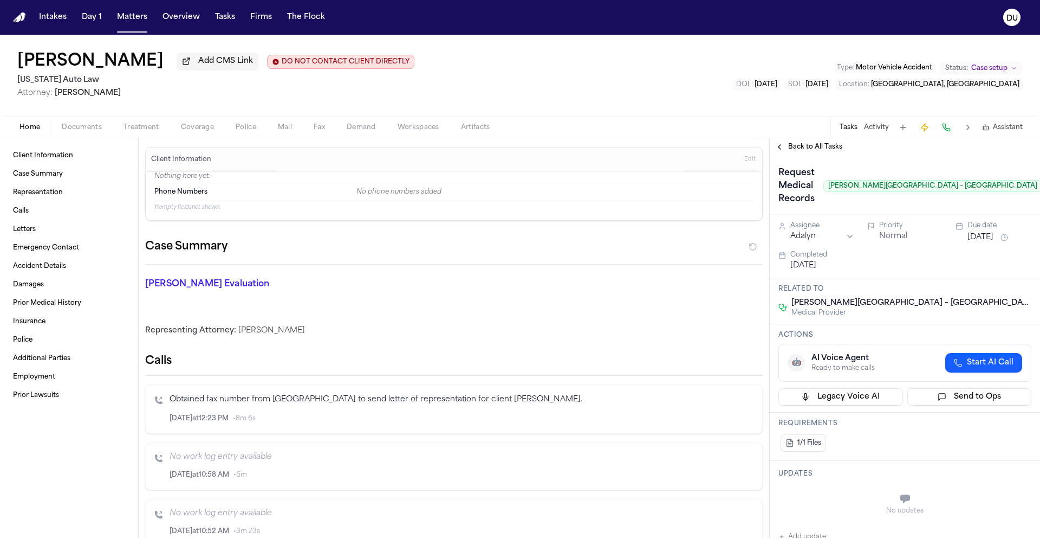
click at [811, 150] on span "Back to All Tasks" at bounding box center [815, 147] width 54 height 9
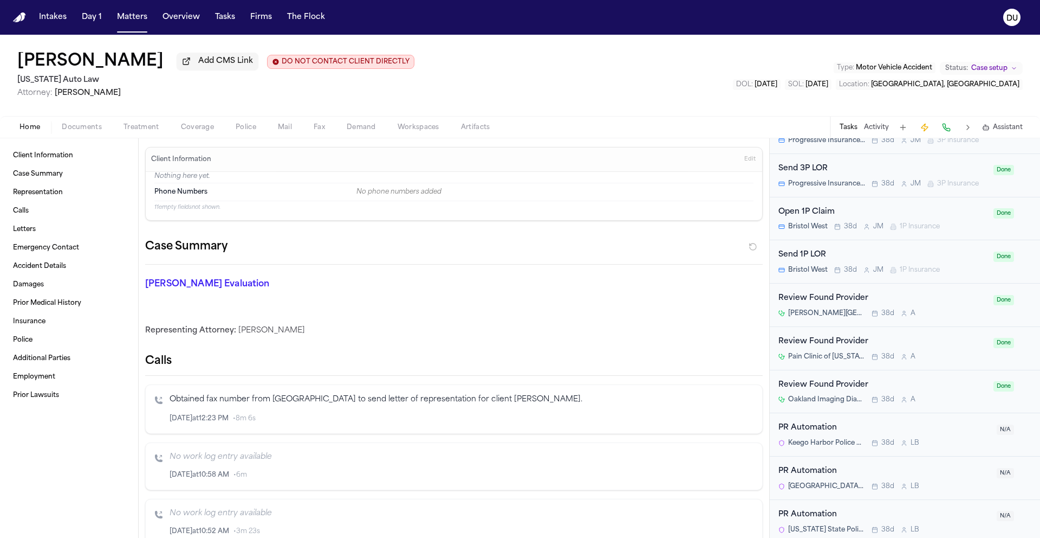
scroll to position [1209, 0]
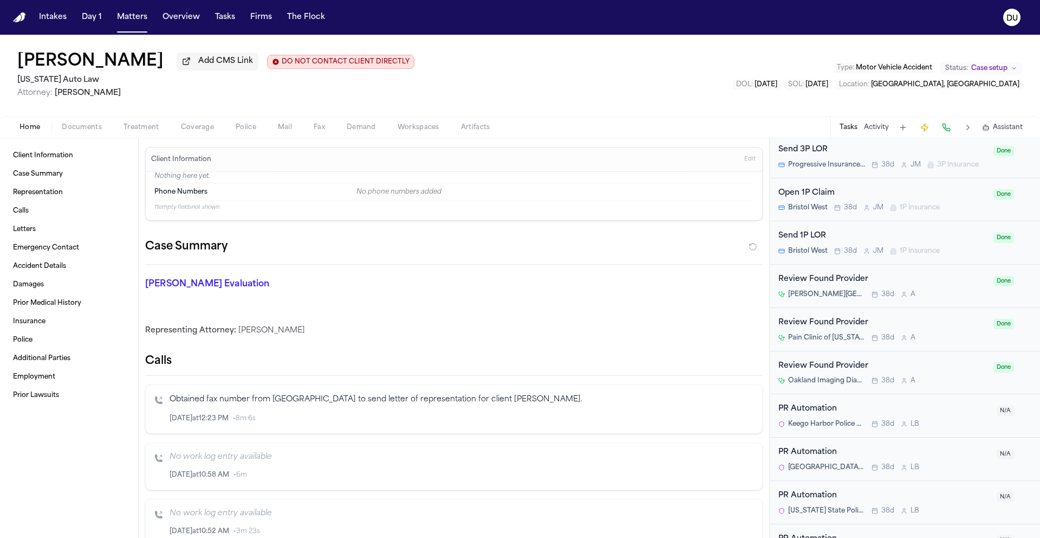
click at [838, 286] on div "Review Found Provider" at bounding box center [883, 279] width 209 height 12
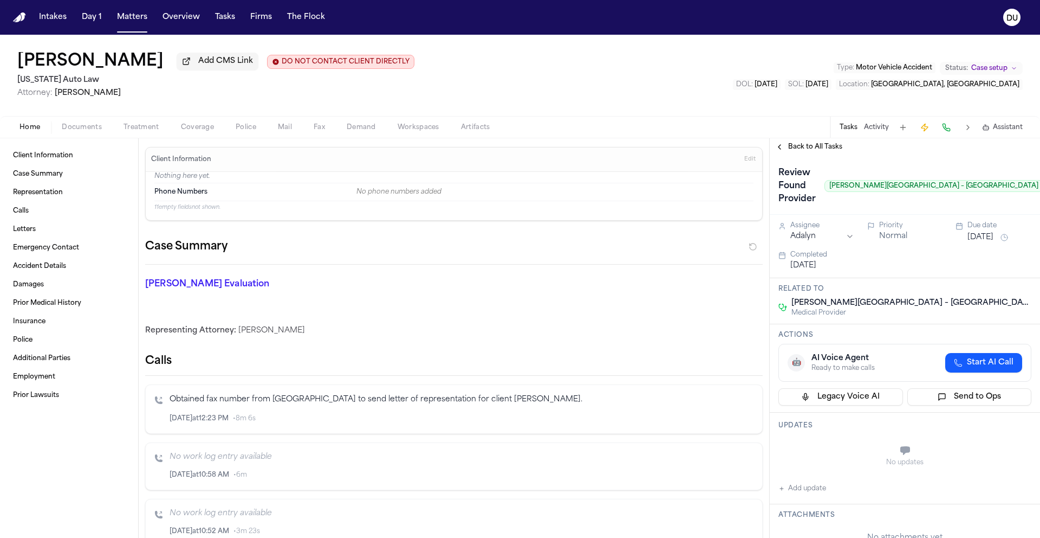
click at [797, 150] on span "Back to All Tasks" at bounding box center [815, 147] width 54 height 9
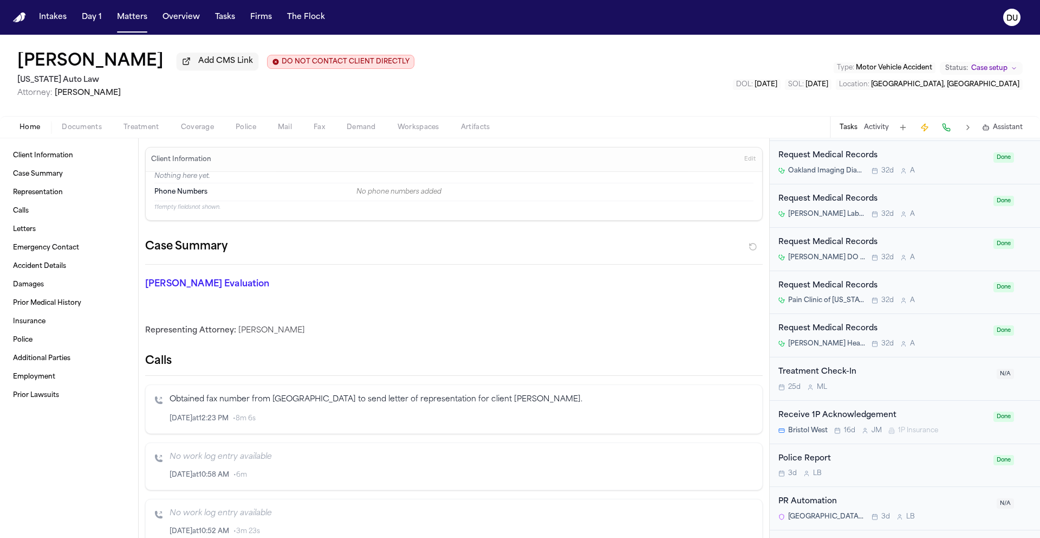
scroll to position [1807, 0]
click at [834, 335] on div "Request Medical Records" at bounding box center [883, 329] width 209 height 12
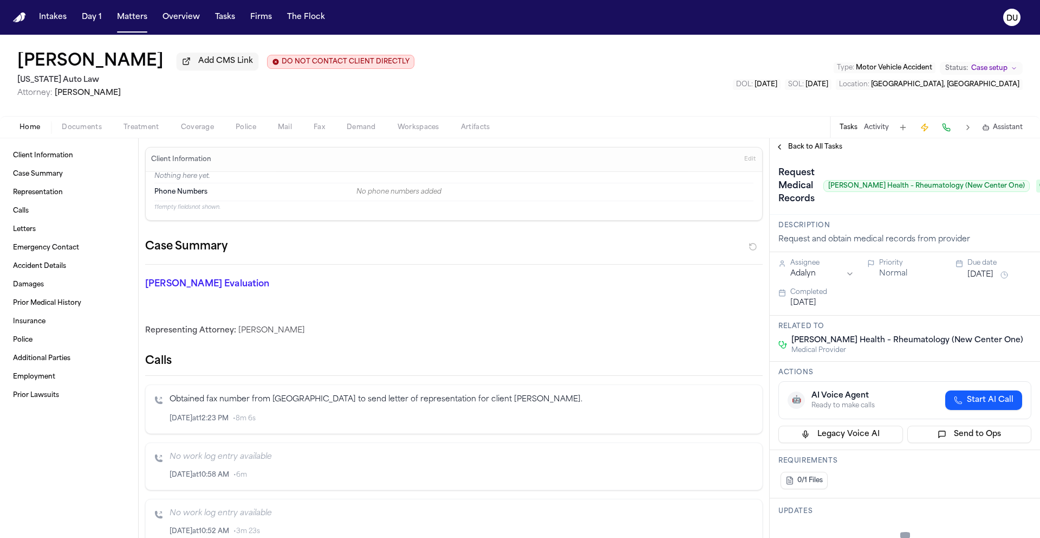
click at [809, 151] on span "Back to All Tasks" at bounding box center [815, 147] width 54 height 9
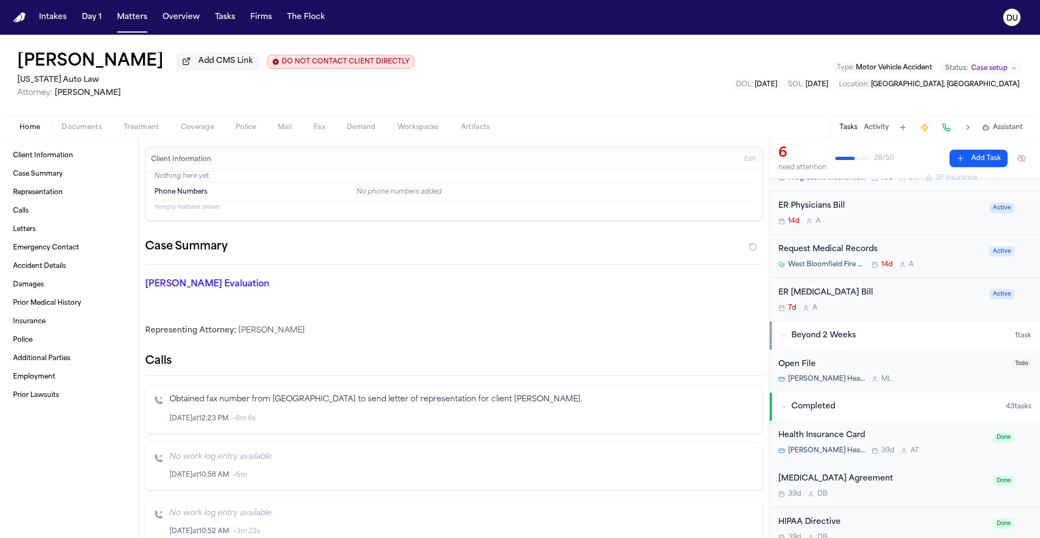
scroll to position [148, 0]
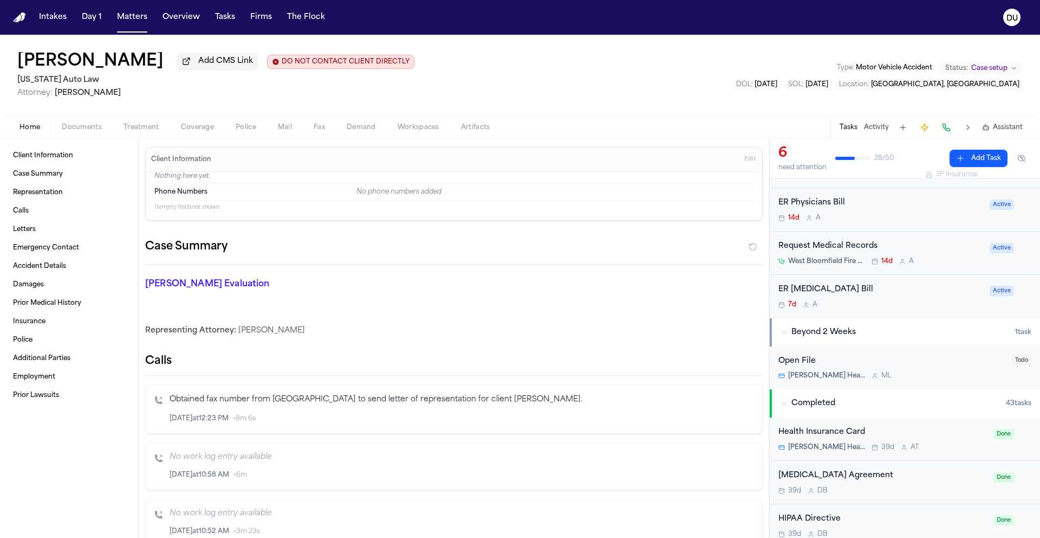
click at [818, 287] on div "ER Radiology Bill" at bounding box center [881, 289] width 205 height 12
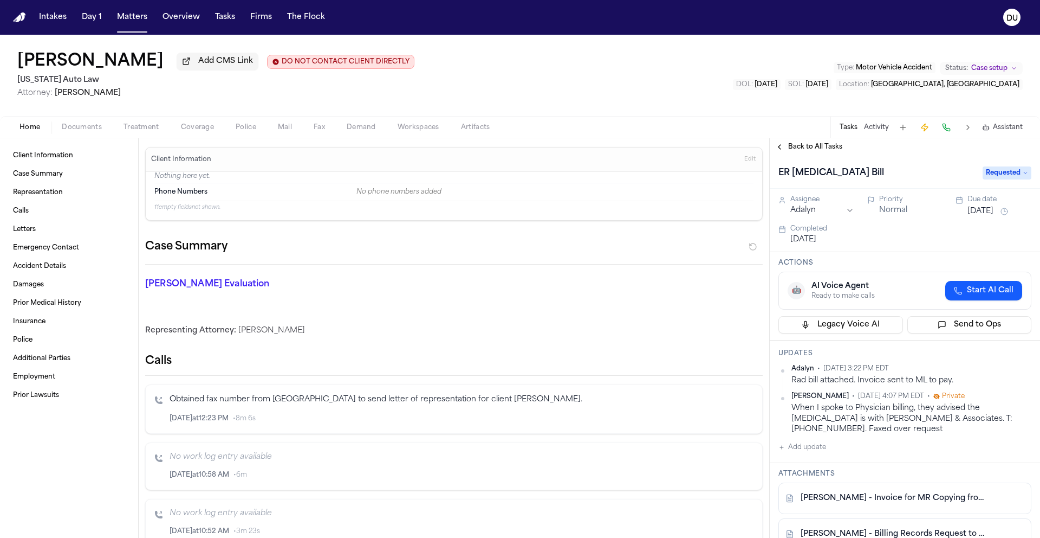
click at [802, 146] on span "Back to All Tasks" at bounding box center [815, 147] width 54 height 9
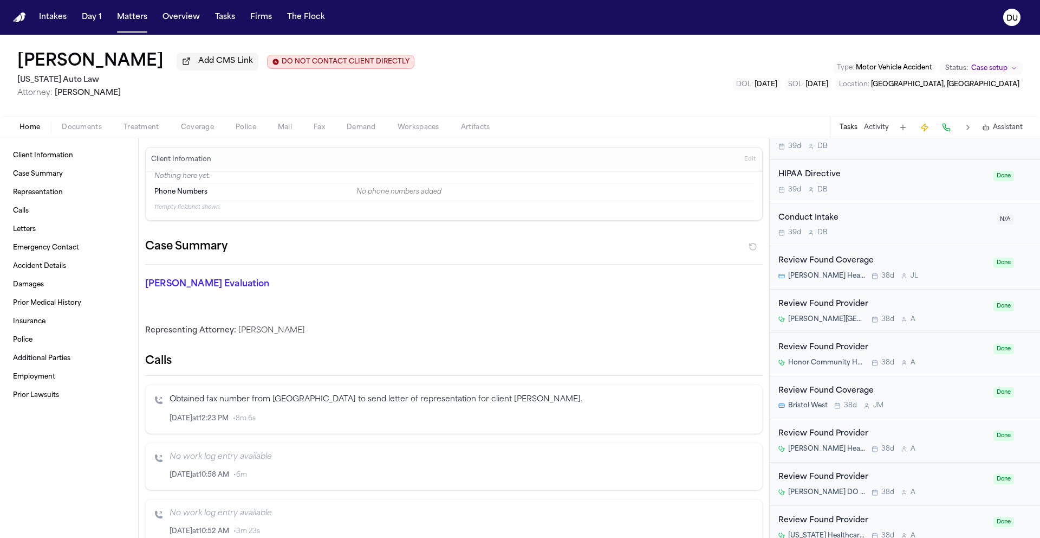
scroll to position [501, 0]
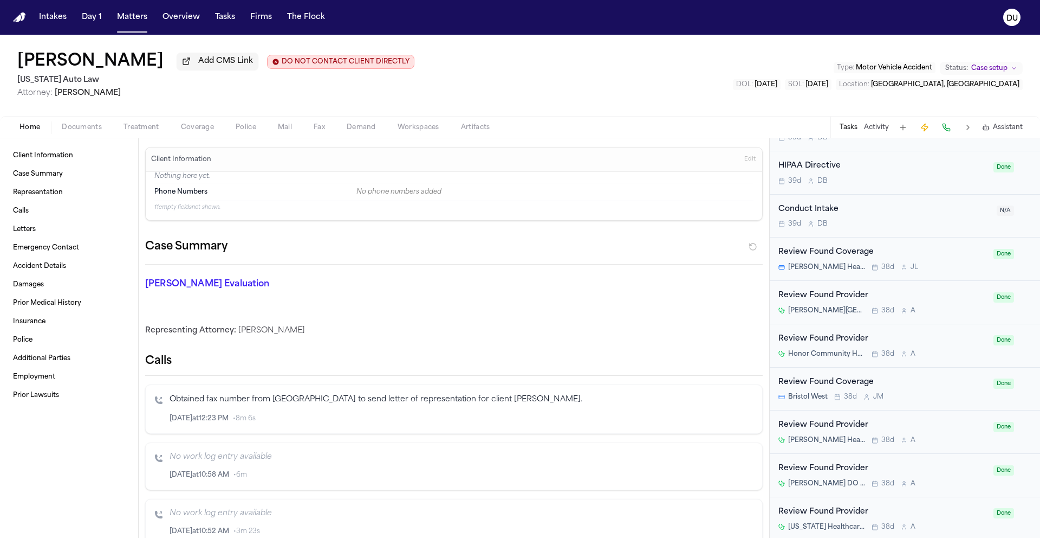
click at [834, 299] on div "Review Found Provider" at bounding box center [883, 295] width 209 height 12
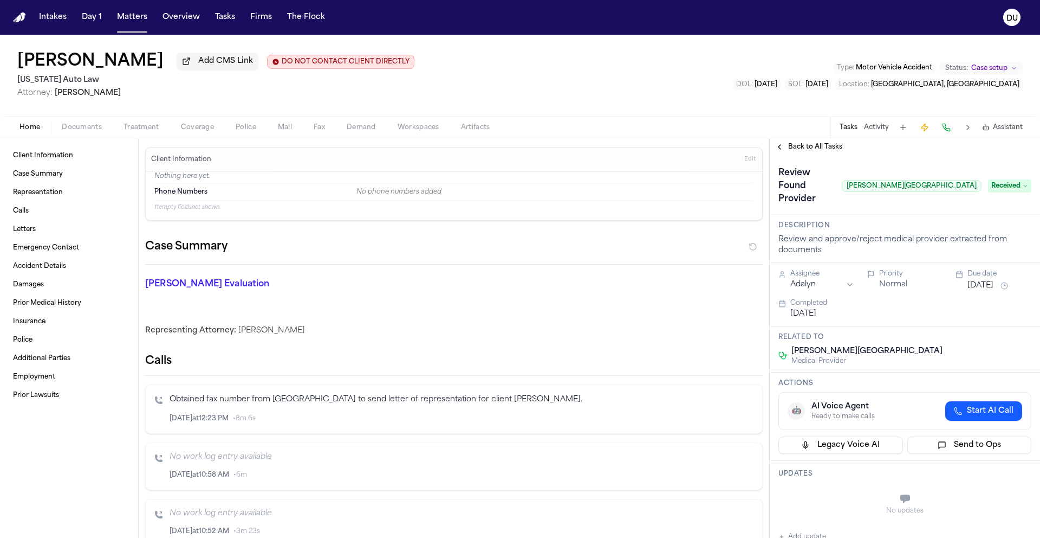
click at [806, 151] on span "Back to All Tasks" at bounding box center [815, 147] width 54 height 9
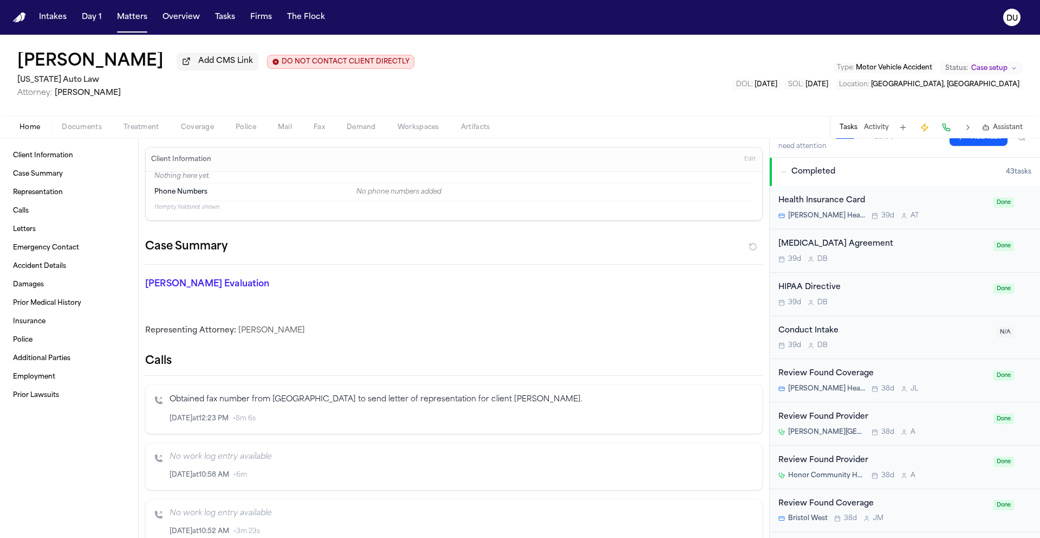
scroll to position [535, 0]
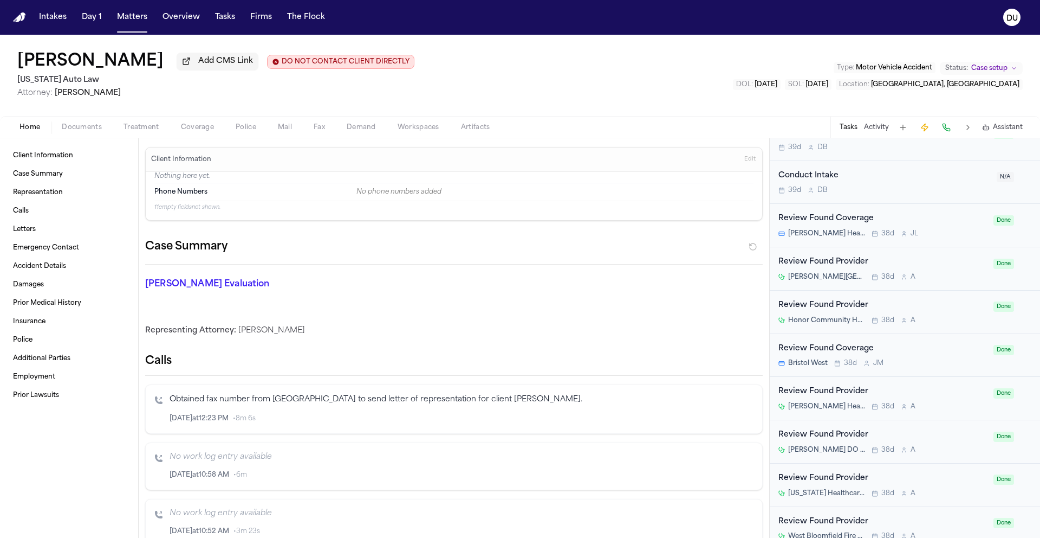
click at [833, 314] on div "Review Found Provider Honor Community Health 38d A" at bounding box center [883, 311] width 209 height 25
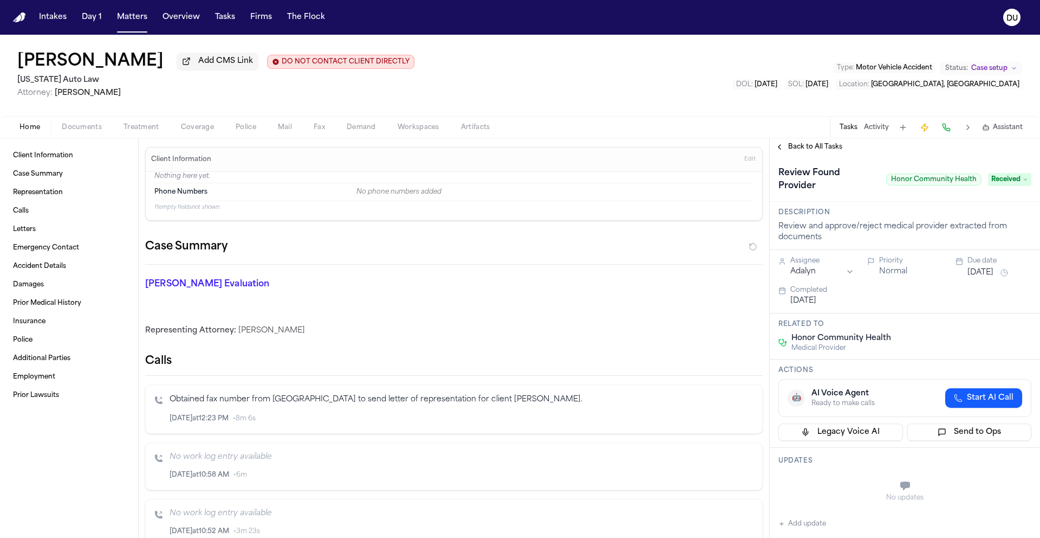
click at [808, 151] on span "Back to All Tasks" at bounding box center [815, 147] width 54 height 9
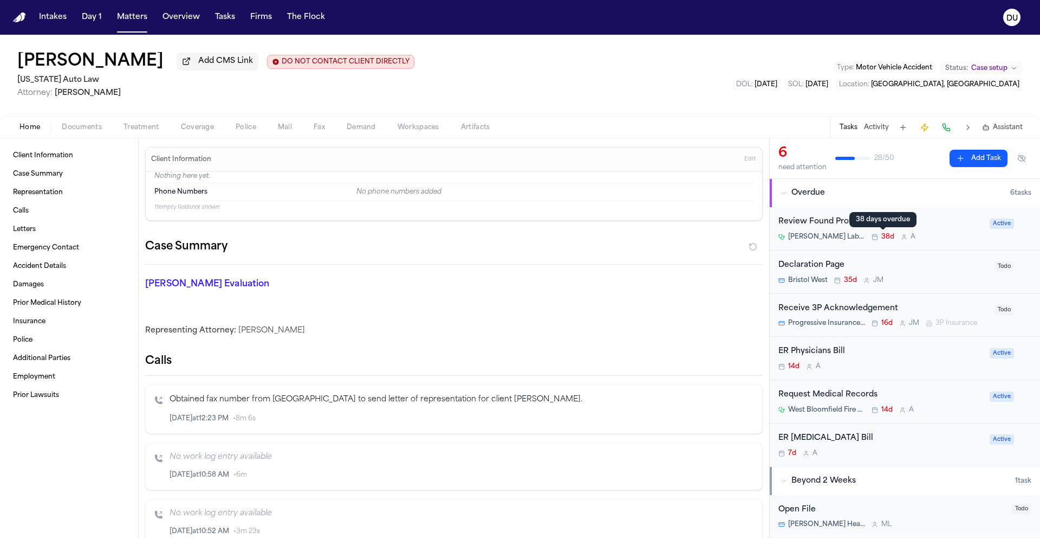
click at [960, 159] on button "Add Task" at bounding box center [979, 158] width 58 height 17
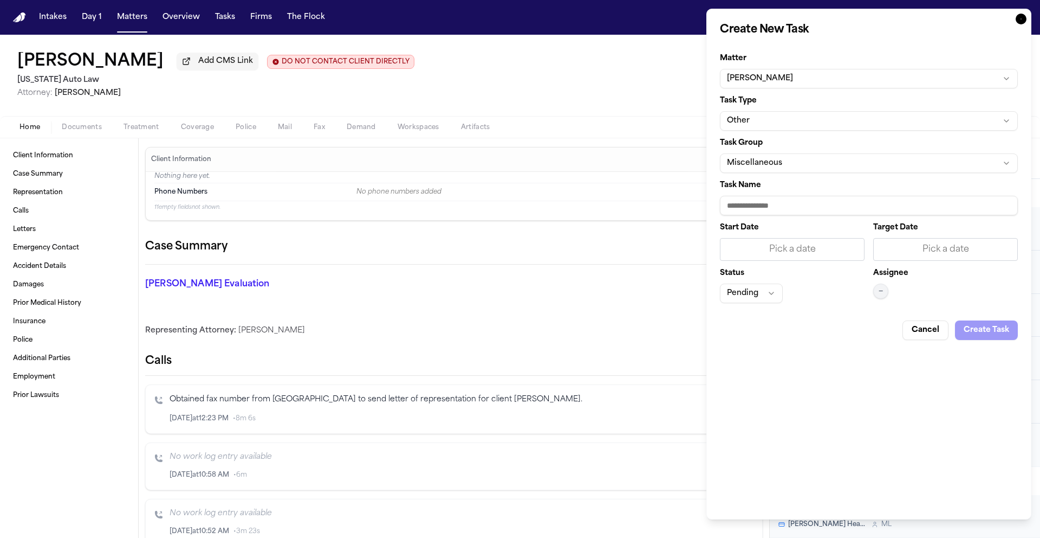
click at [802, 160] on button "Miscellaneous" at bounding box center [869, 163] width 298 height 20
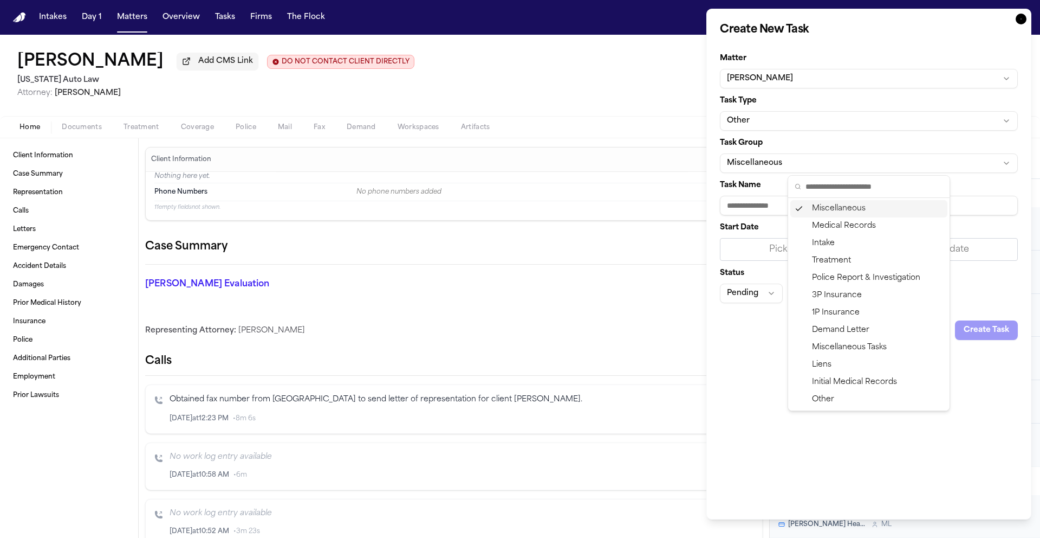
click at [758, 195] on body "Intakes Day 1 Matters Overview Tasks Firms The Flock DU Bianca Jones Add CMS Li…" at bounding box center [520, 269] width 1040 height 538
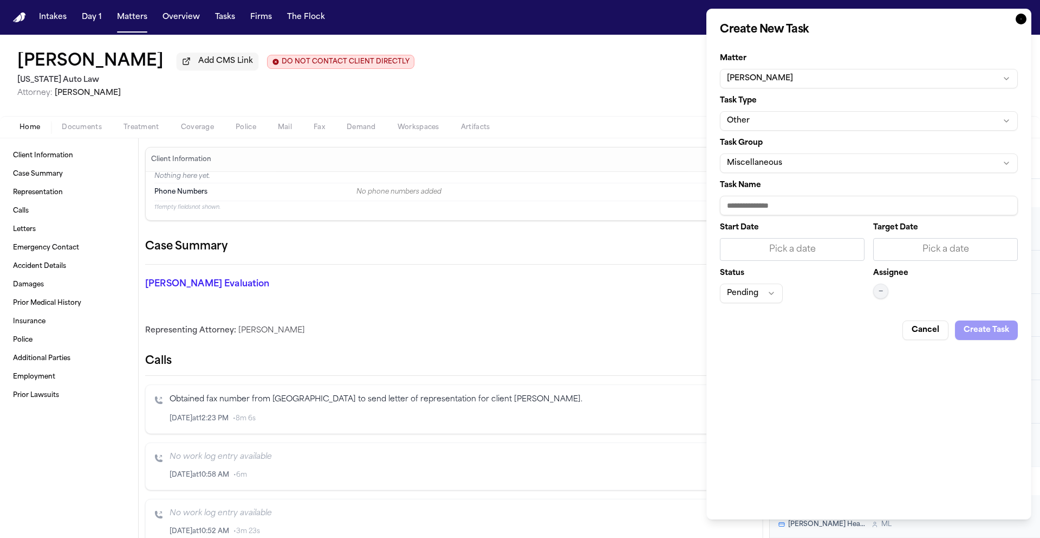
click at [796, 120] on button "Other" at bounding box center [869, 121] width 298 height 20
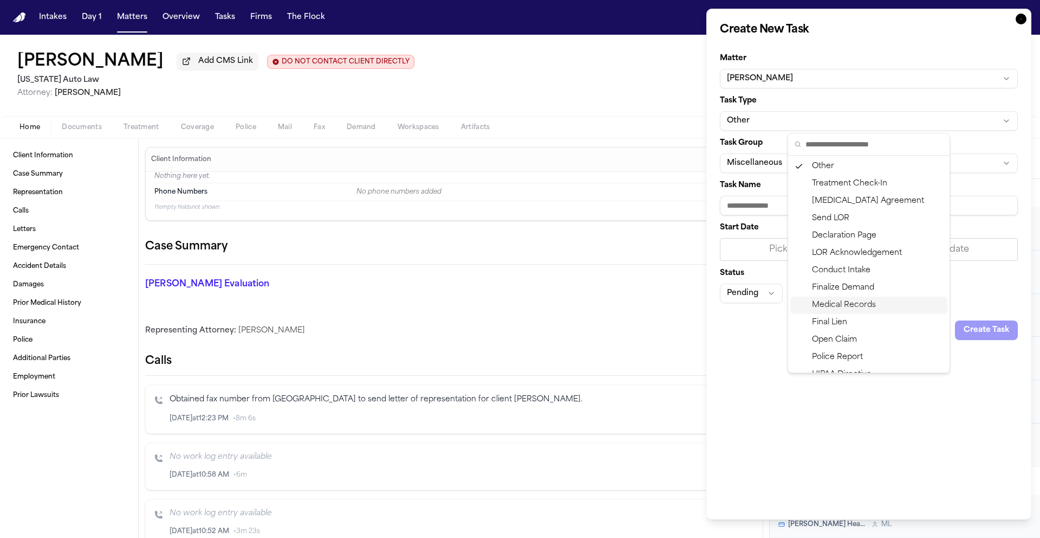
click at [843, 303] on div "Medical Records" at bounding box center [869, 304] width 157 height 17
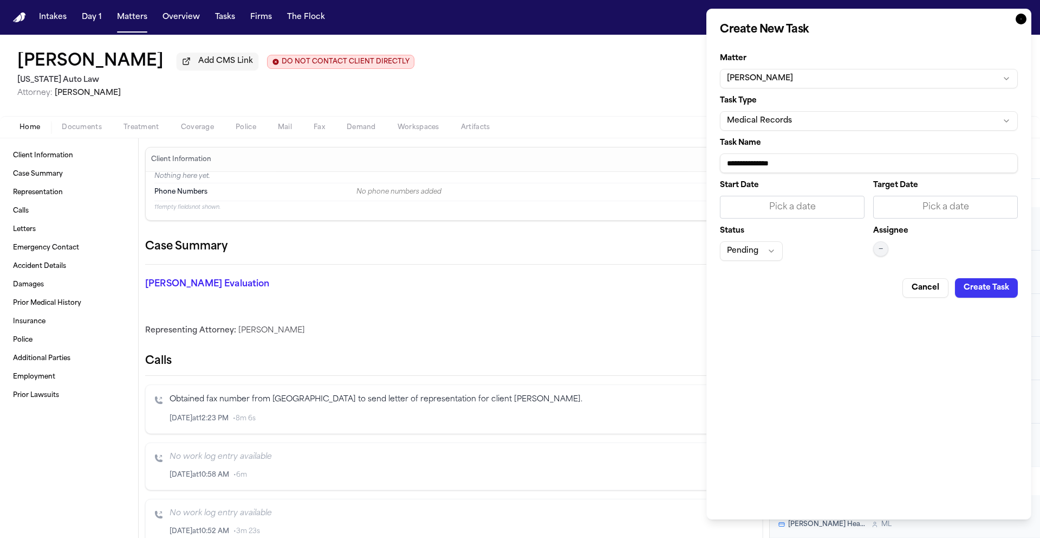
click at [807, 161] on input "**********" at bounding box center [869, 163] width 298 height 20
type input "**********"
click at [791, 210] on div "Pick a date" at bounding box center [792, 206] width 131 height 13
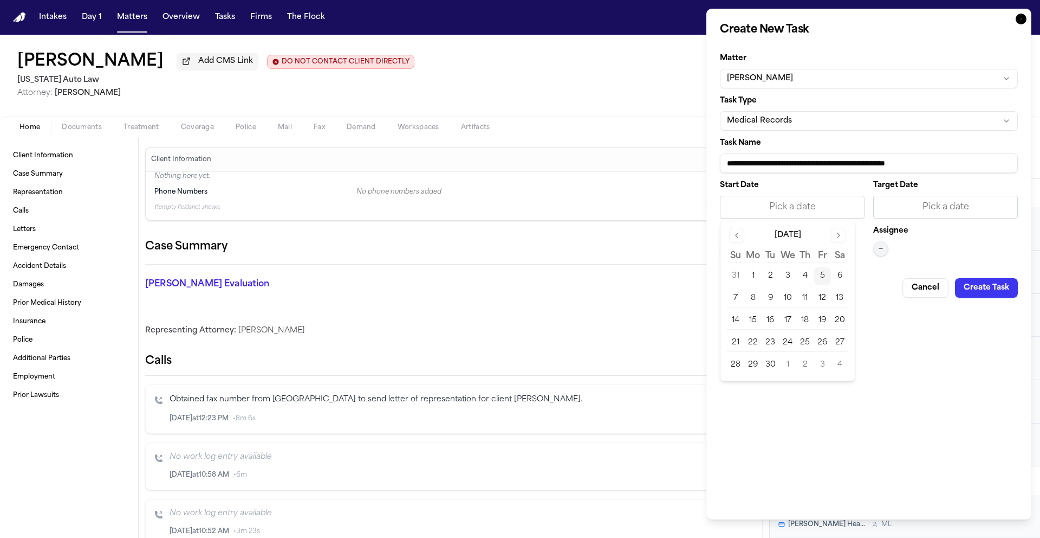
click at [820, 278] on button "5" at bounding box center [822, 275] width 17 height 17
click at [904, 205] on div "Pick a date" at bounding box center [946, 206] width 131 height 13
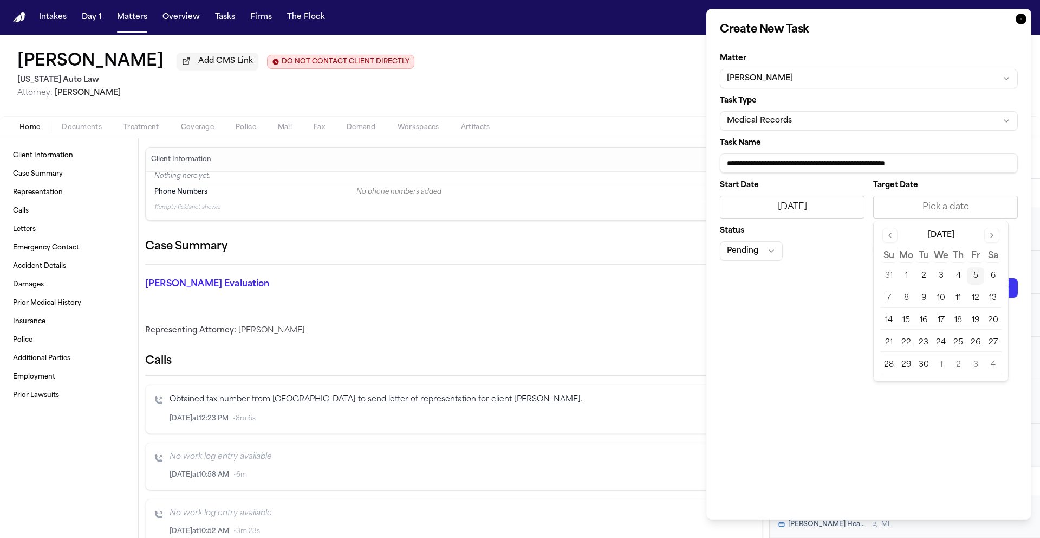
click at [974, 274] on button "5" at bounding box center [975, 275] width 17 height 17
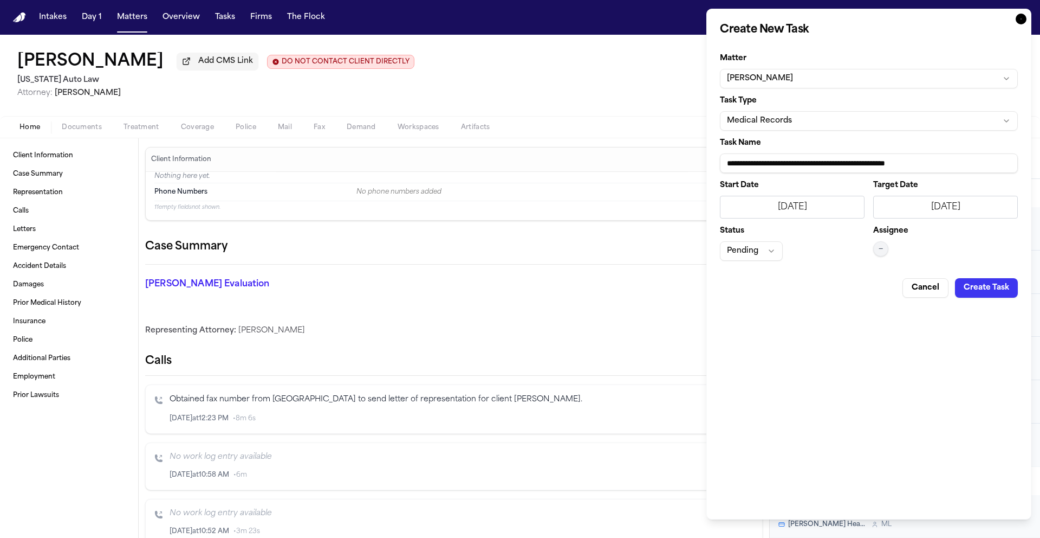
click at [766, 256] on button "Pending" at bounding box center [751, 251] width 63 height 20
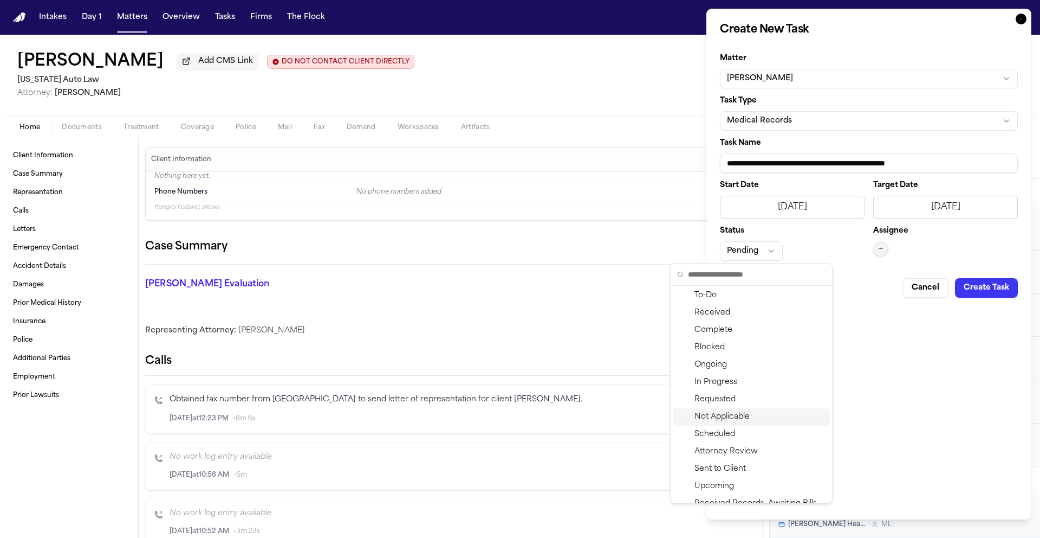
scroll to position [10, 0]
click at [748, 325] on div "Received" at bounding box center [751, 321] width 157 height 17
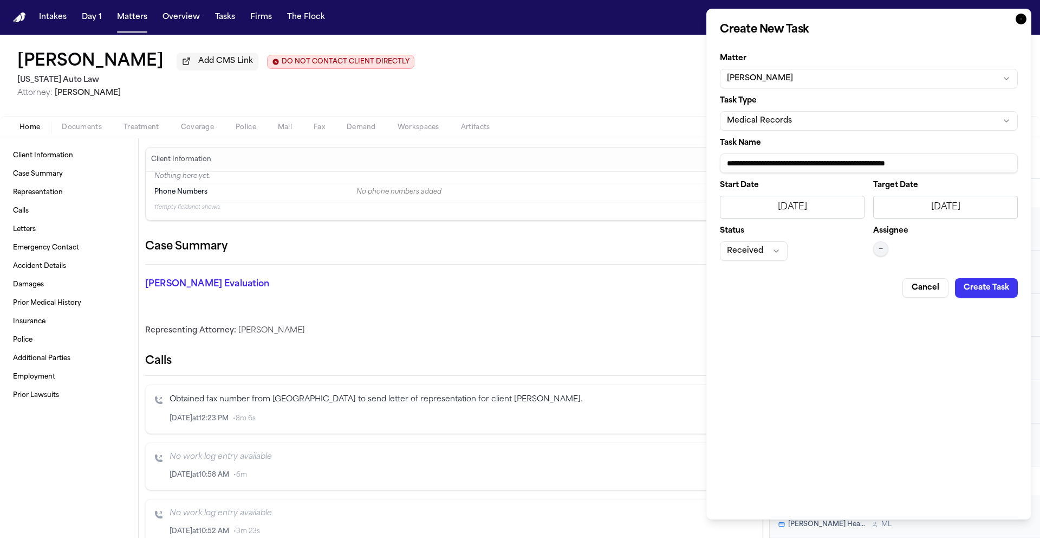
click at [882, 244] on span "—" at bounding box center [881, 248] width 4 height 9
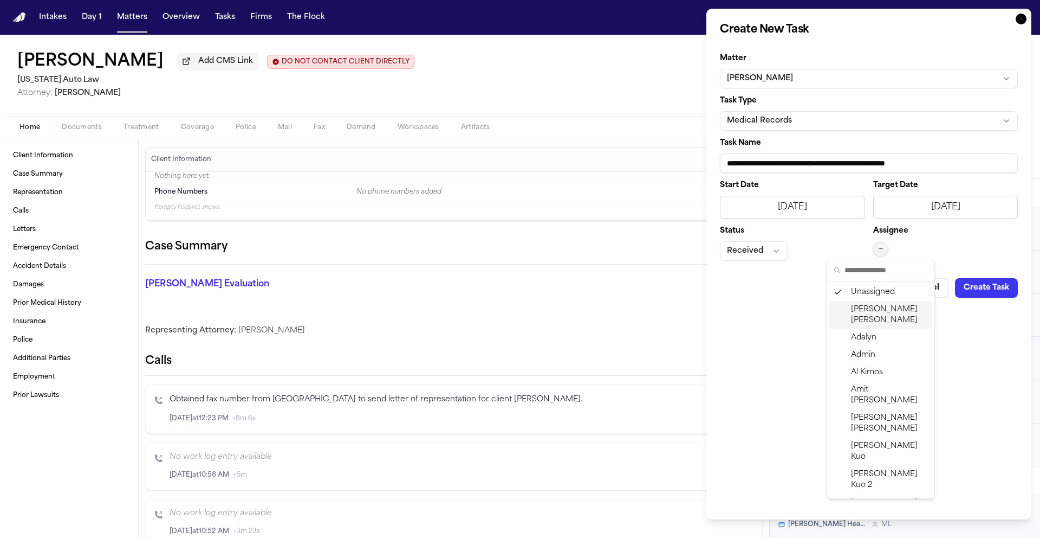
click at [881, 308] on span "Daniela Uribe" at bounding box center [889, 315] width 77 height 22
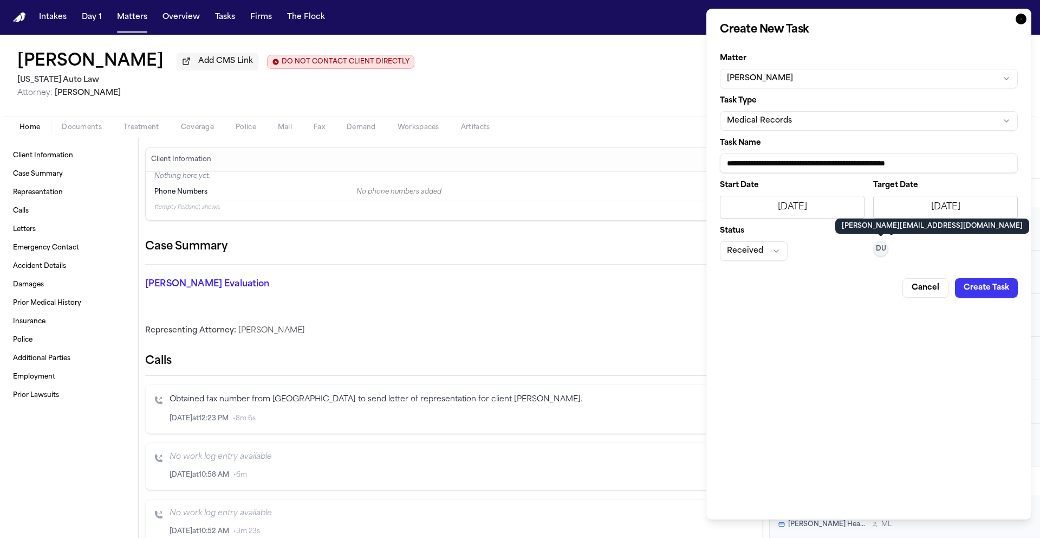
click at [985, 283] on button "Create Task" at bounding box center [986, 288] width 63 height 20
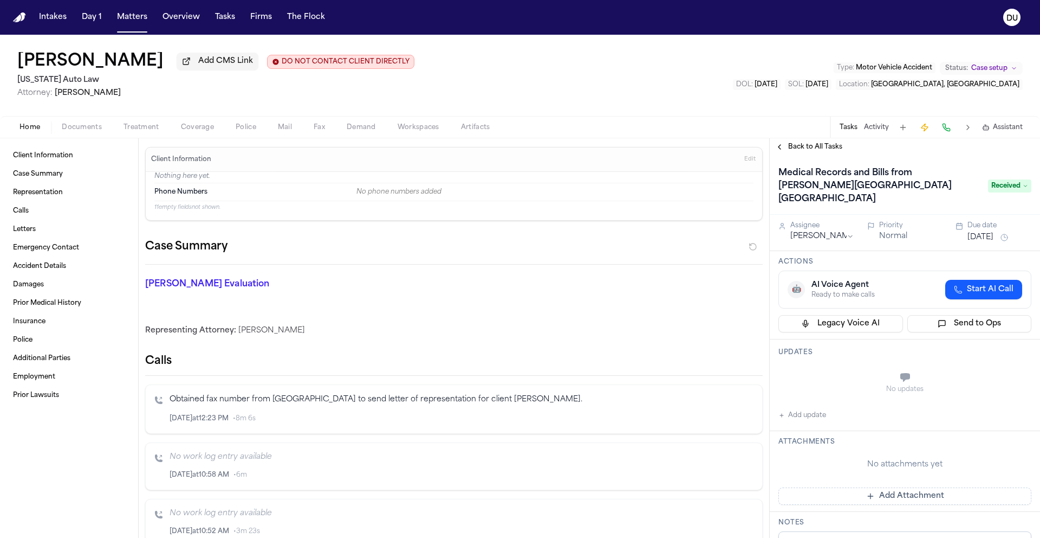
click at [794, 409] on button "Add update" at bounding box center [803, 415] width 48 height 13
click at [868, 367] on textarea "Add your update" at bounding box center [911, 378] width 231 height 22
type textarea "**********"
click at [1015, 398] on button "Add" at bounding box center [1016, 404] width 22 height 13
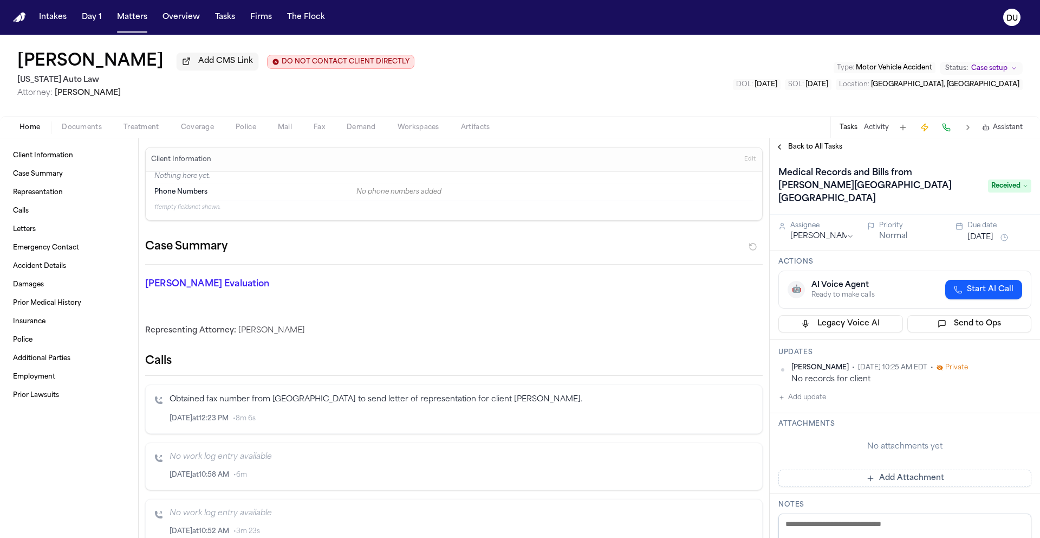
click at [807, 151] on span "Back to All Tasks" at bounding box center [815, 147] width 54 height 9
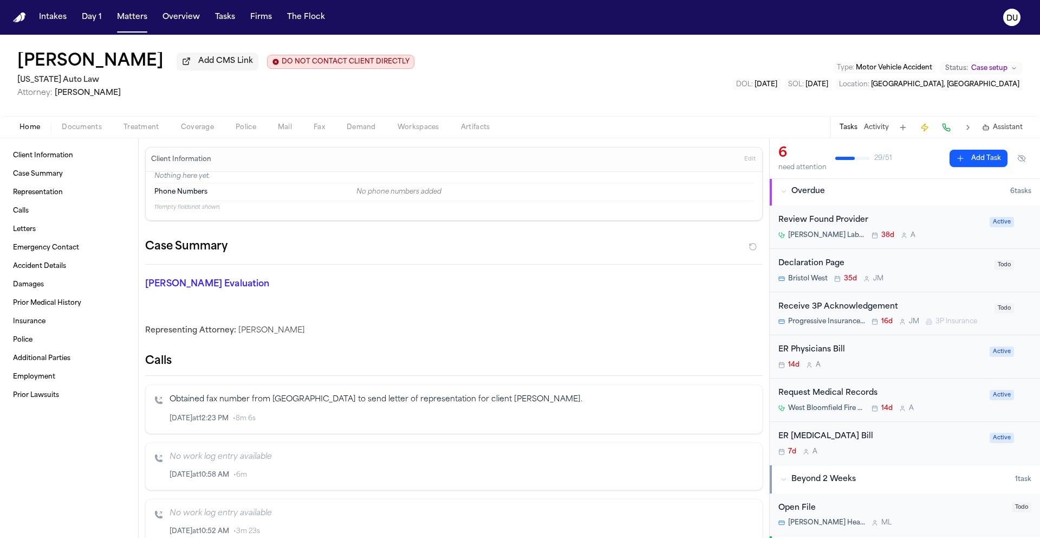
scroll to position [2, 0]
click at [838, 222] on div "Review Found Provider" at bounding box center [881, 219] width 205 height 12
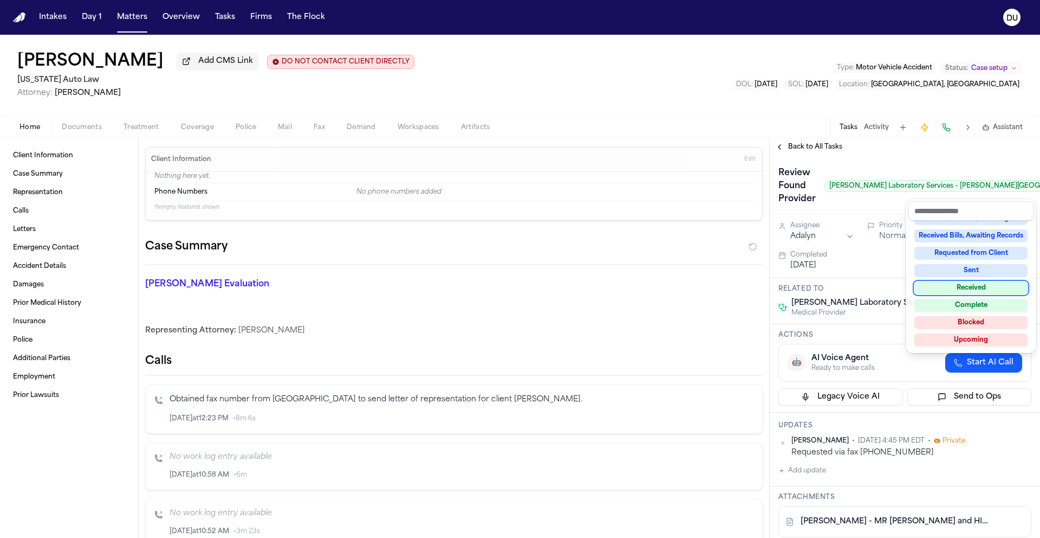
click at [970, 292] on div "Received" at bounding box center [971, 287] width 113 height 13
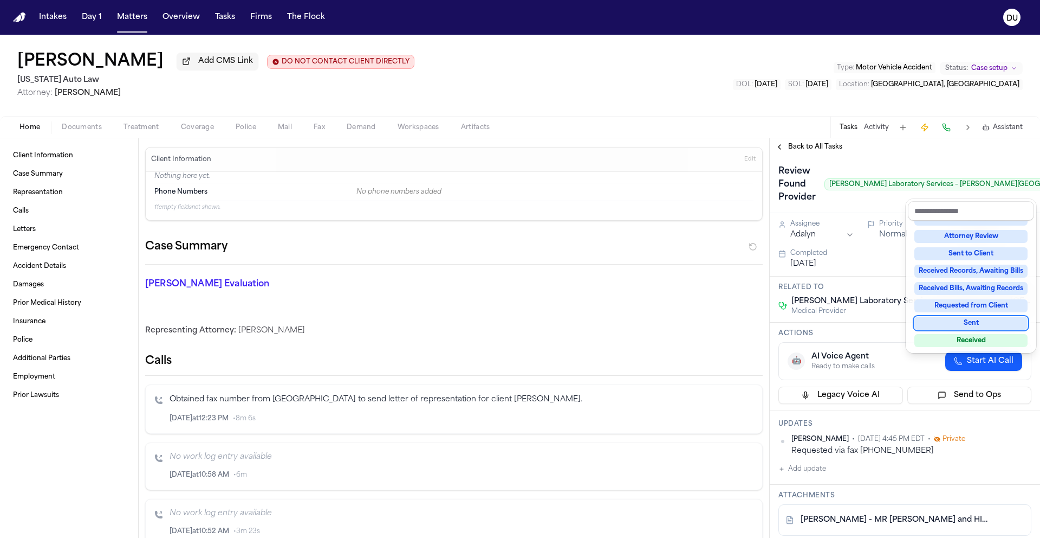
scroll to position [2, 0]
click at [804, 470] on div "Review Found Provider Henry Ford Laboratory Services – Henry Ford Hospital Requ…" at bounding box center [905, 525] width 270 height 744
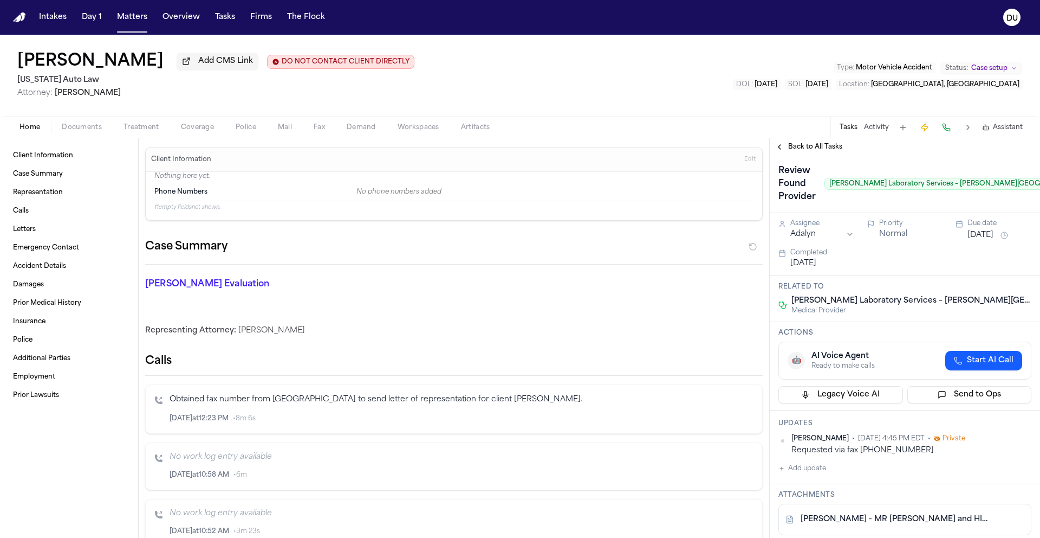
click at [804, 472] on button "Add update" at bounding box center [803, 468] width 48 height 13
click at [842, 477] on textarea "Add your update" at bounding box center [911, 477] width 231 height 22
type textarea "**********"
click at [1005, 503] on button "Add" at bounding box center [1016, 502] width 22 height 13
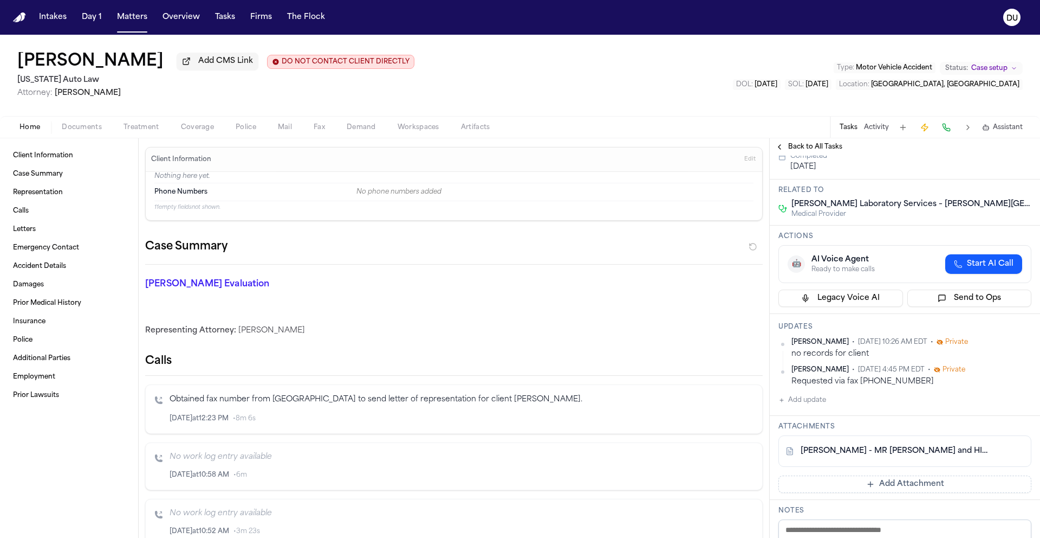
scroll to position [212, 0]
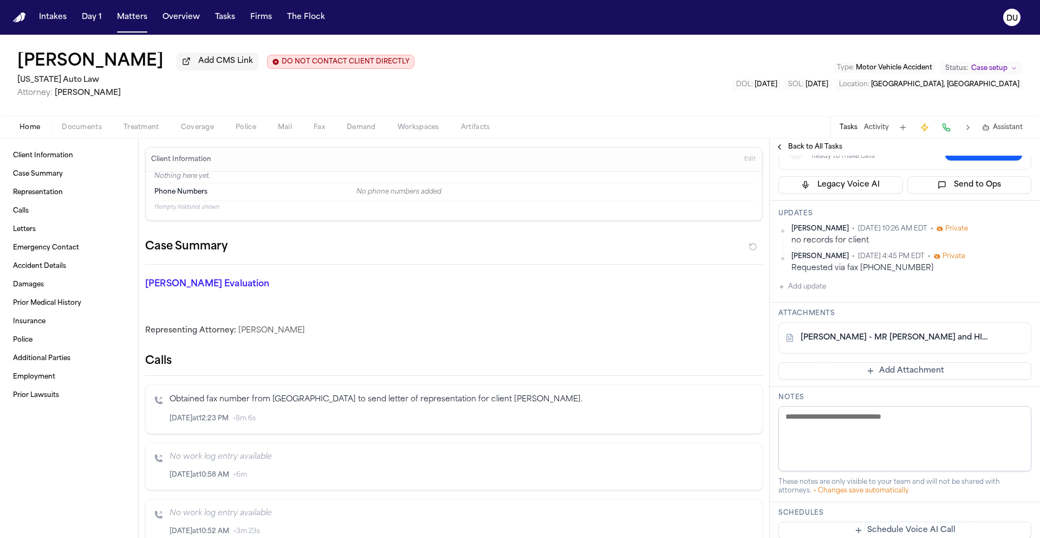
click at [877, 372] on button "Add Attachment" at bounding box center [905, 370] width 253 height 17
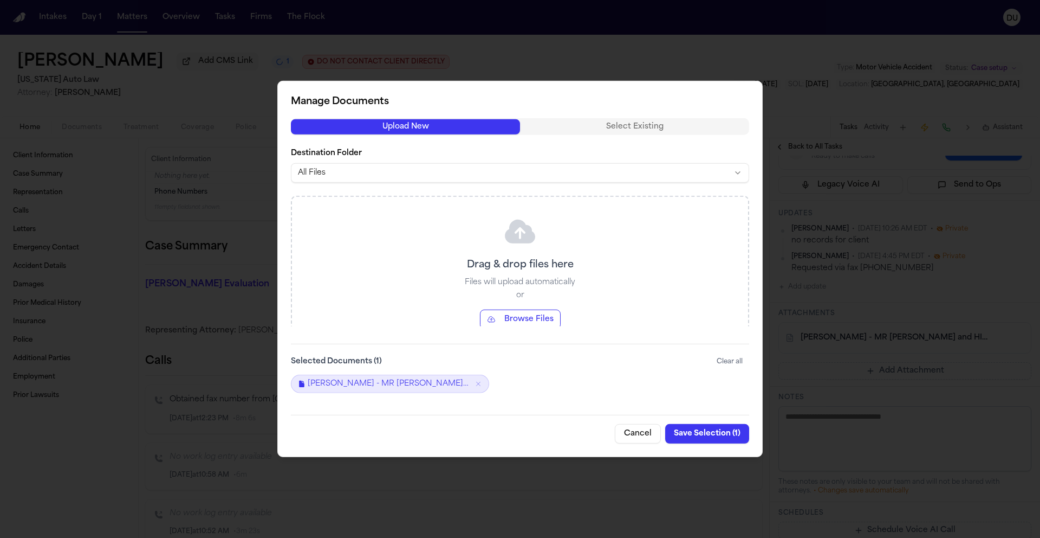
click at [517, 323] on button "Browse Files" at bounding box center [520, 319] width 81 height 20
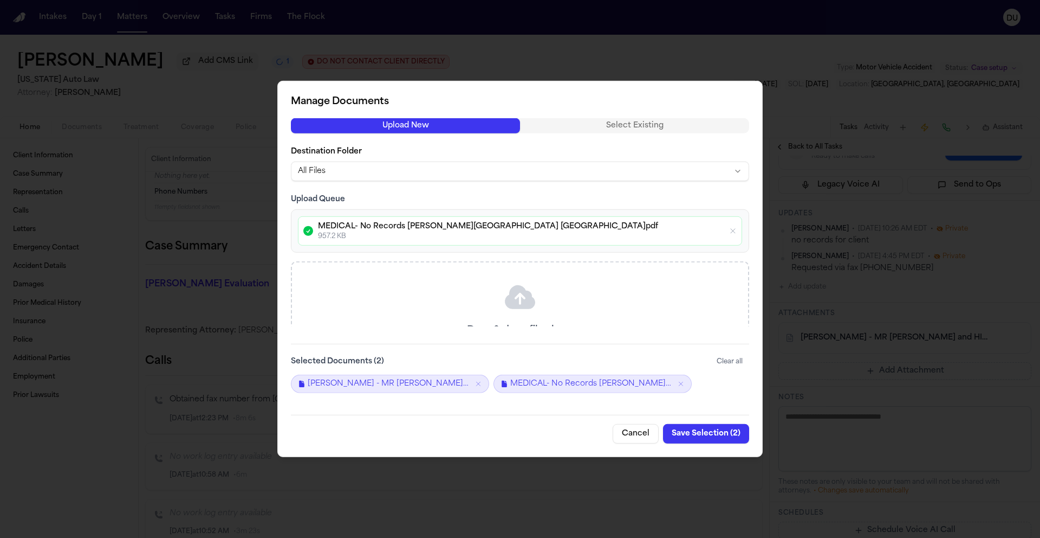
click at [707, 437] on button "Save Selection ( 2 )" at bounding box center [706, 434] width 86 height 20
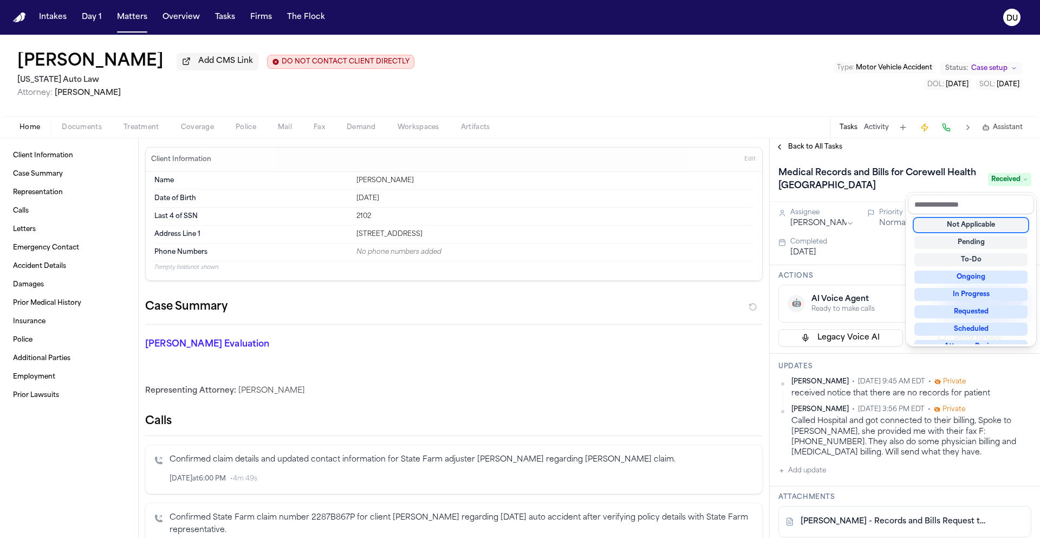
scroll to position [4, 0]
click at [758, 103] on div "[PERSON_NAME] Add CMS Link DO NOT CONTACT CLIENT DIRECTLY DO NOT CONTACT [US_ST…" at bounding box center [520, 286] width 1040 height 503
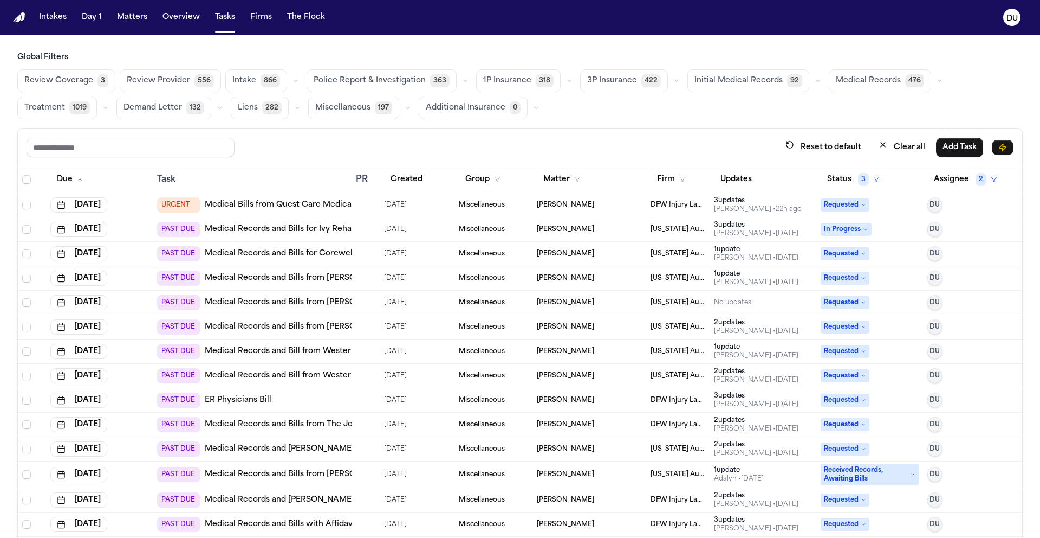
scroll to position [159, 0]
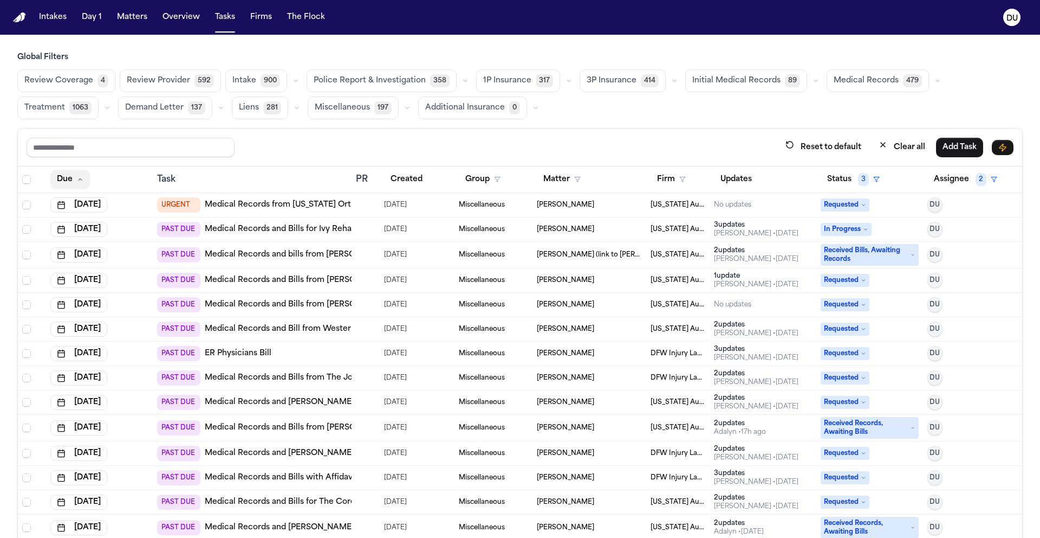
click at [82, 174] on button "Due" at bounding box center [70, 180] width 40 height 20
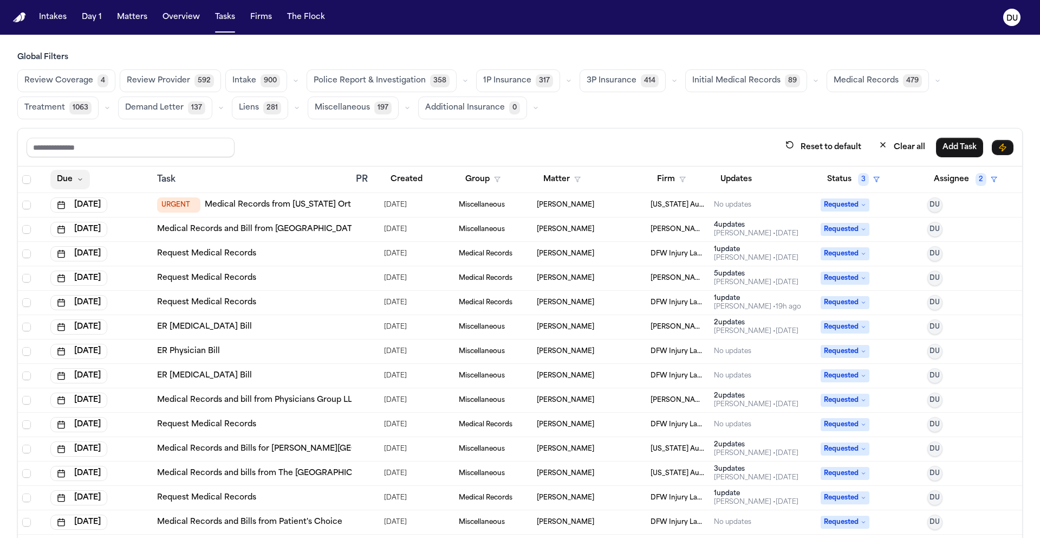
click at [79, 180] on icon "button" at bounding box center [80, 179] width 7 height 7
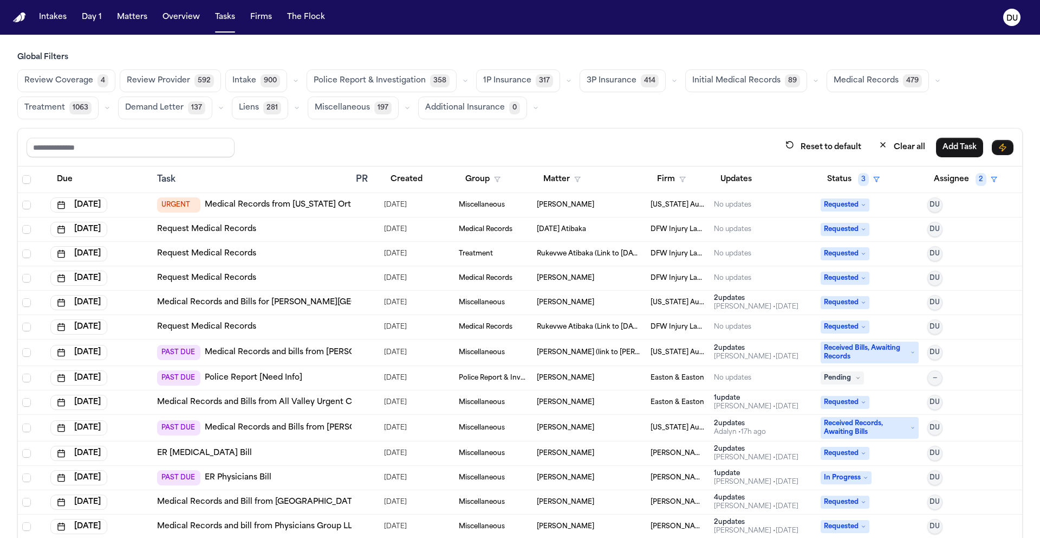
click at [83, 179] on div "Due" at bounding box center [99, 180] width 98 height 20
click at [68, 179] on button "Due" at bounding box center [64, 180] width 29 height 20
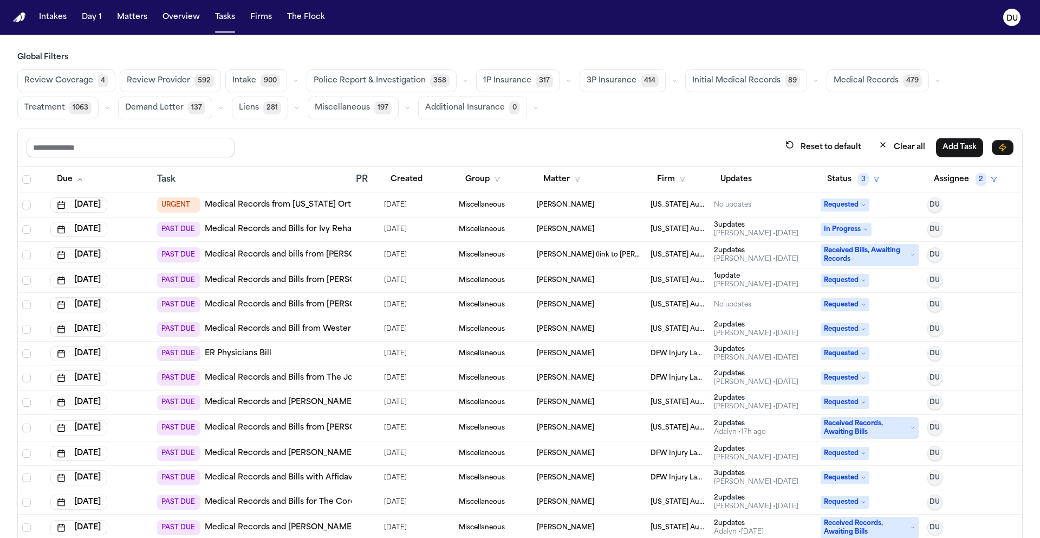
click at [262, 251] on link "Medical Records and bills from [PERSON_NAME][GEOGRAPHIC_DATA]" at bounding box center [341, 254] width 273 height 11
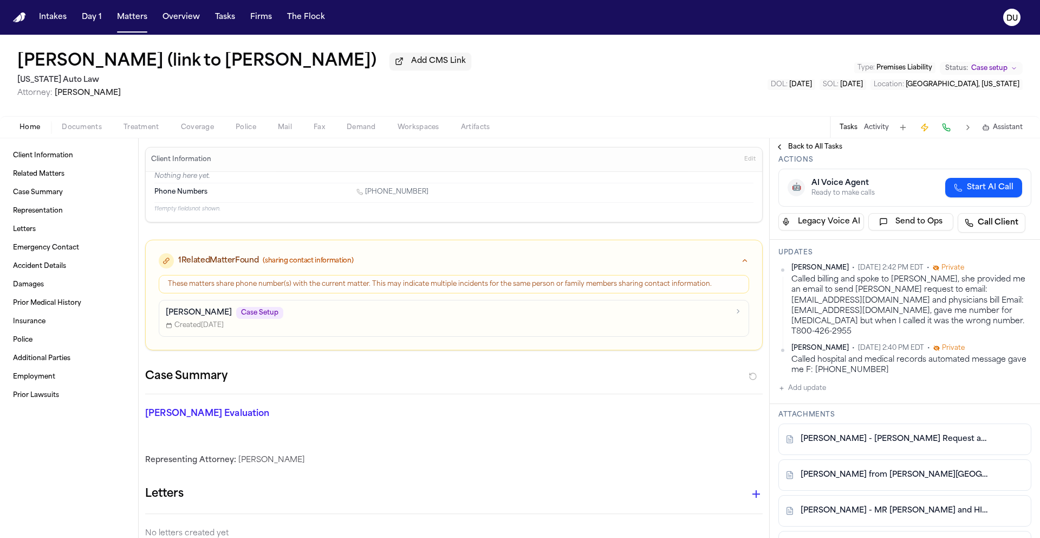
scroll to position [102, 0]
click at [888, 504] on link "[PERSON_NAME] - MR [PERSON_NAME] and HIPAA Auth to [PERSON_NAME] [GEOGRAPHIC_DA…" at bounding box center [894, 509] width 187 height 11
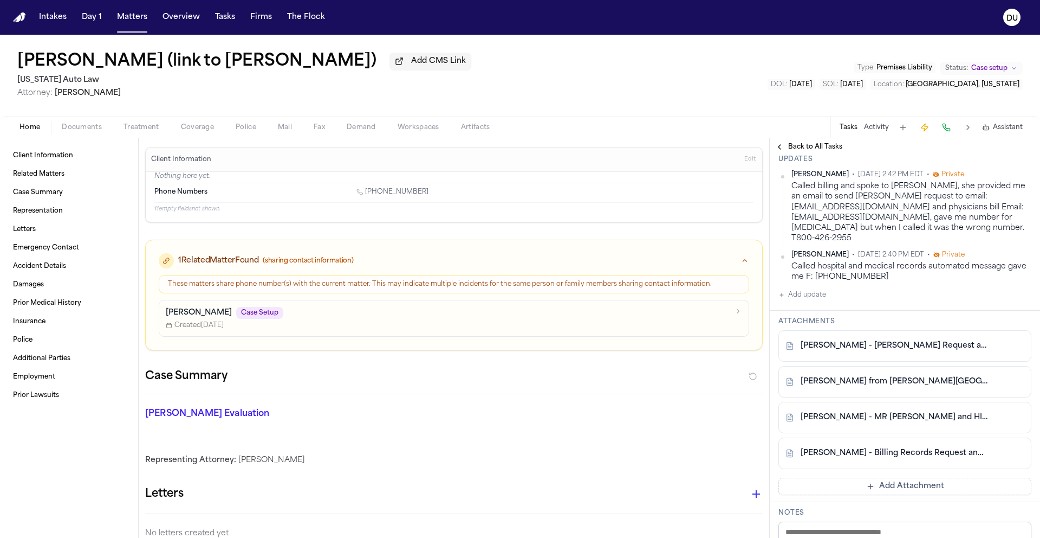
scroll to position [196, 0]
click at [868, 414] on div "[PERSON_NAME] - MR [PERSON_NAME] and HIPAA Auth to [PERSON_NAME] [GEOGRAPHIC_DA…" at bounding box center [905, 415] width 253 height 31
click at [868, 411] on link "[PERSON_NAME] - MR [PERSON_NAME] and HIPAA Auth to [PERSON_NAME] [GEOGRAPHIC_DA…" at bounding box center [894, 416] width 187 height 11
click at [844, 448] on link "[PERSON_NAME] - Billing Records Request and HIPAA Auth to [PERSON_NAME] Provide…" at bounding box center [894, 451] width 187 height 11
click at [860, 411] on link "[PERSON_NAME] - MR [PERSON_NAME] and HIPAA Auth to [PERSON_NAME] [GEOGRAPHIC_DA…" at bounding box center [894, 416] width 187 height 11
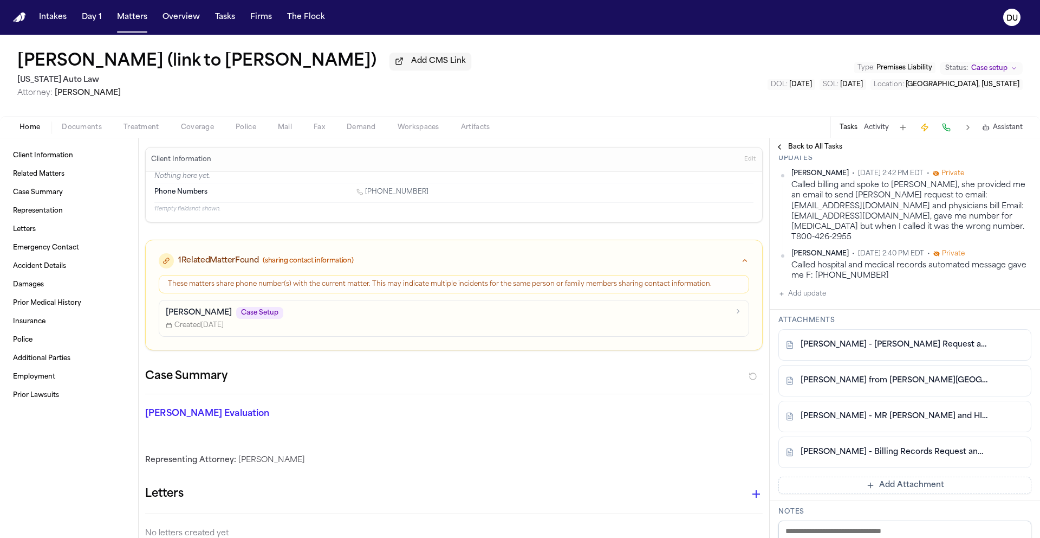
click at [787, 287] on button "Add update" at bounding box center [803, 293] width 48 height 13
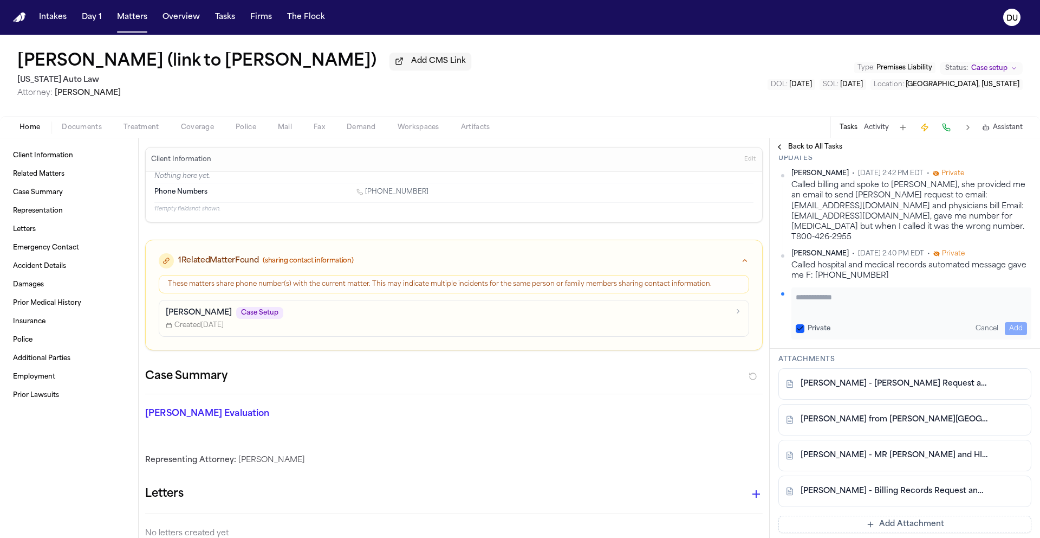
click at [859, 300] on textarea "Add your update" at bounding box center [911, 303] width 231 height 22
paste textarea "**********"
type textarea "**********"
click at [1006, 322] on button "Add" at bounding box center [1016, 328] width 22 height 13
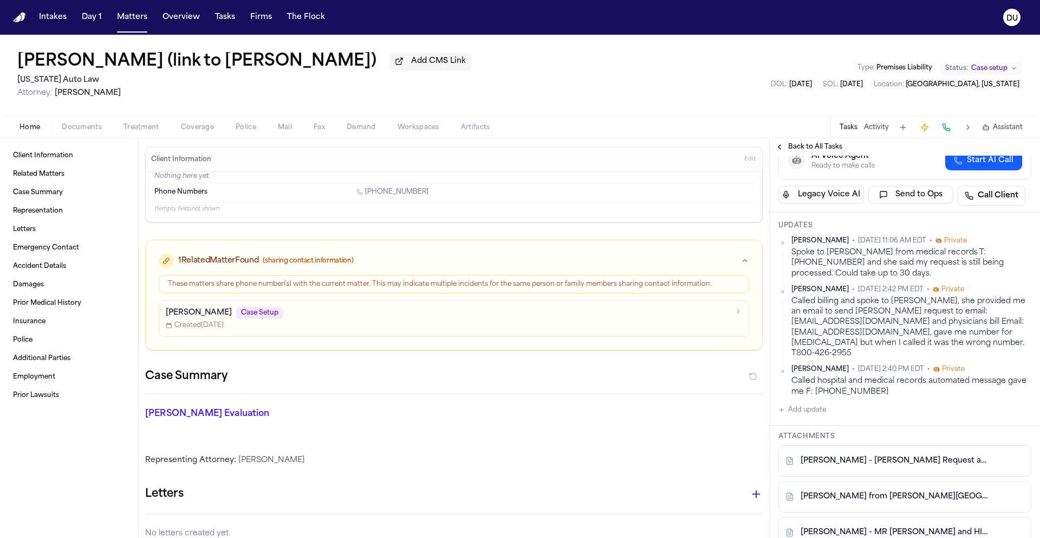
scroll to position [0, 0]
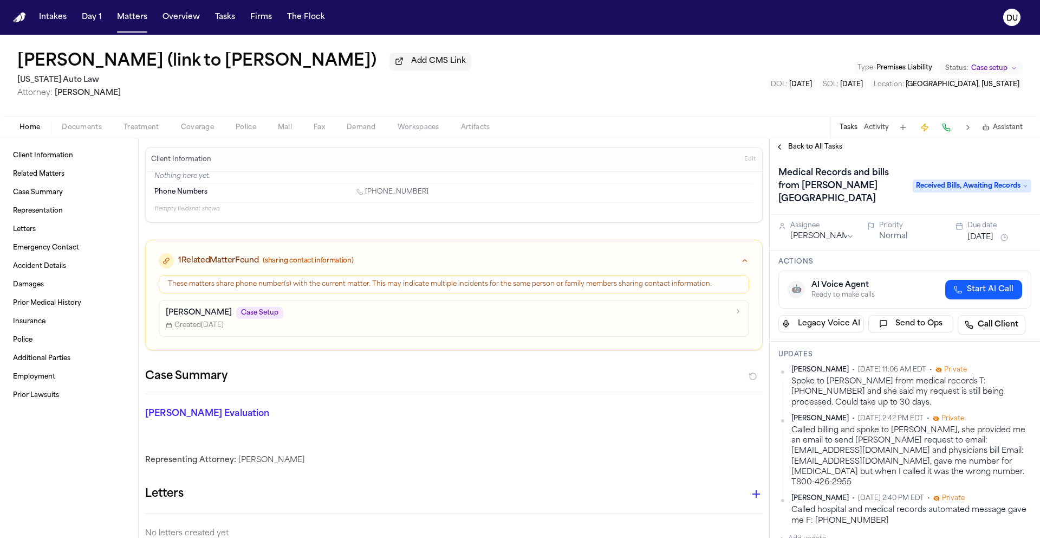
click at [987, 238] on button "[DATE]" at bounding box center [981, 237] width 26 height 11
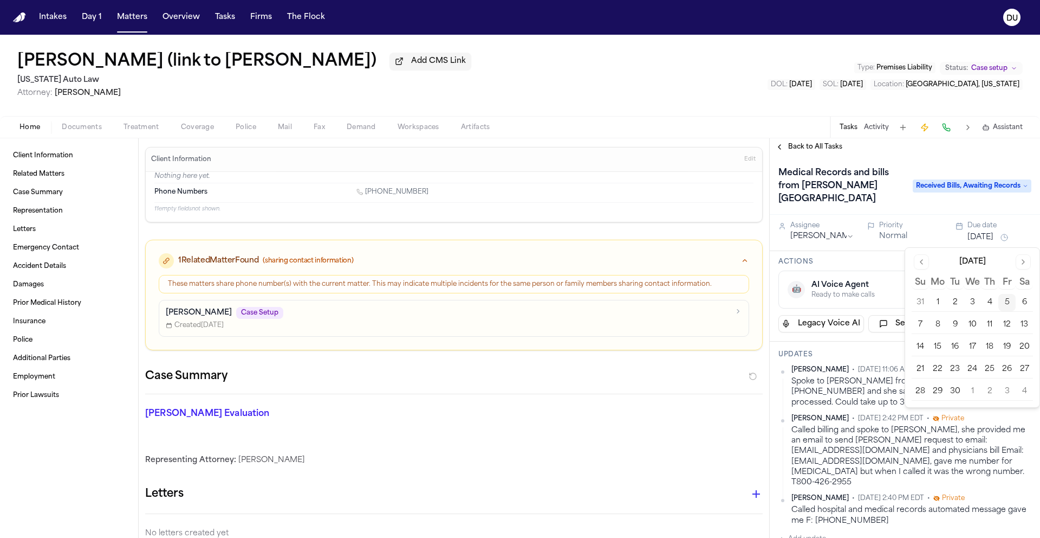
click at [924, 263] on button "Go to previous month" at bounding box center [921, 261] width 15 height 15
click at [1021, 262] on button "Go to next month" at bounding box center [1023, 261] width 15 height 15
click at [1007, 325] on button "12" at bounding box center [1007, 324] width 17 height 17
click at [924, 163] on div "Medical Records and bills from [PERSON_NAME] Provi Hospital Received Bills, Awa…" at bounding box center [905, 185] width 270 height 59
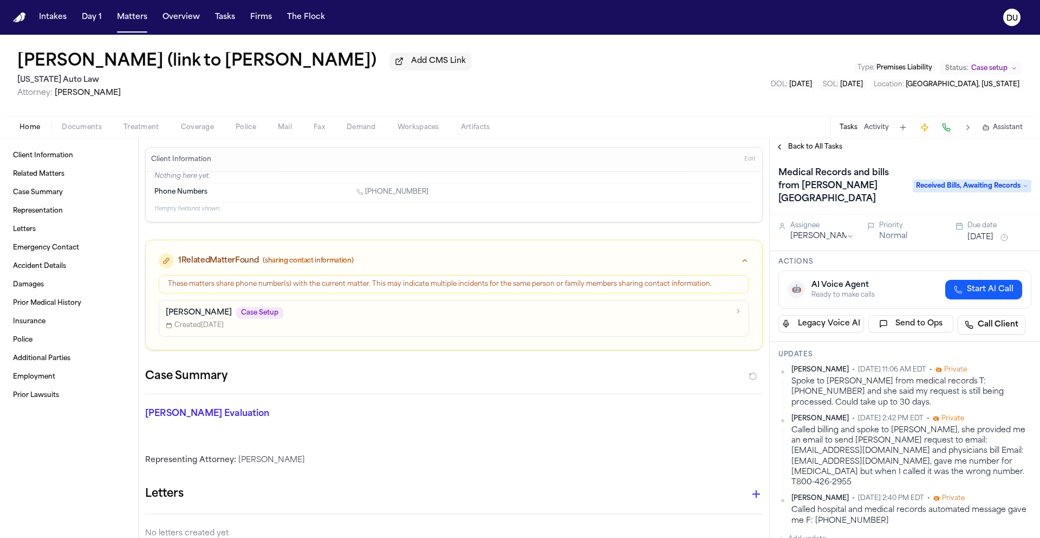
click at [804, 149] on span "Back to All Tasks" at bounding box center [815, 147] width 54 height 9
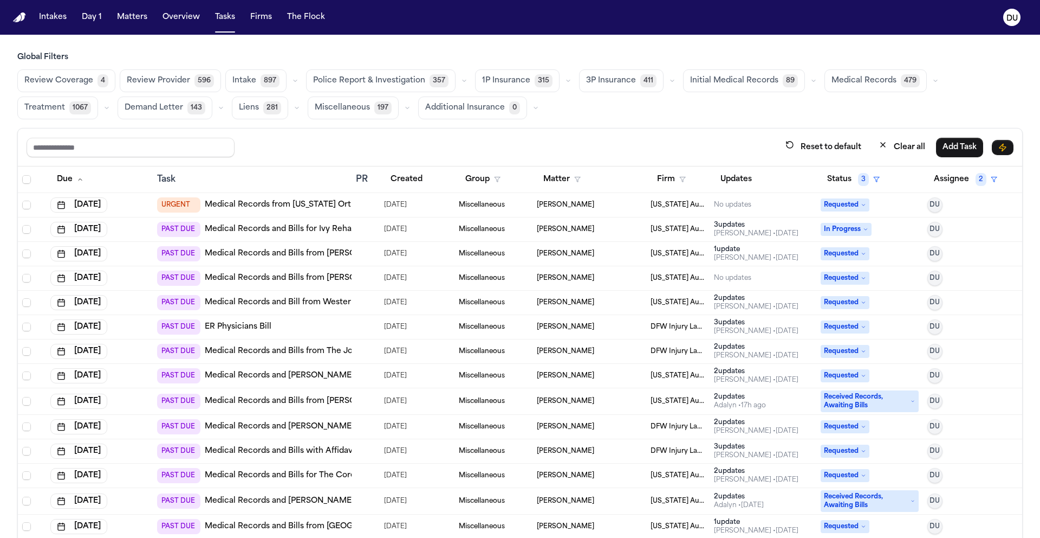
click at [294, 251] on link "Medical Records and Bills from [PERSON_NAME] Emergency Medicine-[GEOGRAPHIC_DAT…" at bounding box center [385, 253] width 361 height 11
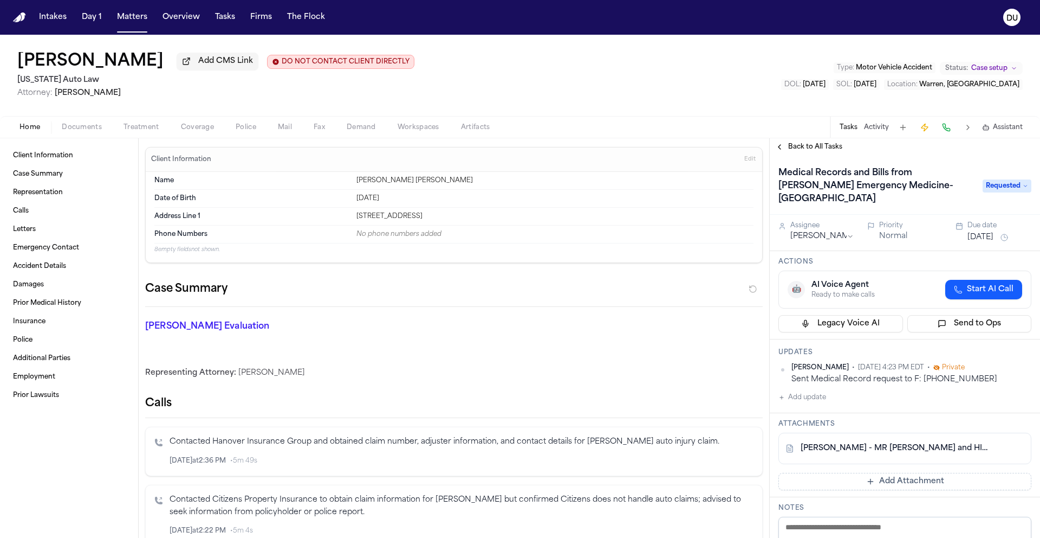
click at [824, 151] on span "Back to All Tasks" at bounding box center [815, 147] width 54 height 9
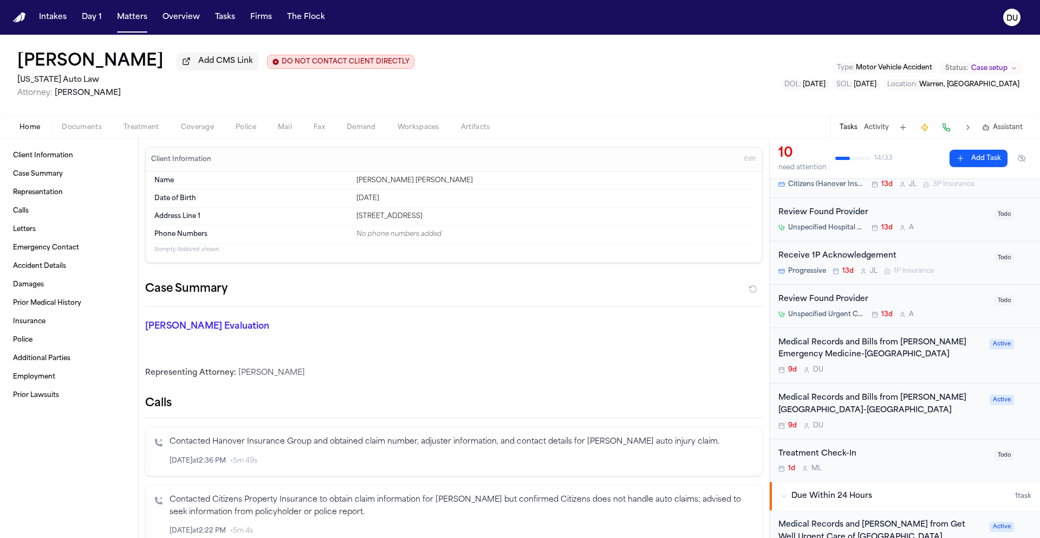
scroll to position [121, 0]
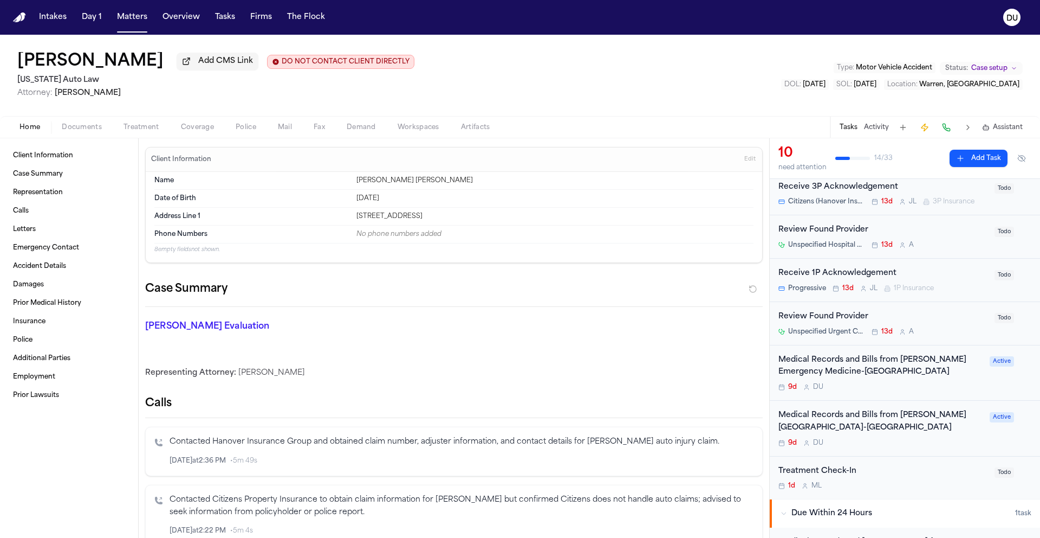
click at [868, 366] on div "Medical Records and Bills from [PERSON_NAME] Emergency Medicine-[GEOGRAPHIC_DAT…" at bounding box center [881, 366] width 205 height 25
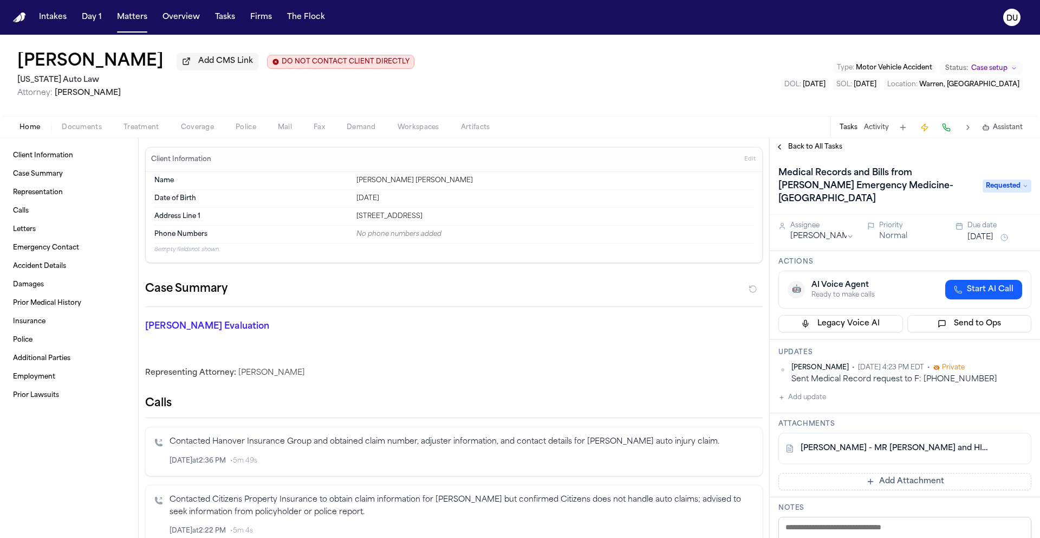
click at [863, 450] on link "[PERSON_NAME] - MR [PERSON_NAME] and HIPAA Auth to [PERSON_NAME][GEOGRAPHIC_DAT…" at bounding box center [894, 448] width 187 height 11
click at [788, 151] on span "Back to All Tasks" at bounding box center [815, 147] width 54 height 9
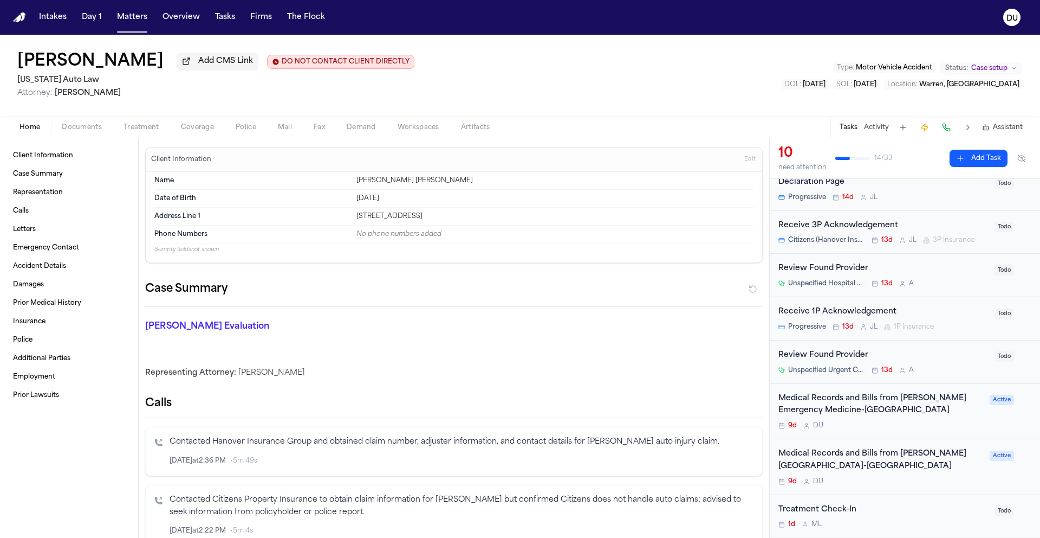
scroll to position [87, 0]
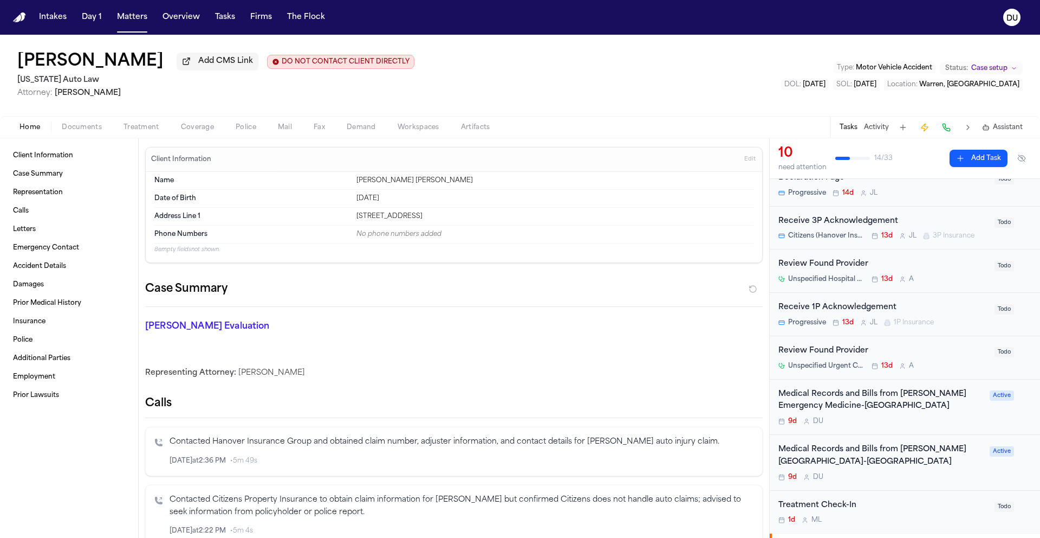
click at [877, 413] on div "Medical Records and Bills from [PERSON_NAME] Emergency Medicine-[GEOGRAPHIC_DAT…" at bounding box center [881, 400] width 205 height 25
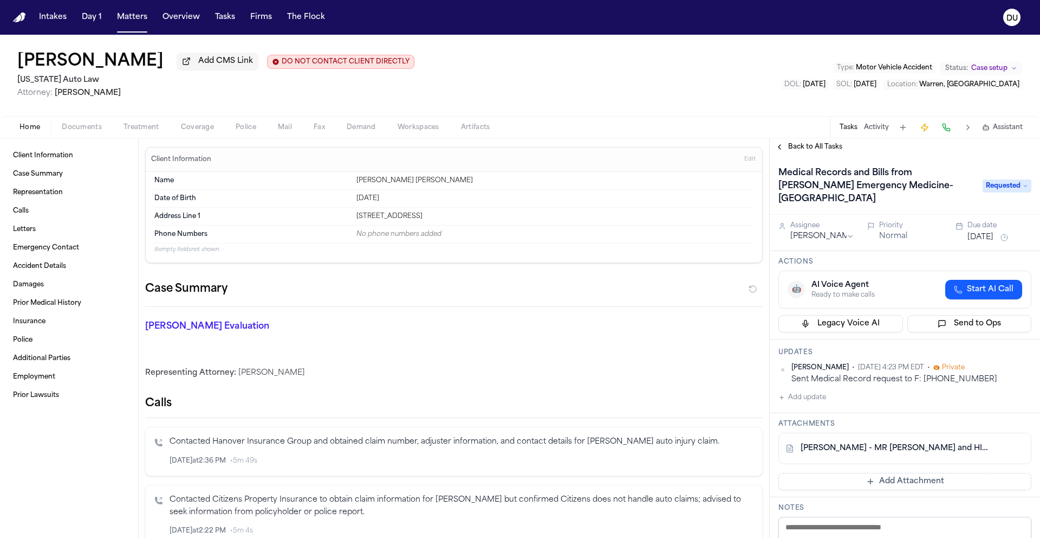
click at [823, 147] on span "Back to All Tasks" at bounding box center [815, 147] width 54 height 9
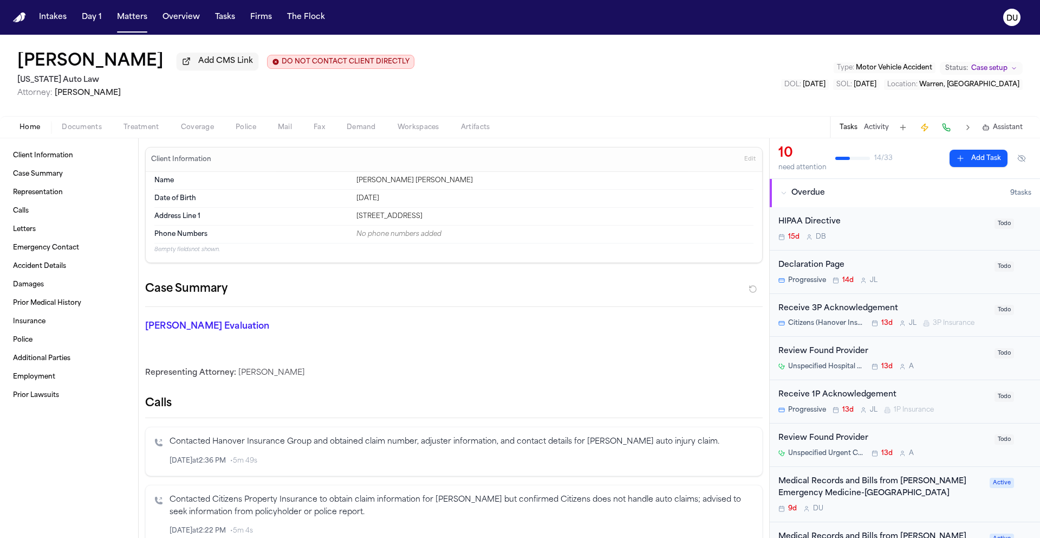
scroll to position [196, 0]
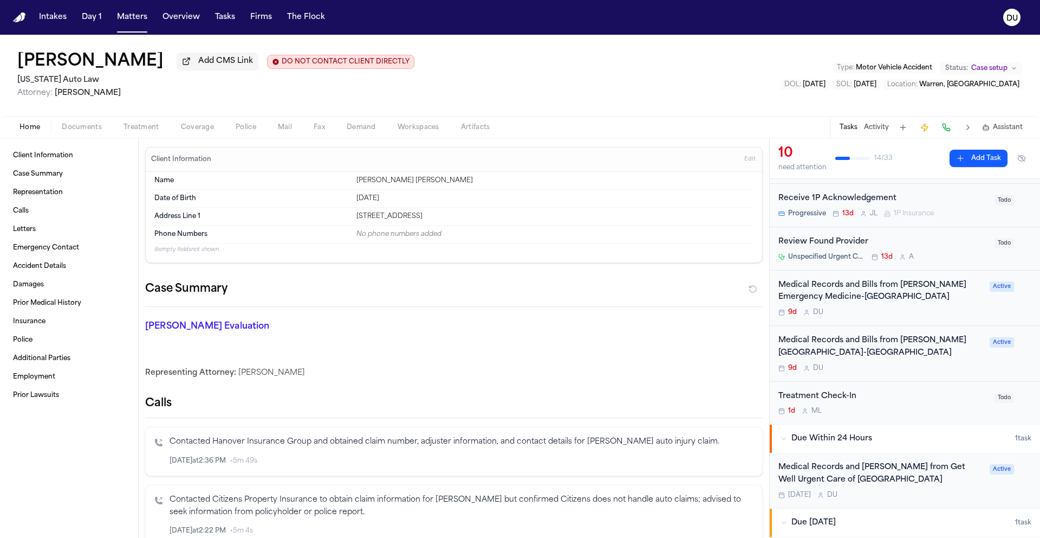
click at [857, 353] on div "Medical Records and Bills from Henry Ford Medical Center-Grosse-Pointe Cottage" at bounding box center [881, 346] width 205 height 25
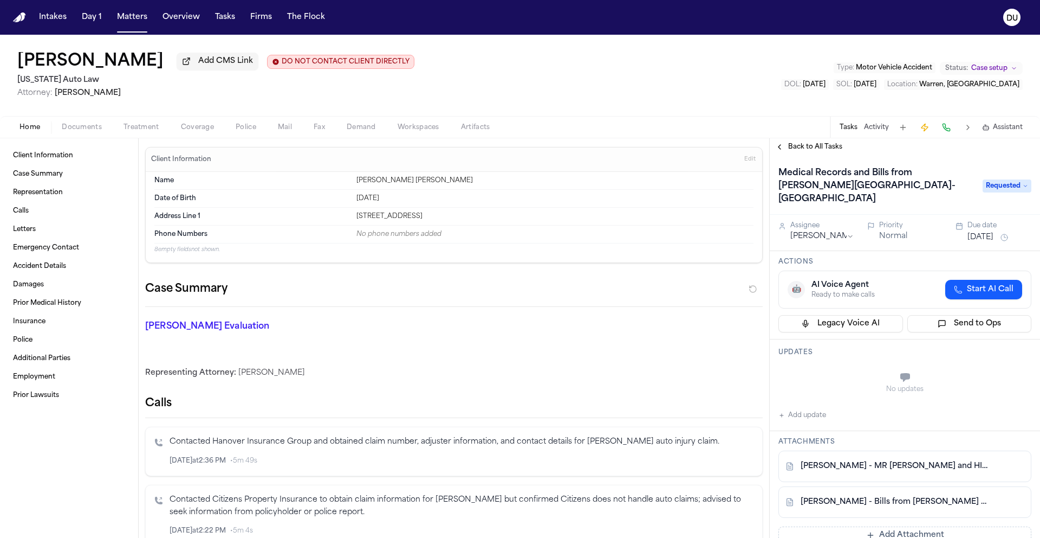
click at [793, 422] on button "Add update" at bounding box center [803, 415] width 48 height 13
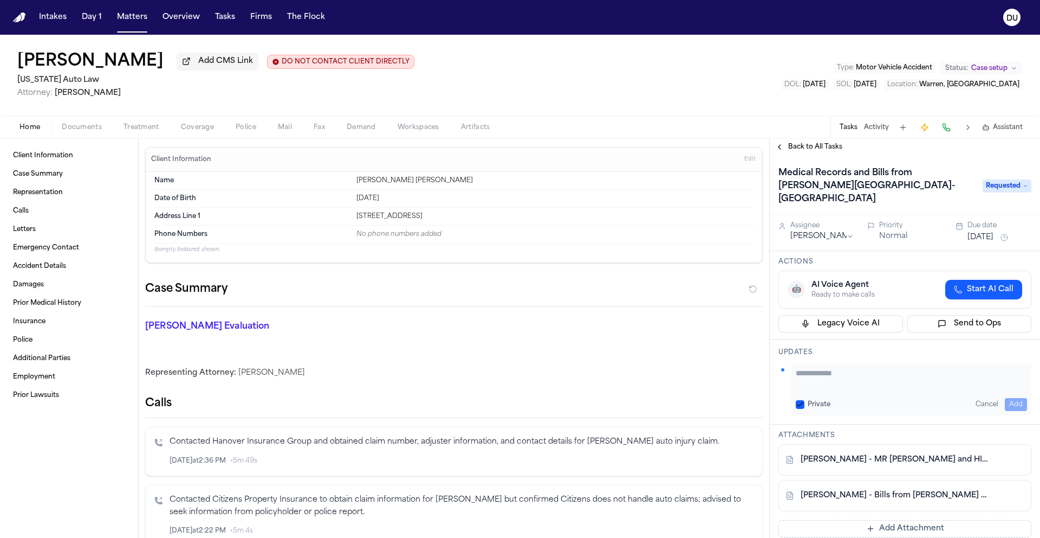
click at [852, 380] on textarea "Add your update" at bounding box center [911, 378] width 231 height 22
type textarea "**********"
click at [1005, 405] on button "Add" at bounding box center [1016, 404] width 22 height 13
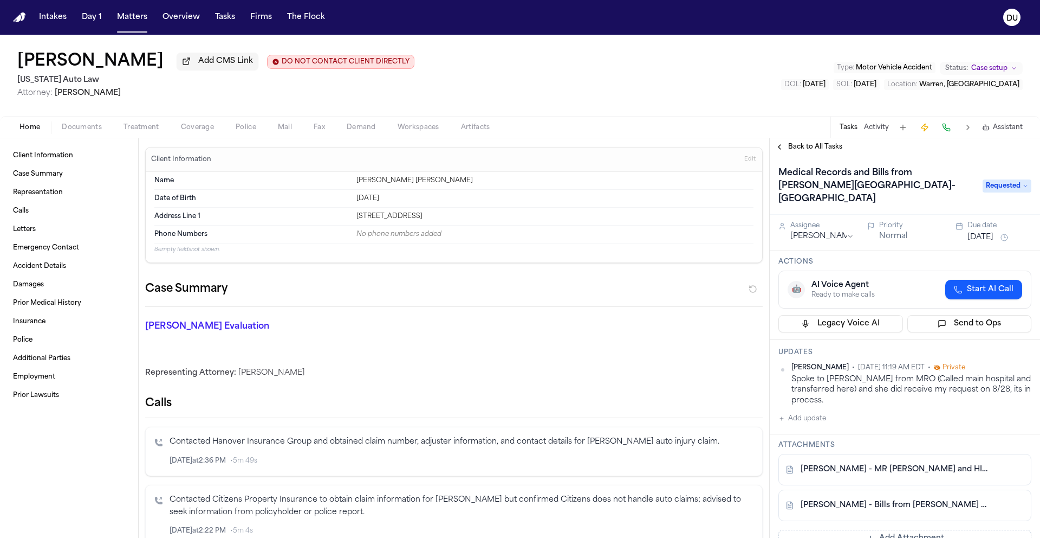
click at [793, 154] on div "Back to All Tasks" at bounding box center [905, 146] width 270 height 17
click at [799, 147] on span "Back to All Tasks" at bounding box center [815, 147] width 54 height 9
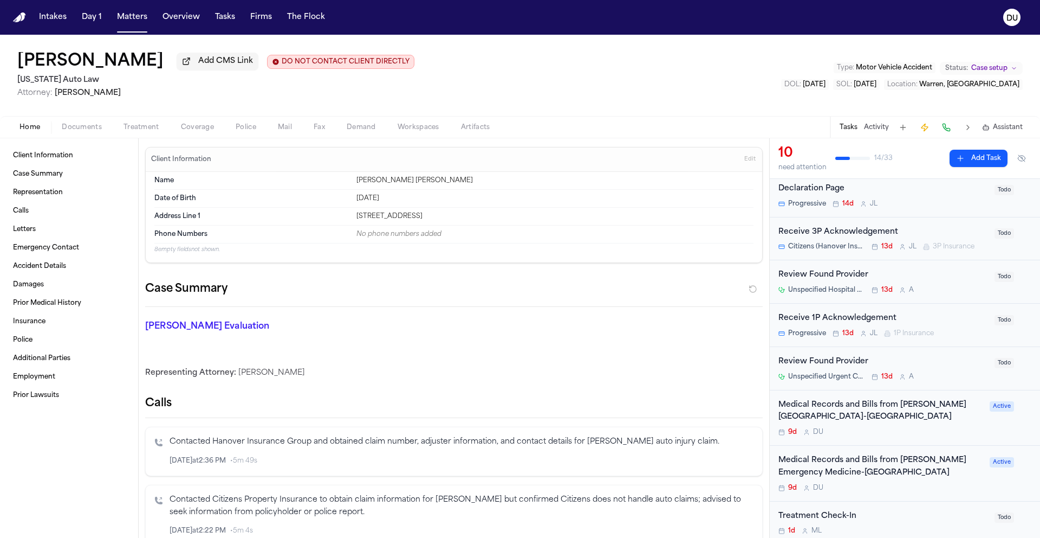
scroll to position [85, 0]
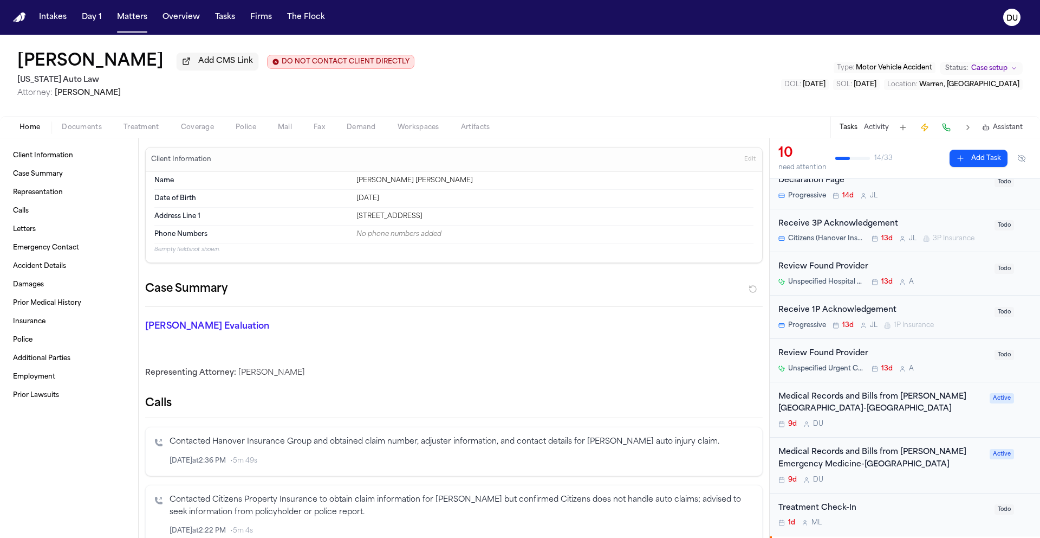
click at [846, 404] on div "Medical Records and Bills from Henry Ford Medical Center-Grosse-Pointe Cottage" at bounding box center [881, 403] width 205 height 25
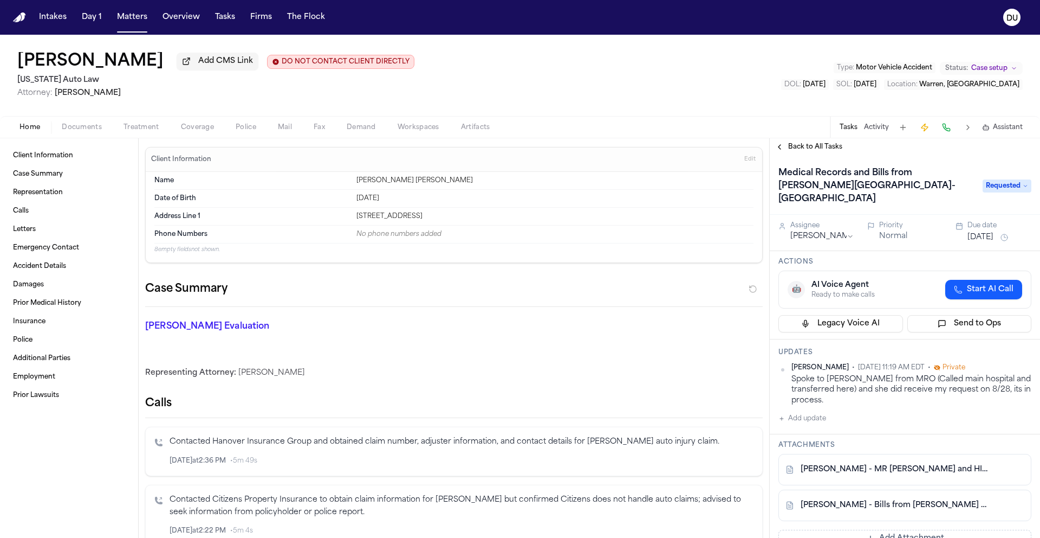
click at [975, 242] on button "Aug 27, 2025" at bounding box center [981, 237] width 26 height 11
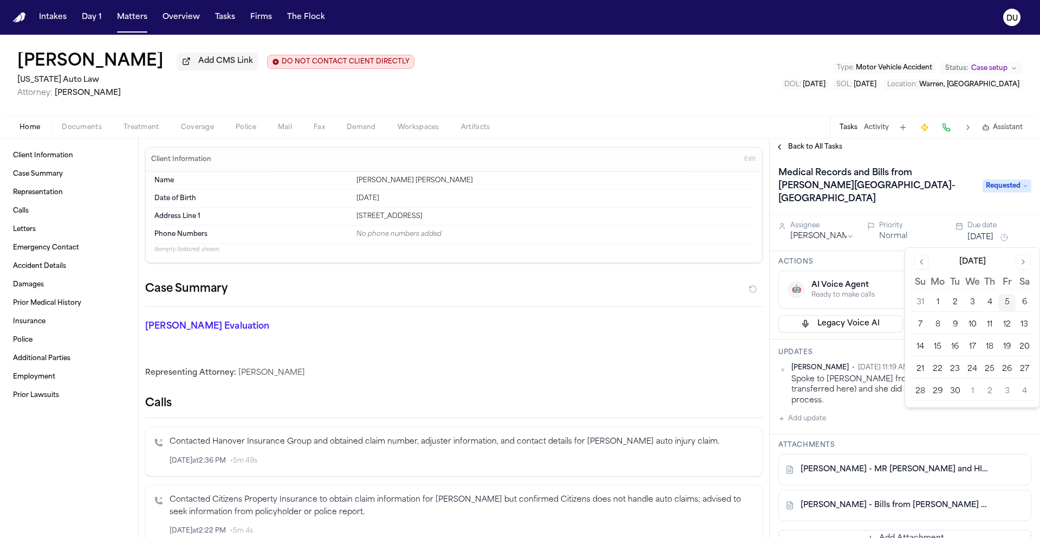
click at [912, 264] on div "[DATE]" at bounding box center [972, 260] width 121 height 13
click at [915, 261] on button "Go to previous month" at bounding box center [921, 261] width 15 height 15
click at [1021, 267] on button "Go to next month" at bounding box center [1023, 261] width 15 height 15
click at [987, 325] on button "11" at bounding box center [989, 324] width 17 height 17
click at [958, 156] on div "Back to All Tasks" at bounding box center [905, 146] width 270 height 17
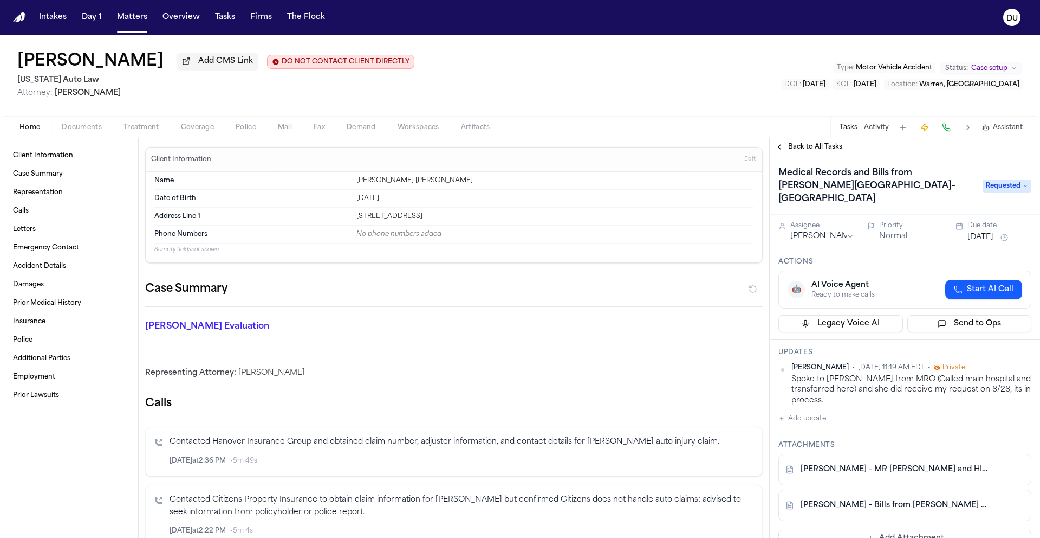
click at [819, 150] on span "Back to All Tasks" at bounding box center [815, 147] width 54 height 9
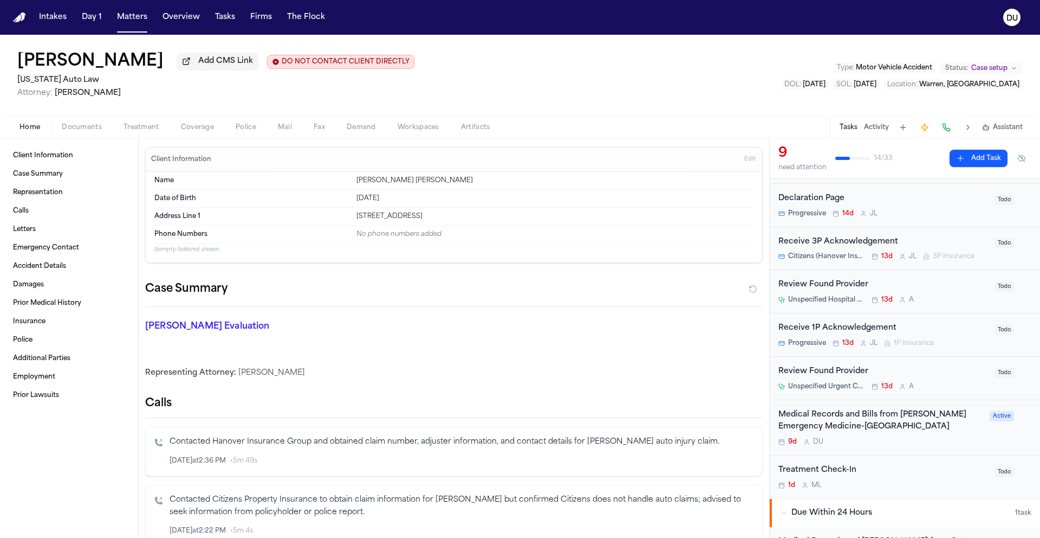
scroll to position [78, 0]
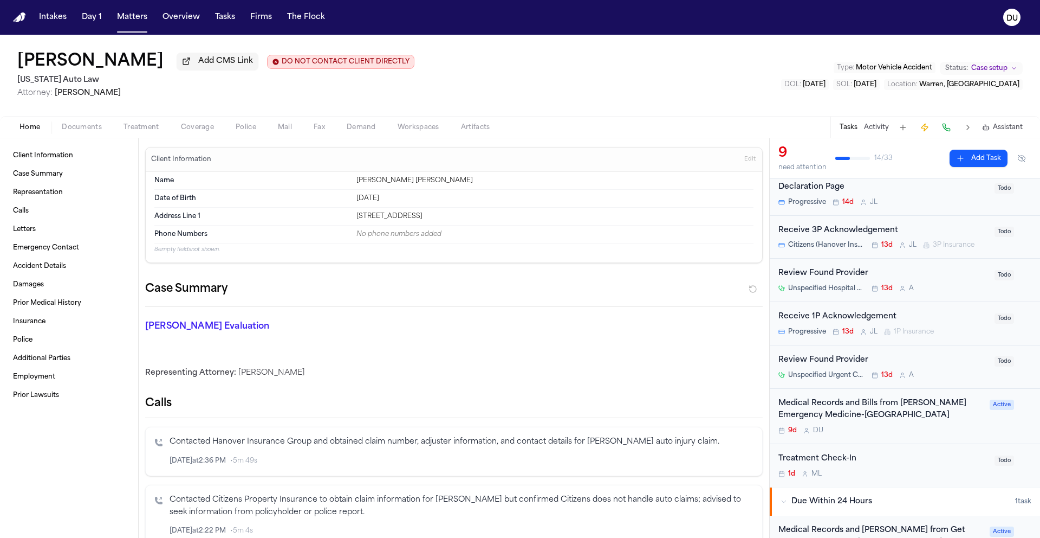
click at [884, 409] on div "Medical Records and Bills from Henry Ford Emergency Medicine-Sterling Heights" at bounding box center [881, 409] width 205 height 25
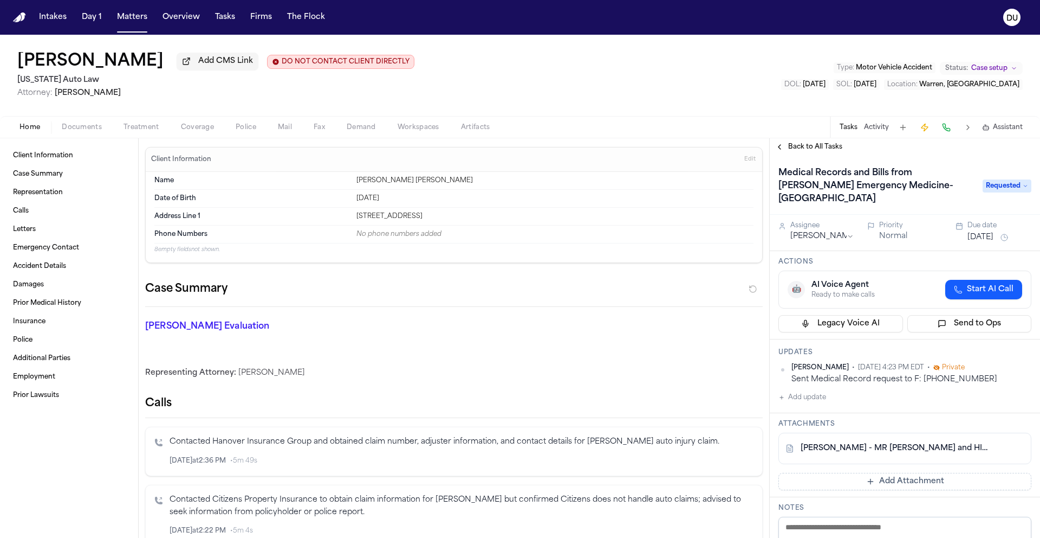
click at [795, 392] on div "Daniela Uribe • Aug 25, 2025 4:23 PM EDT • Private Sent Medical Record request …" at bounding box center [905, 383] width 253 height 41
click at [795, 396] on button "Add update" at bounding box center [803, 397] width 48 height 13
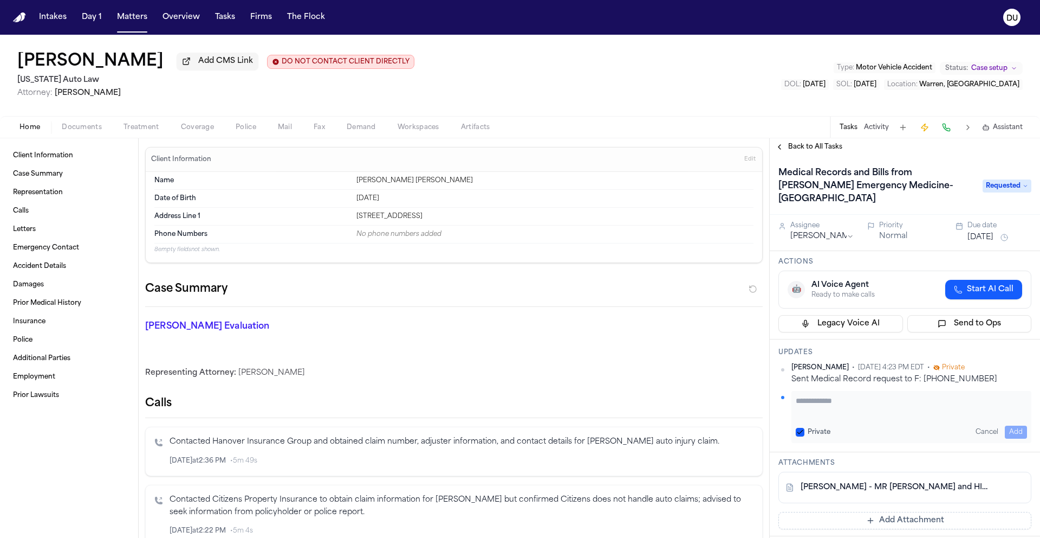
click at [808, 397] on textarea "Add your update" at bounding box center [911, 406] width 231 height 22
type textarea "**********"
click at [1007, 433] on button "Add" at bounding box center [1016, 431] width 22 height 13
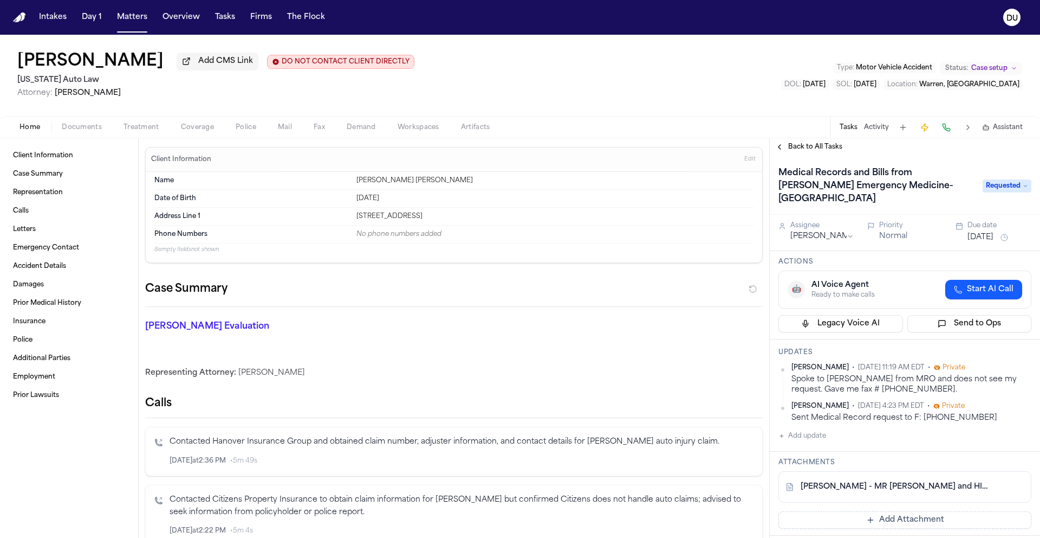
click at [983, 243] on button "Aug 27, 2025" at bounding box center [981, 237] width 26 height 11
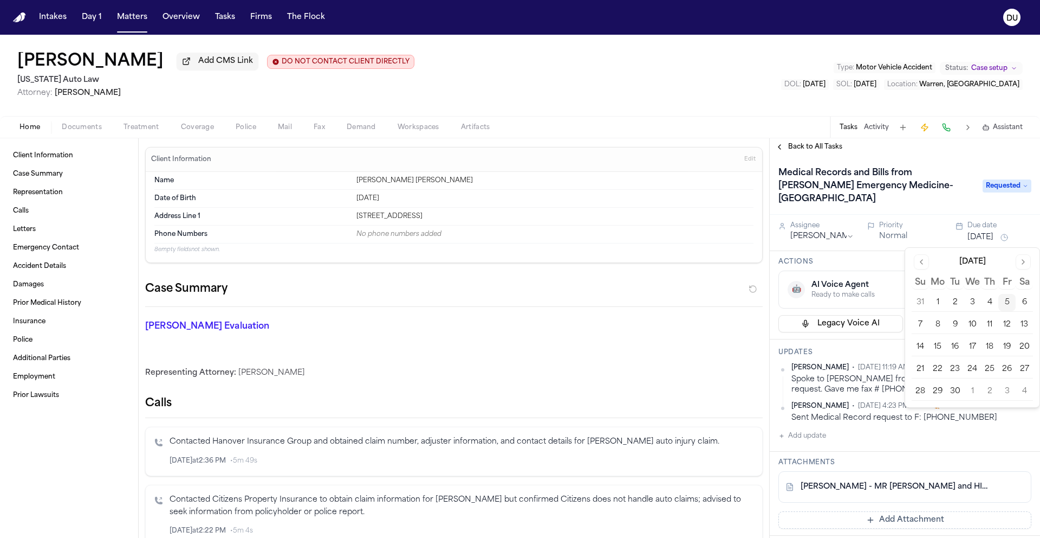
click at [954, 325] on button "9" at bounding box center [955, 324] width 17 height 17
click at [915, 158] on div "Medical Records and Bills from Henry Ford Emergency Medicine-Sterling Heights R…" at bounding box center [905, 185] width 270 height 59
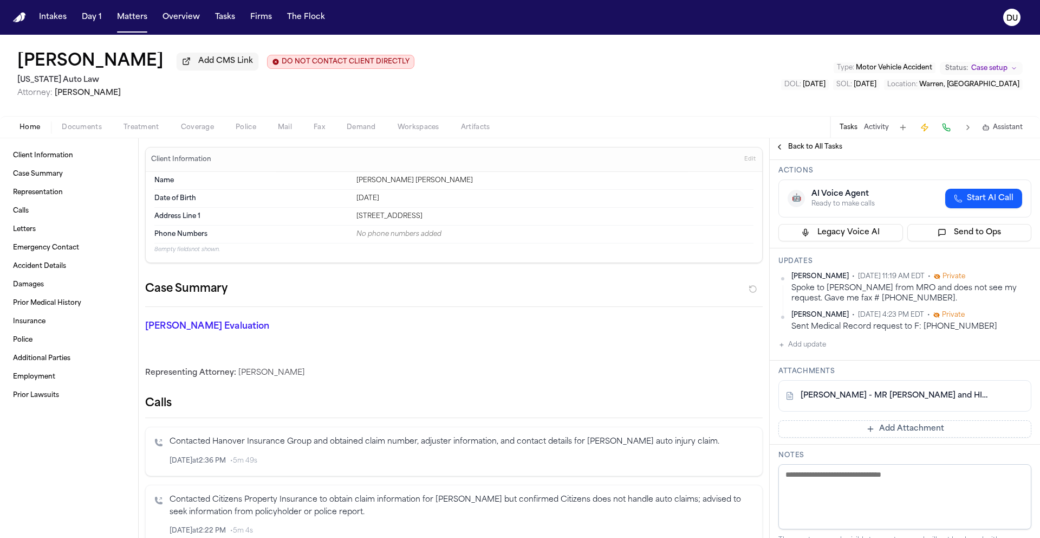
scroll to position [104, 0]
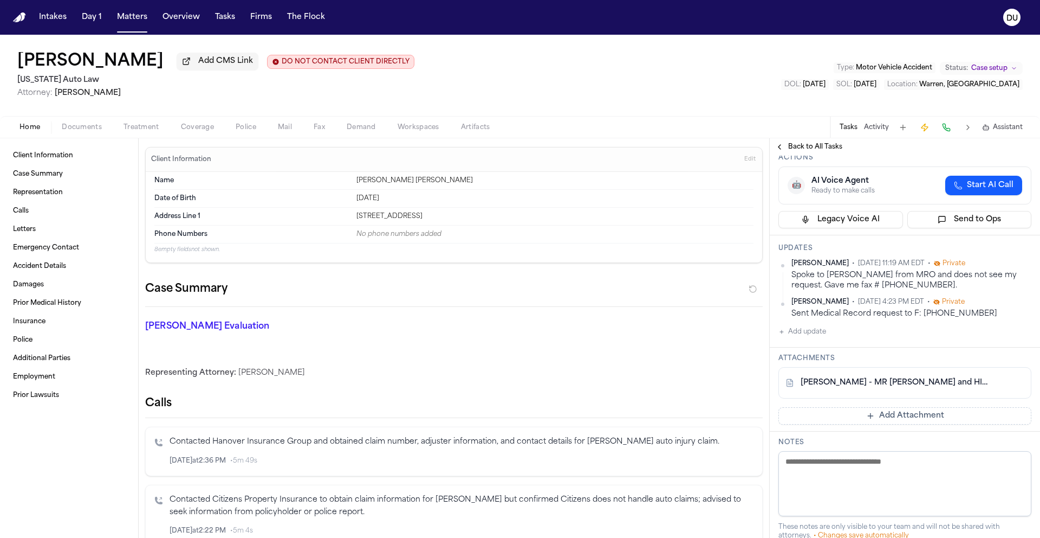
click at [894, 419] on button "Add Attachment" at bounding box center [905, 415] width 253 height 17
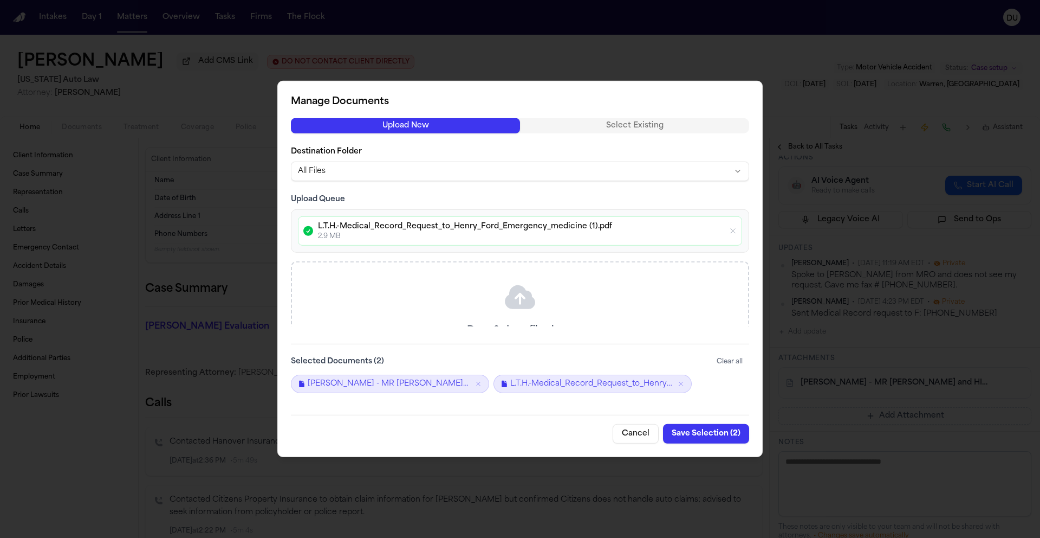
click at [718, 433] on button "Save Selection ( 2 )" at bounding box center [706, 434] width 86 height 20
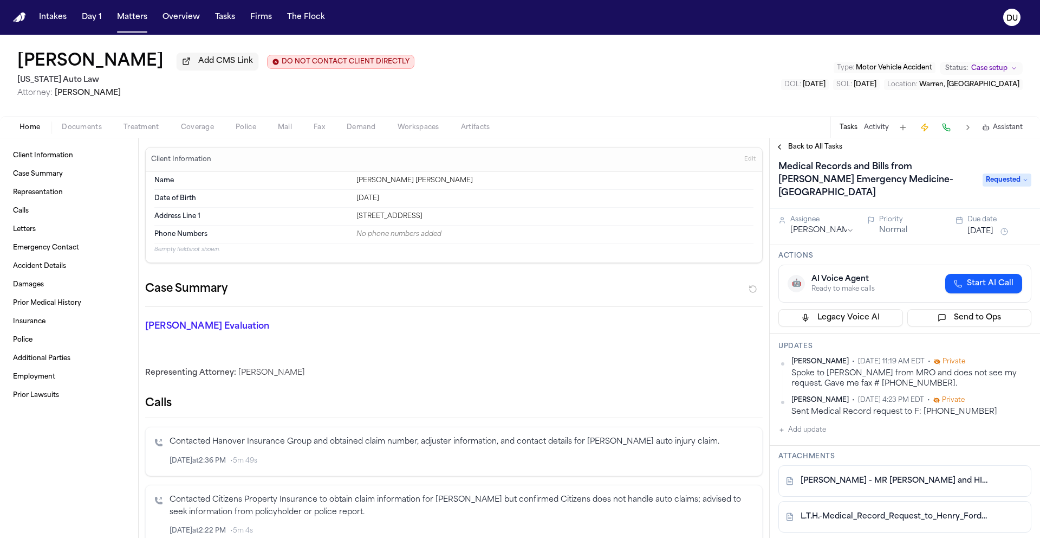
scroll to position [0, 0]
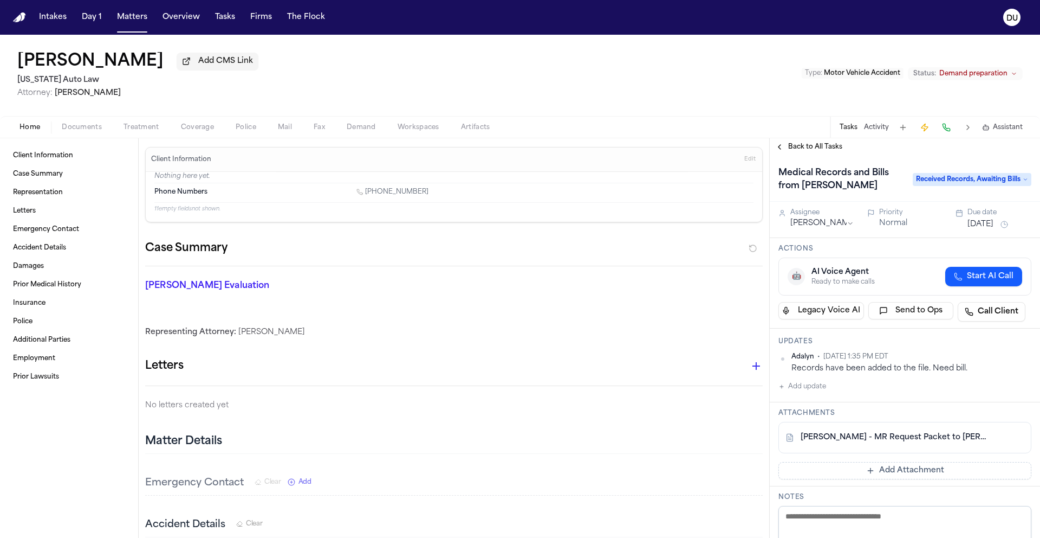
click at [888, 442] on link "[PERSON_NAME] - MR Request Packet to [PERSON_NAME] - [DATE]" at bounding box center [894, 437] width 187 height 11
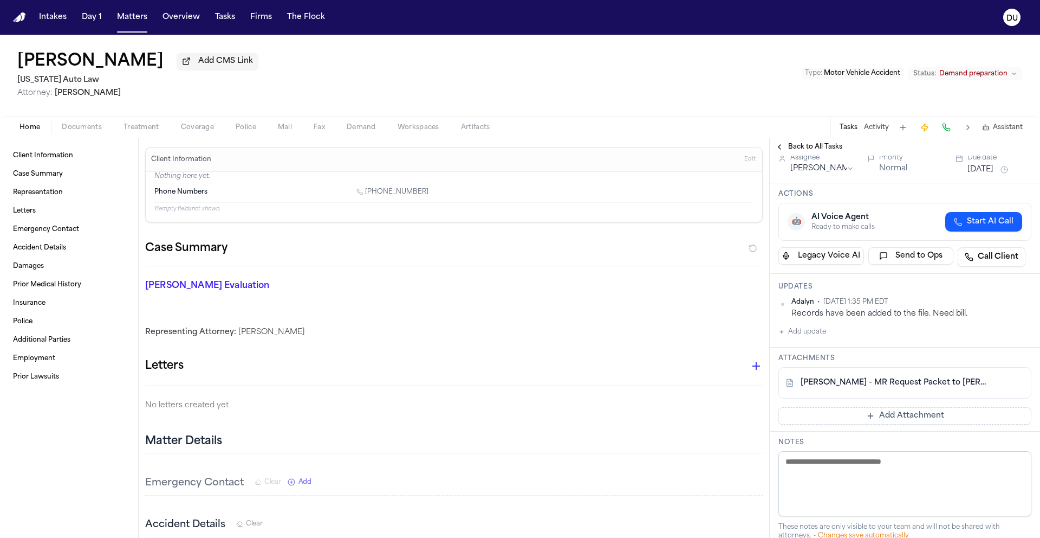
scroll to position [74, 0]
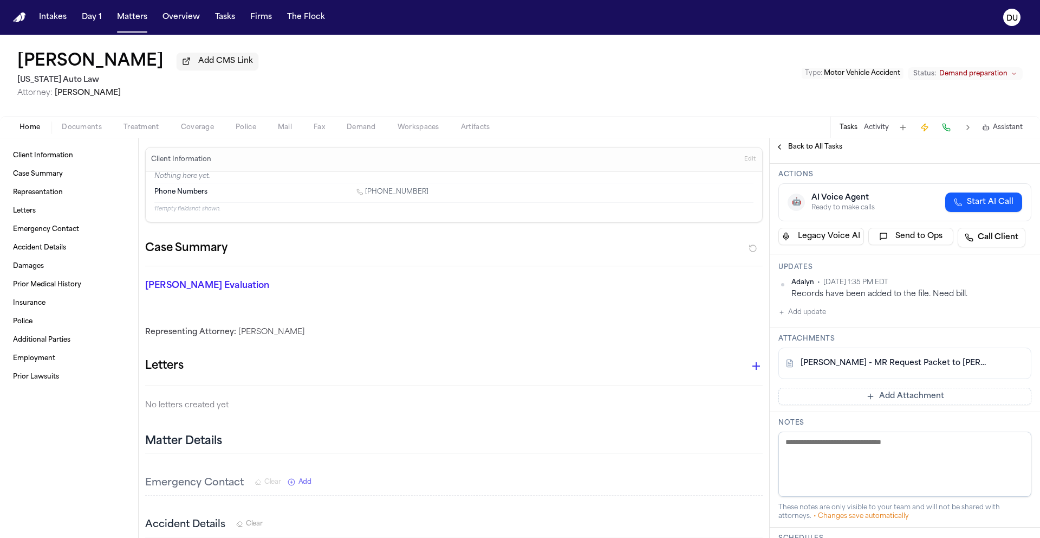
click at [885, 371] on div "[PERSON_NAME] - MR Request Packet to [PERSON_NAME] - [DATE]" at bounding box center [905, 362] width 253 height 31
click at [888, 366] on link "[PERSON_NAME] - MR Request Packet to [PERSON_NAME] - [DATE]" at bounding box center [894, 363] width 187 height 11
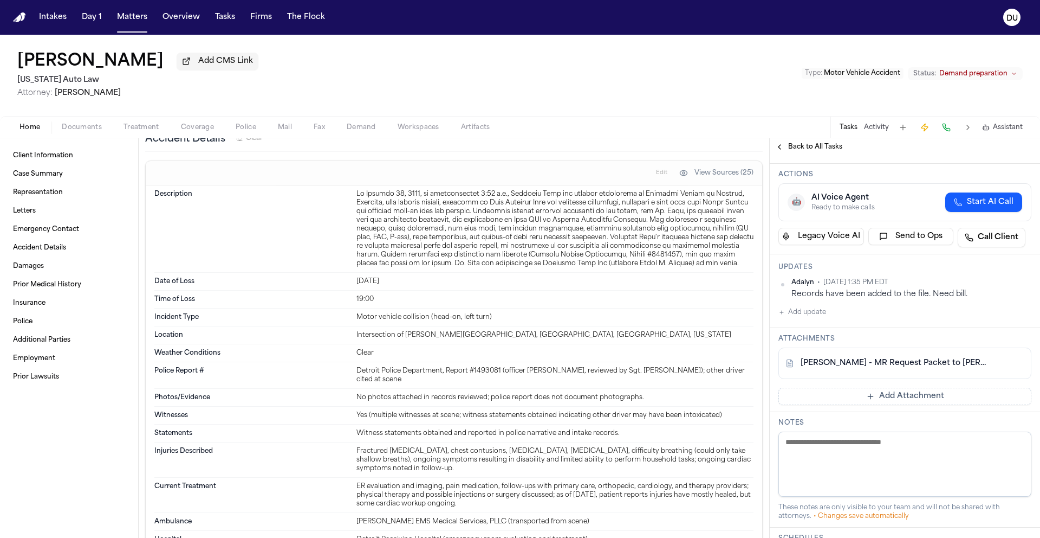
scroll to position [355, 0]
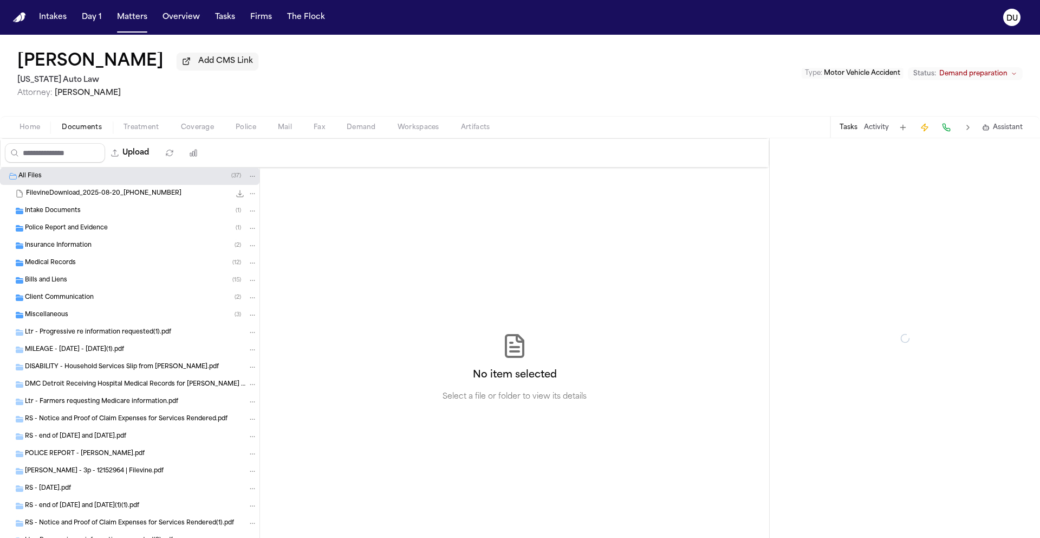
click at [75, 132] on span "Documents" at bounding box center [82, 127] width 40 height 9
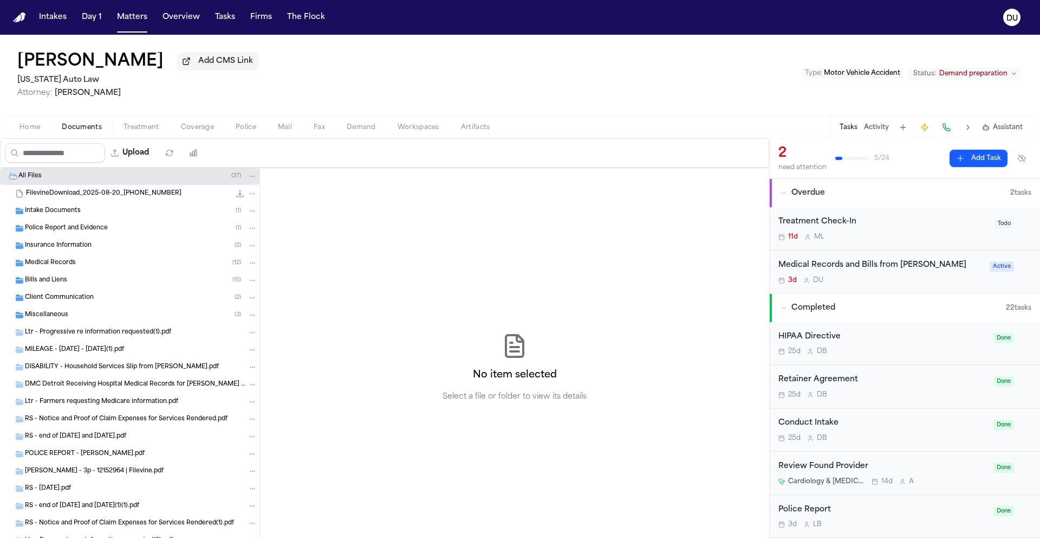
click at [857, 269] on div "Medical Records and Bills from [PERSON_NAME]" at bounding box center [881, 265] width 205 height 12
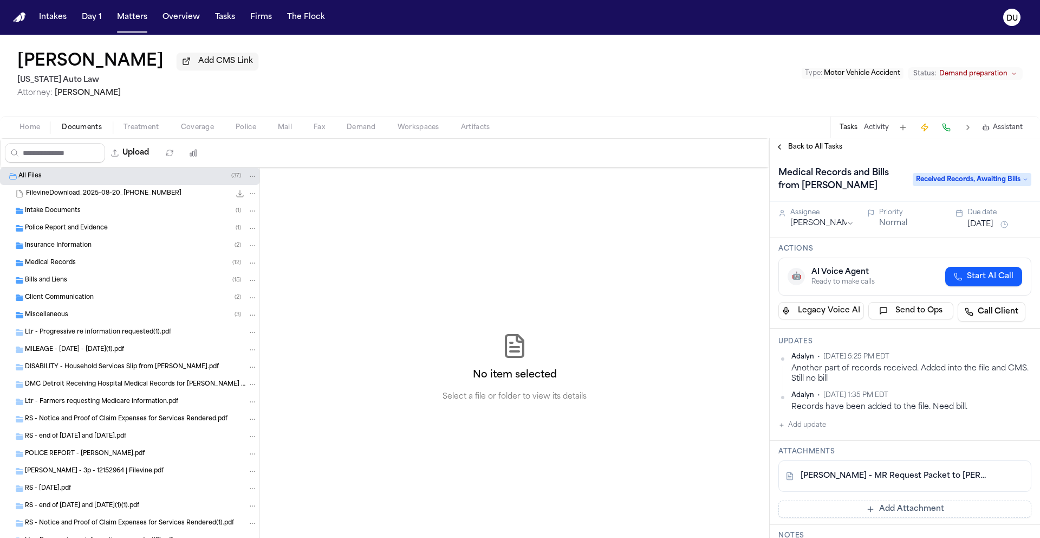
click at [807, 429] on button "Add update" at bounding box center [803, 424] width 48 height 13
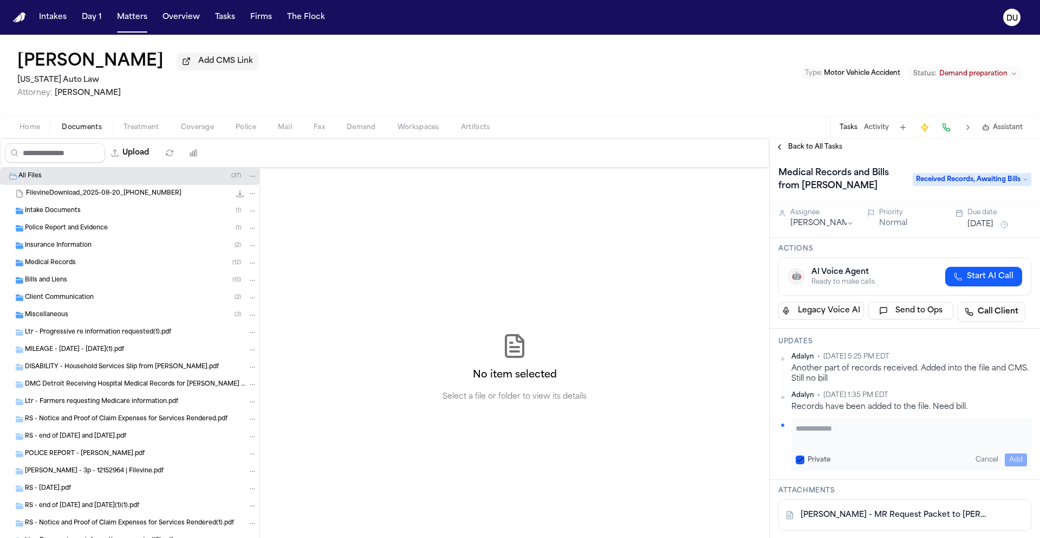
click at [857, 439] on textarea "Add your update" at bounding box center [911, 434] width 231 height 22
type textarea "**********"
click at [1013, 463] on button "Add" at bounding box center [1016, 459] width 22 height 13
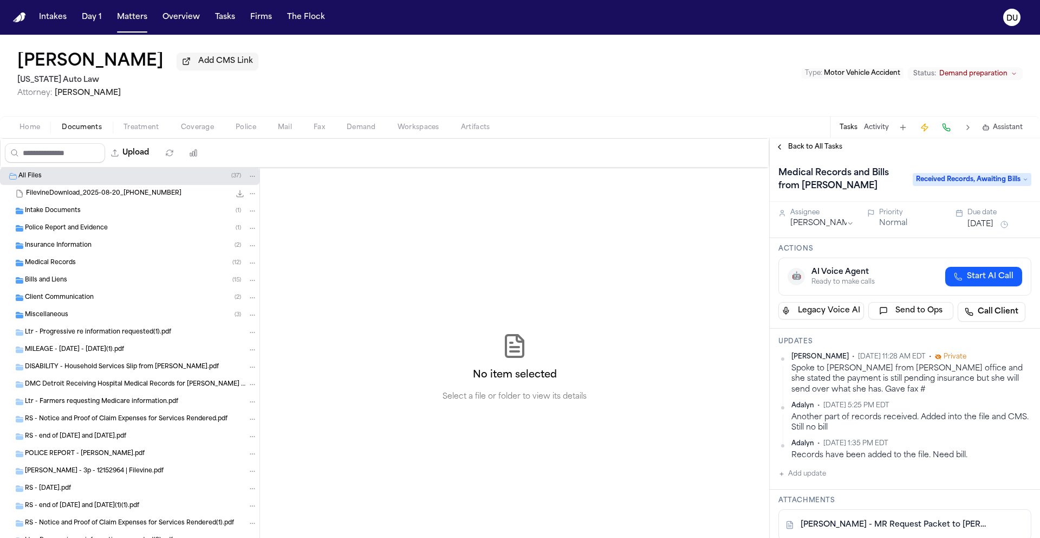
click at [979, 228] on button "[DATE]" at bounding box center [981, 224] width 26 height 11
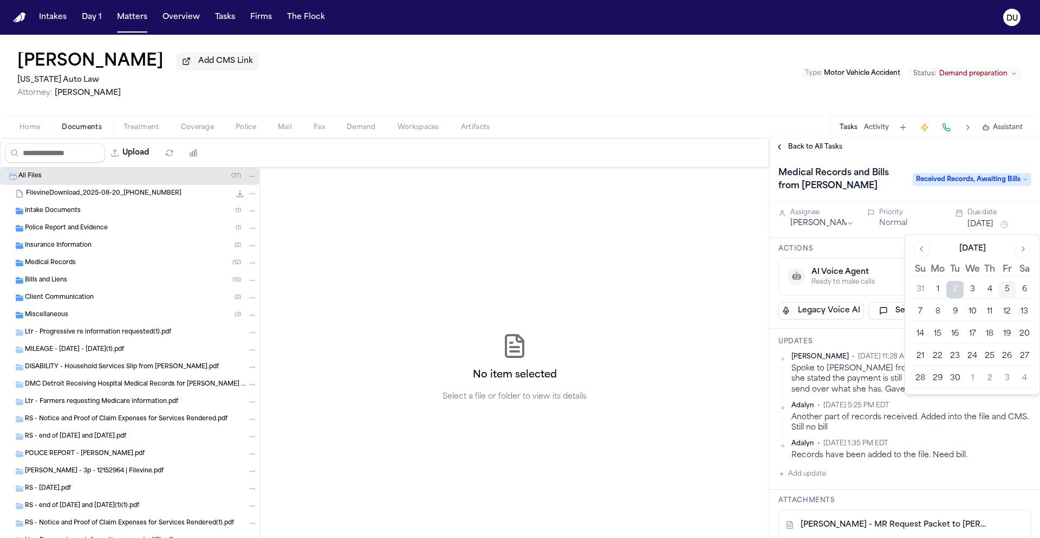
click at [939, 311] on button "8" at bounding box center [937, 311] width 17 height 17
click at [872, 158] on div "Medical Records and Bills from [PERSON_NAME] Received Records, Awaiting Bills" at bounding box center [905, 179] width 270 height 46
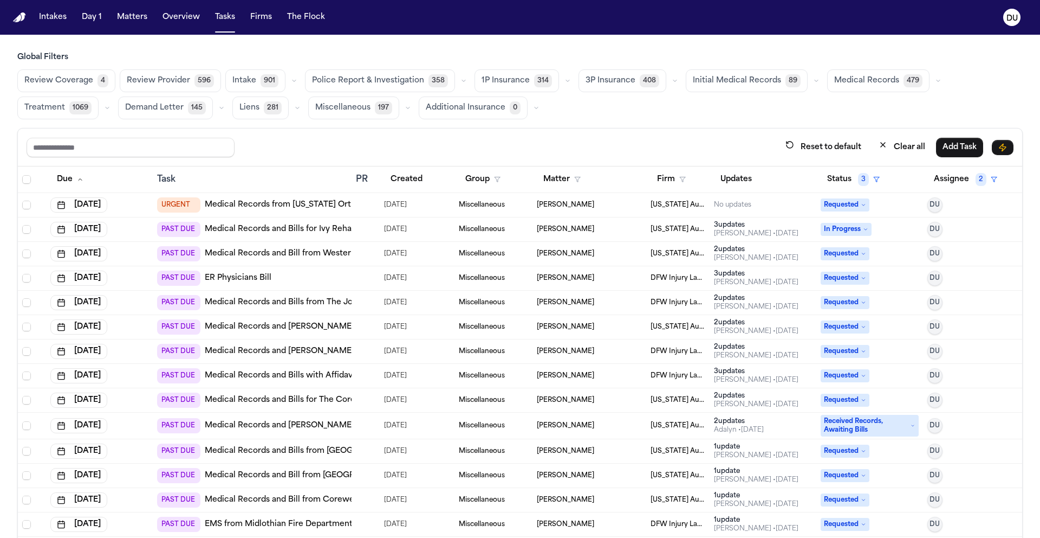
click at [288, 254] on link "Medical Records and Bill from Western [PERSON_NAME] Physicians" at bounding box center [336, 253] width 262 height 11
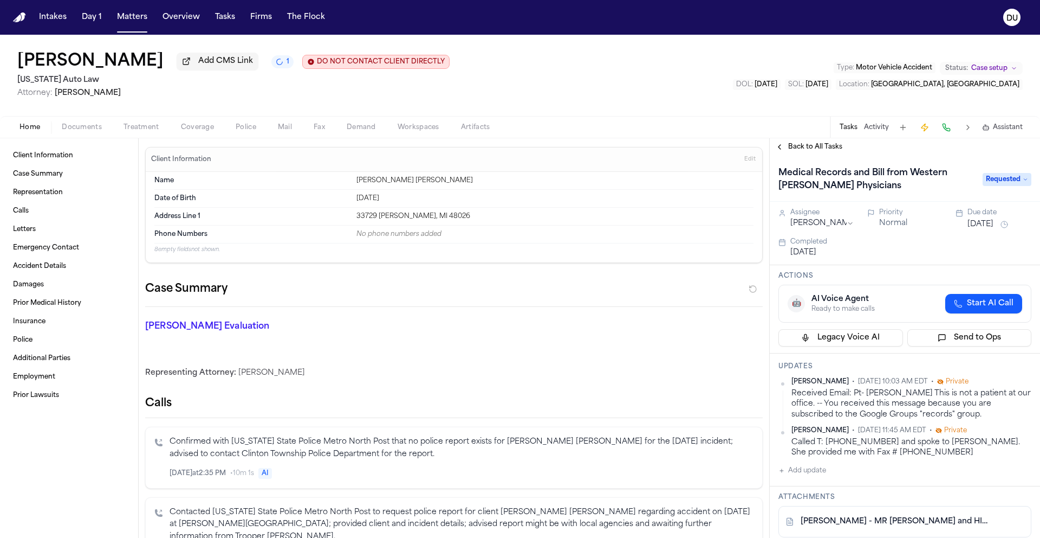
click at [994, 182] on span "Requested" at bounding box center [1007, 179] width 49 height 13
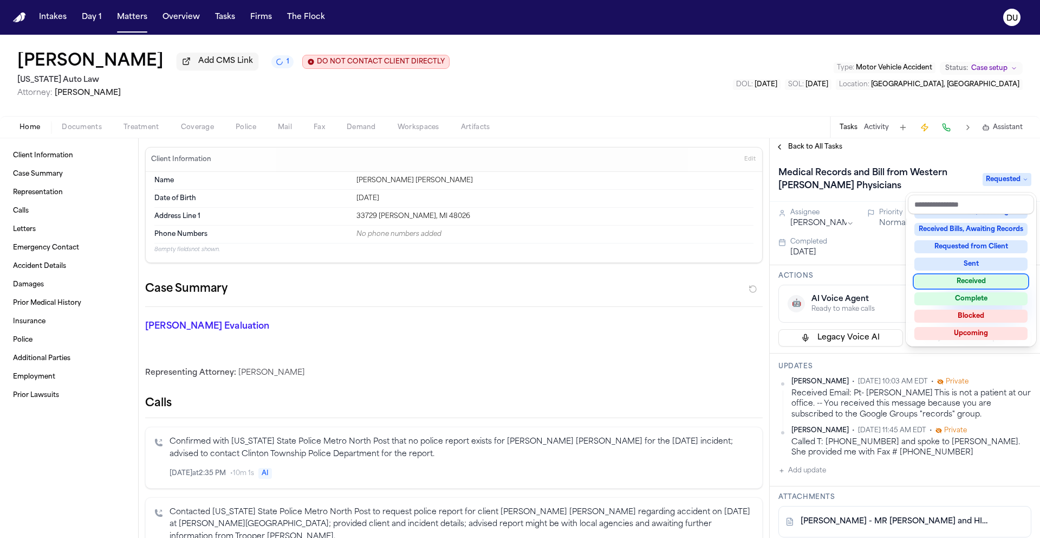
click at [961, 284] on div "Received" at bounding box center [971, 281] width 113 height 13
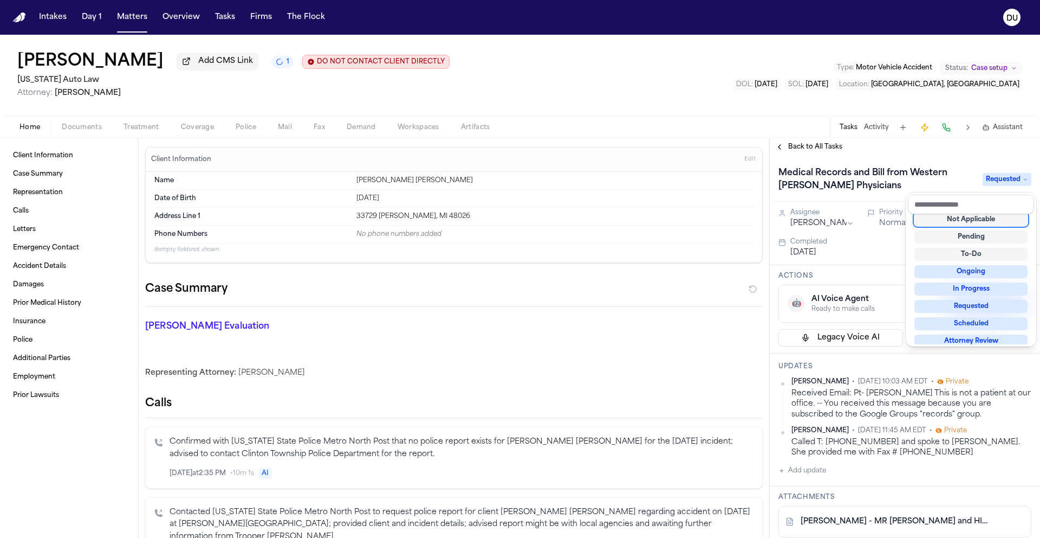
scroll to position [4, 0]
click at [812, 148] on div "Back to All Tasks Medical Records and Bill from Western Wayne Physicians Receiv…" at bounding box center [905, 337] width 270 height 399
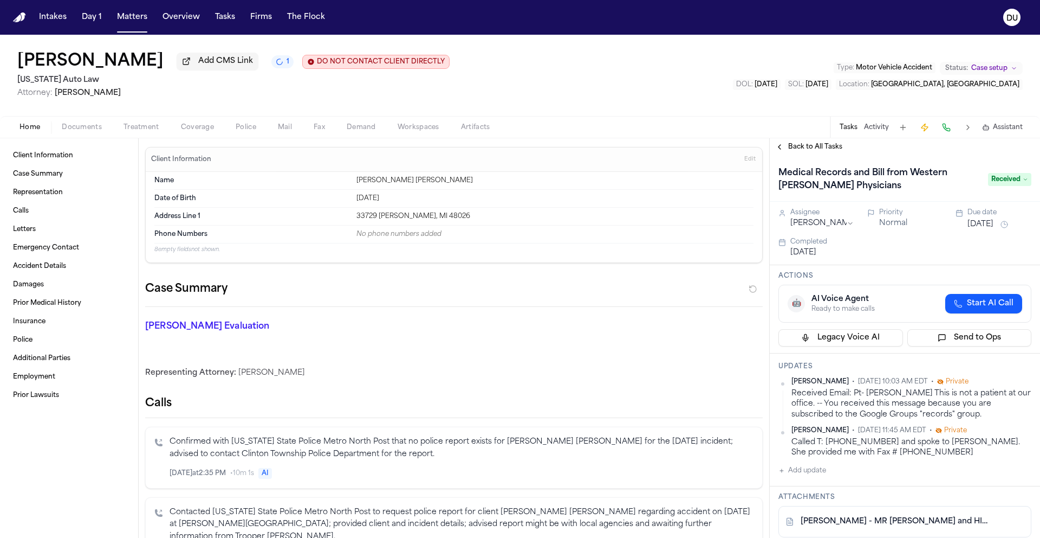
click at [809, 150] on span "Back to All Tasks" at bounding box center [815, 147] width 54 height 9
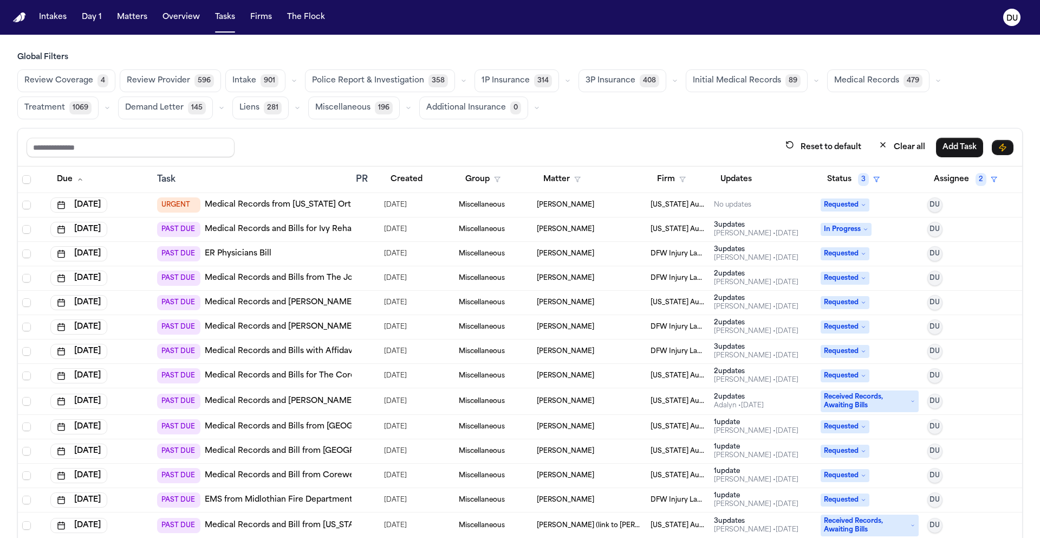
click at [13, 18] on img "Home" at bounding box center [19, 17] width 13 height 10
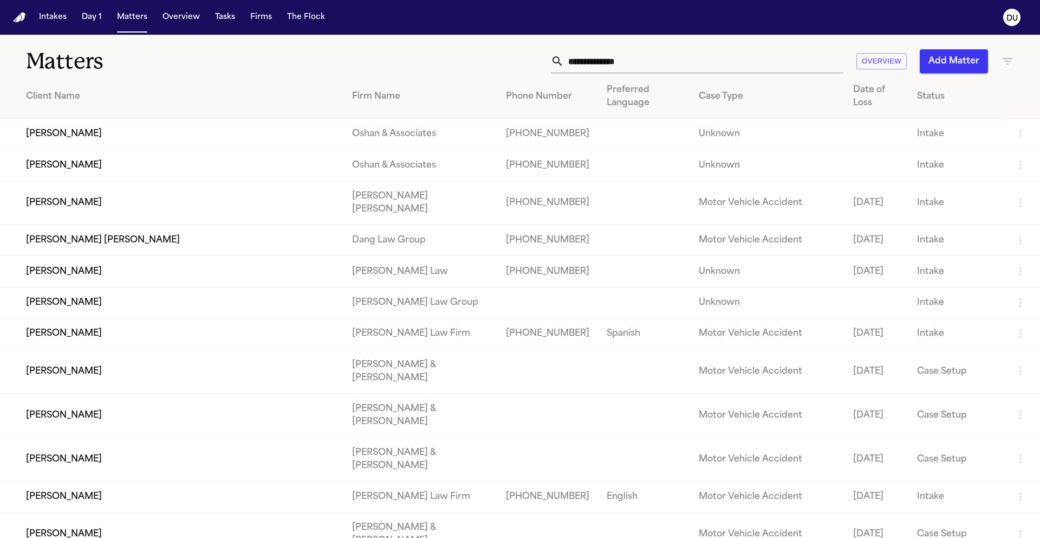
click at [667, 67] on input "text" at bounding box center [704, 61] width 280 height 24
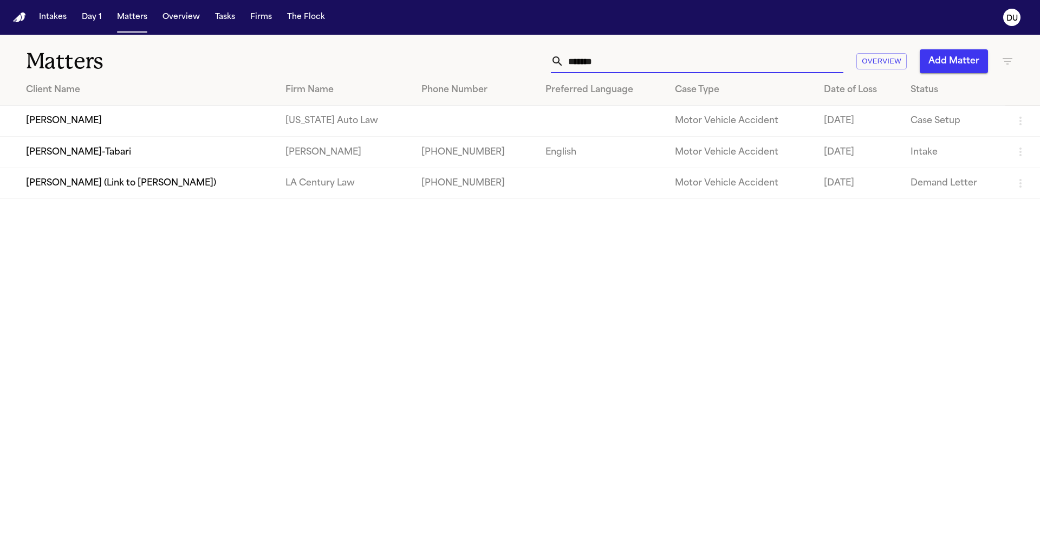
type input "******"
click at [477, 130] on td at bounding box center [475, 121] width 124 height 31
click at [733, 108] on td "Motor Vehicle Accident" at bounding box center [740, 121] width 149 height 31
click at [135, 121] on td "[PERSON_NAME]" at bounding box center [138, 121] width 277 height 31
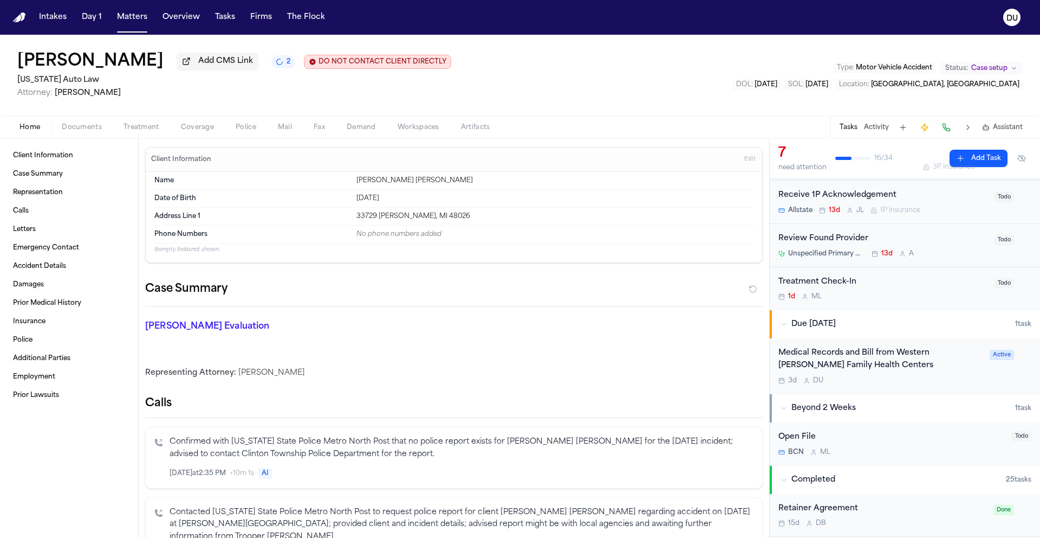
scroll to position [209, 0]
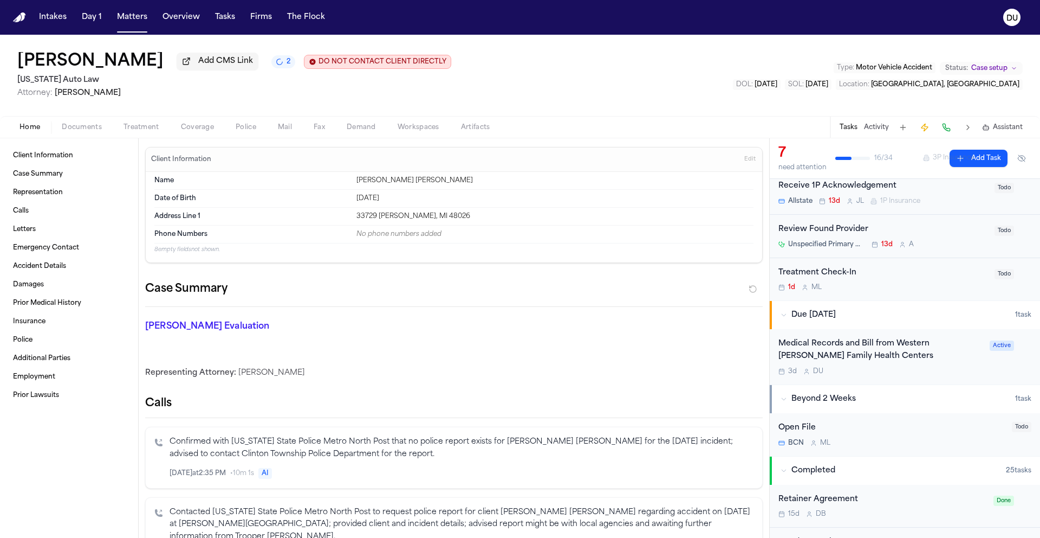
click at [837, 359] on div "Medical Records and Bill from Western [PERSON_NAME] Family Health Centers" at bounding box center [881, 350] width 205 height 25
